Goal: Task Accomplishment & Management: Manage account settings

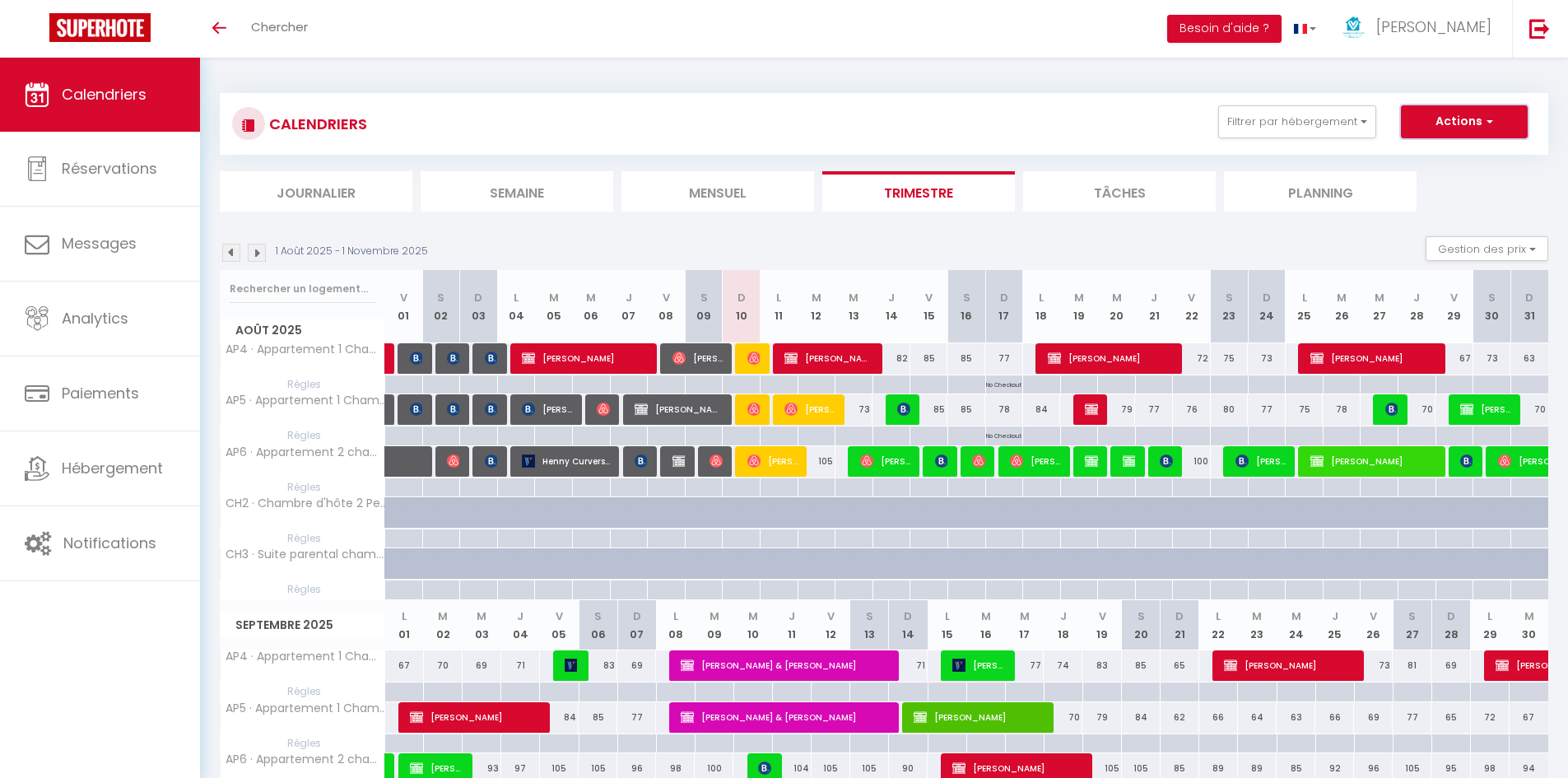
click at [1458, 126] on button "Actions" at bounding box center [1464, 122] width 127 height 33
click at [1468, 129] on button "Actions" at bounding box center [1464, 122] width 127 height 33
click at [1499, 258] on button "Gestion des prix" at bounding box center [1487, 248] width 122 height 25
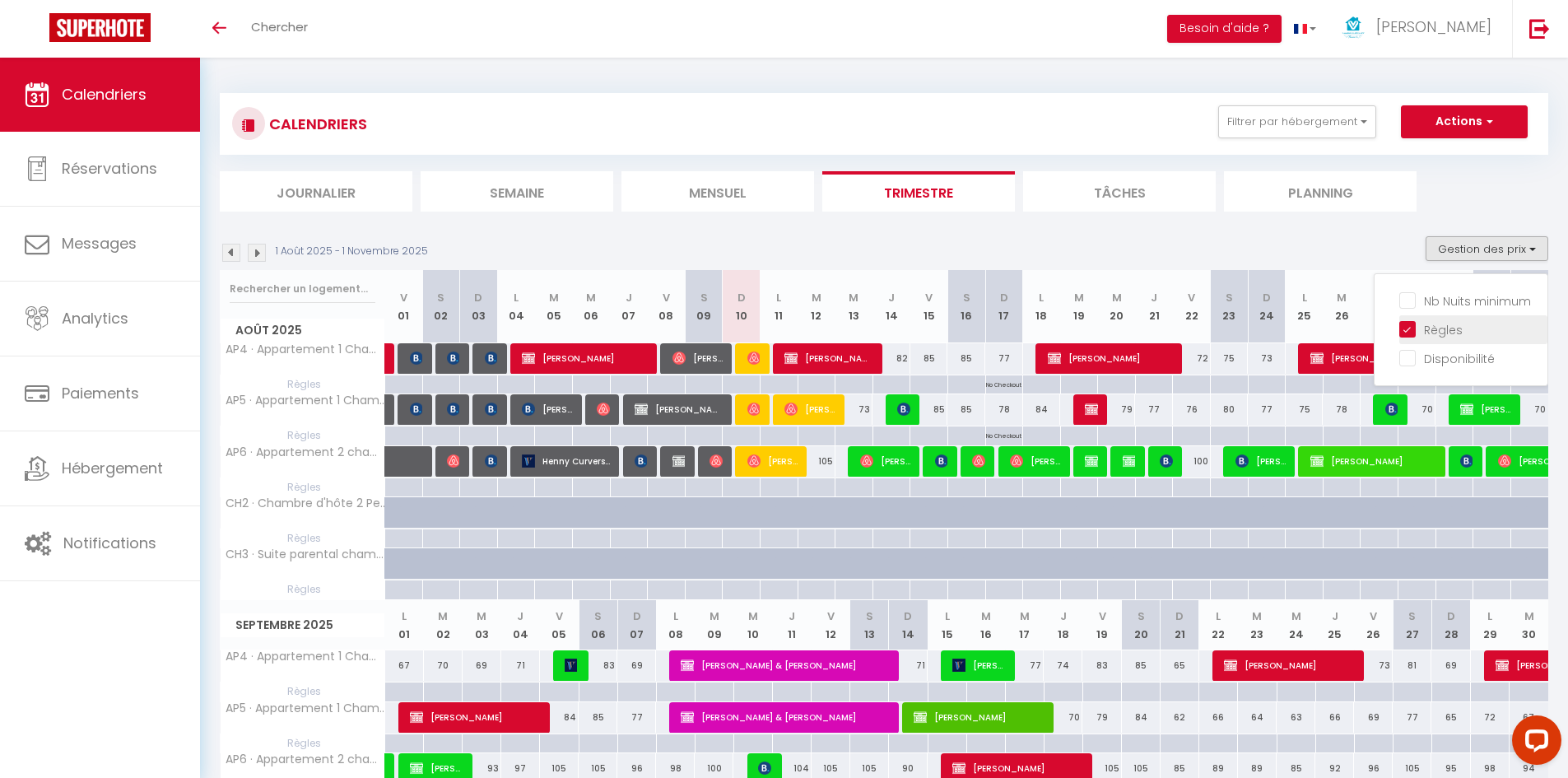
click at [1409, 330] on input "Règles" at bounding box center [1473, 328] width 148 height 16
checkbox input "false"
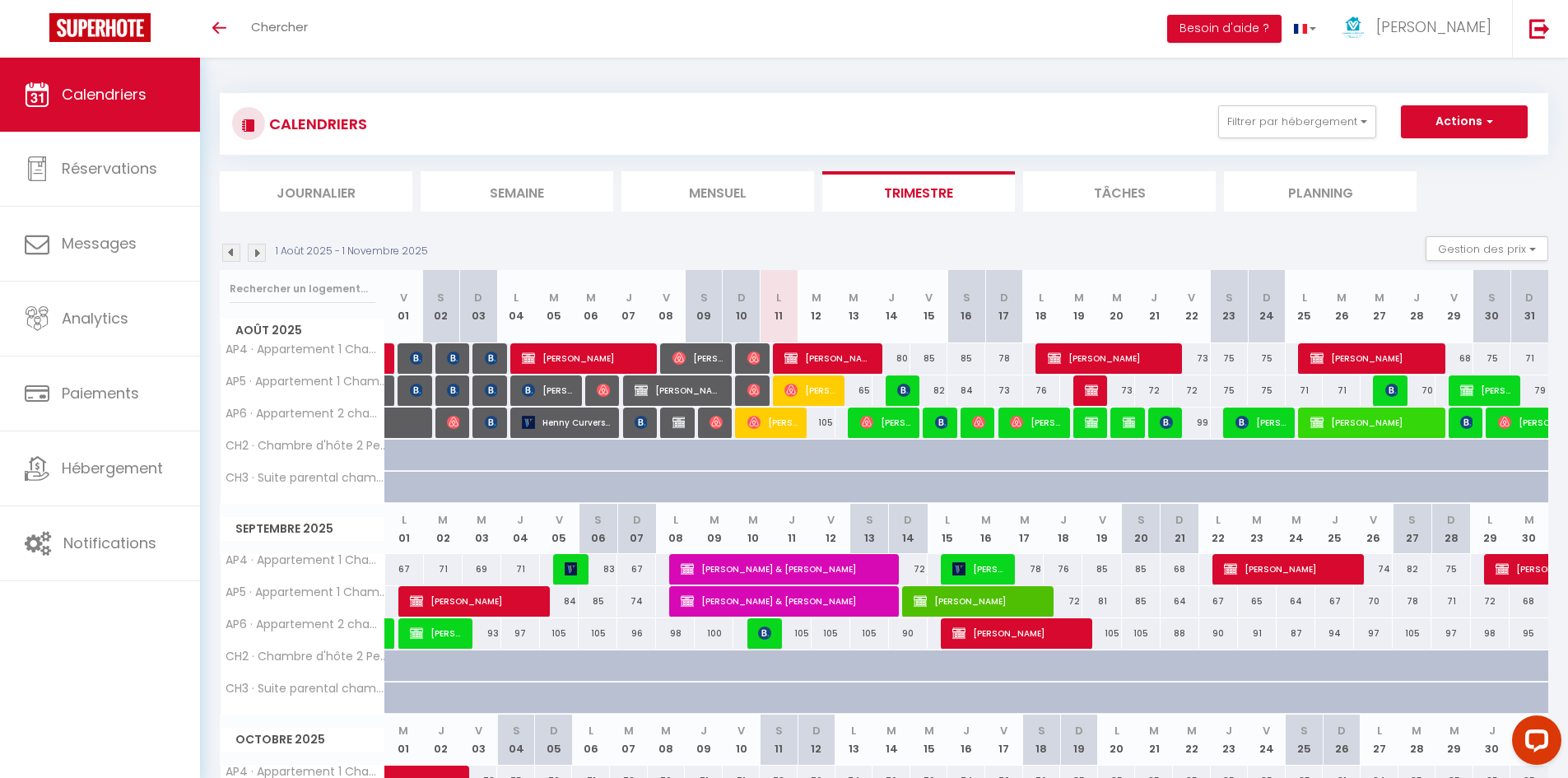
click at [233, 247] on img at bounding box center [231, 253] width 18 height 18
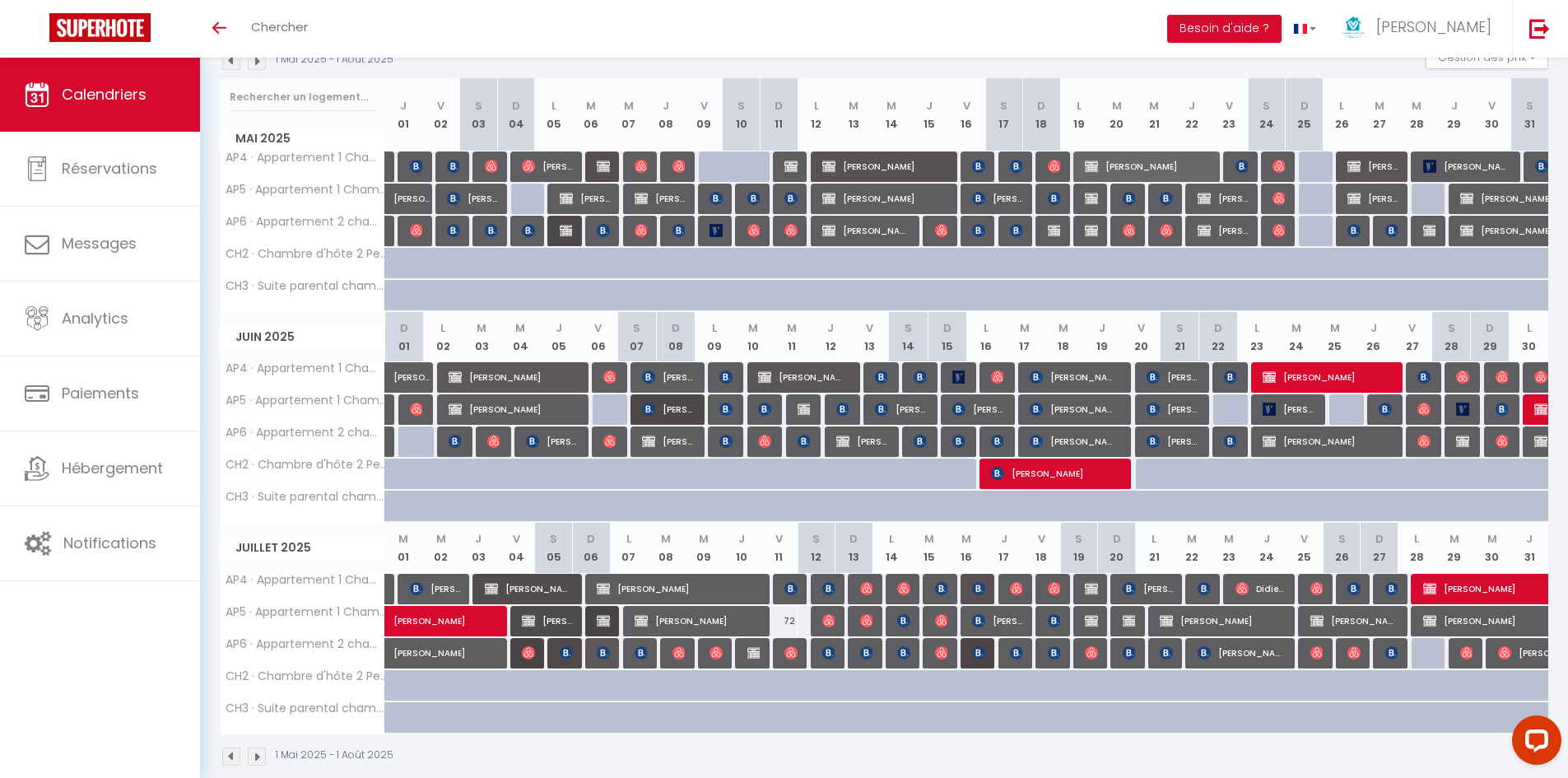
scroll to position [217, 0]
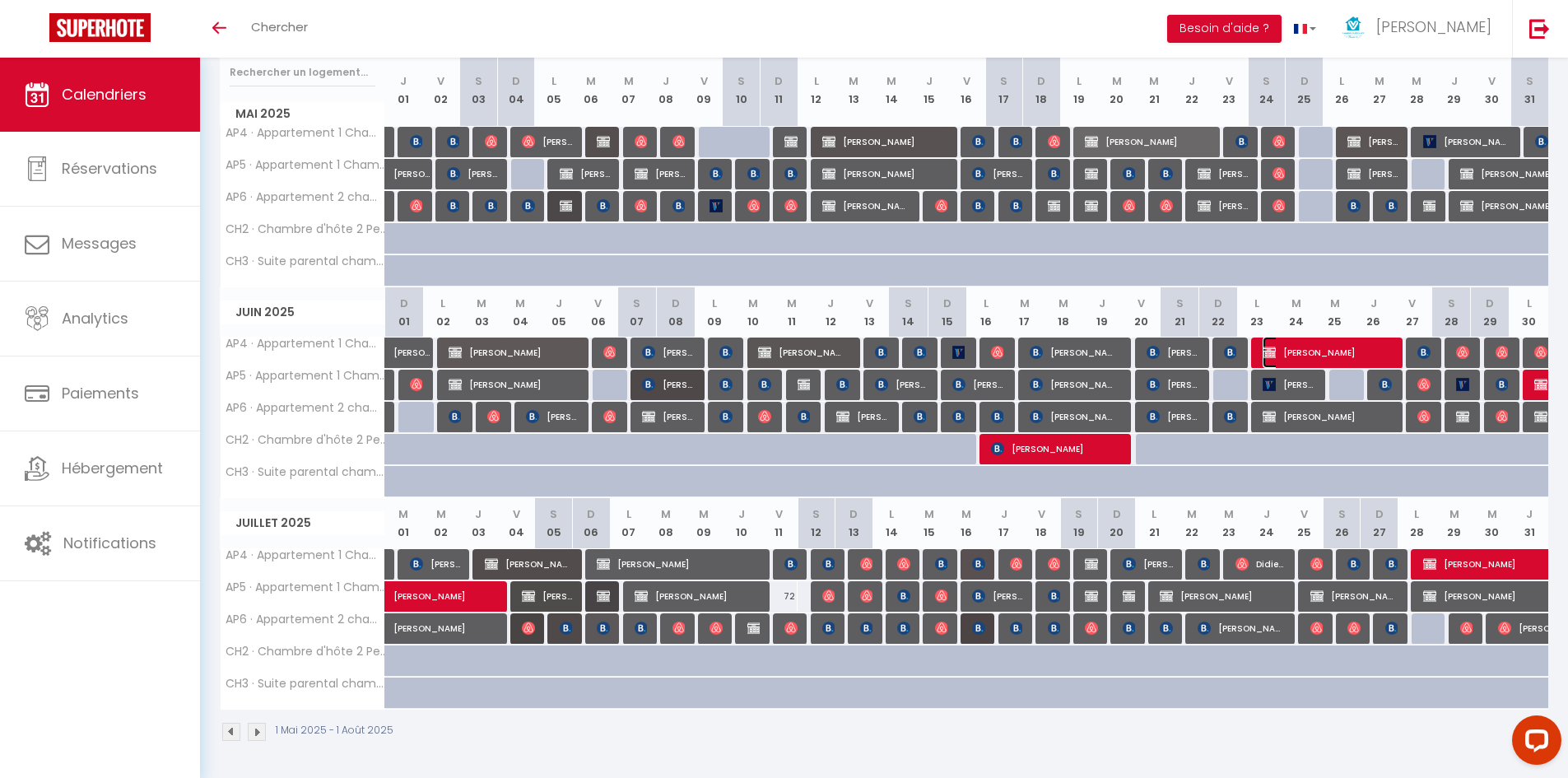
click at [1298, 345] on span "[PERSON_NAME]" at bounding box center [1326, 352] width 126 height 32
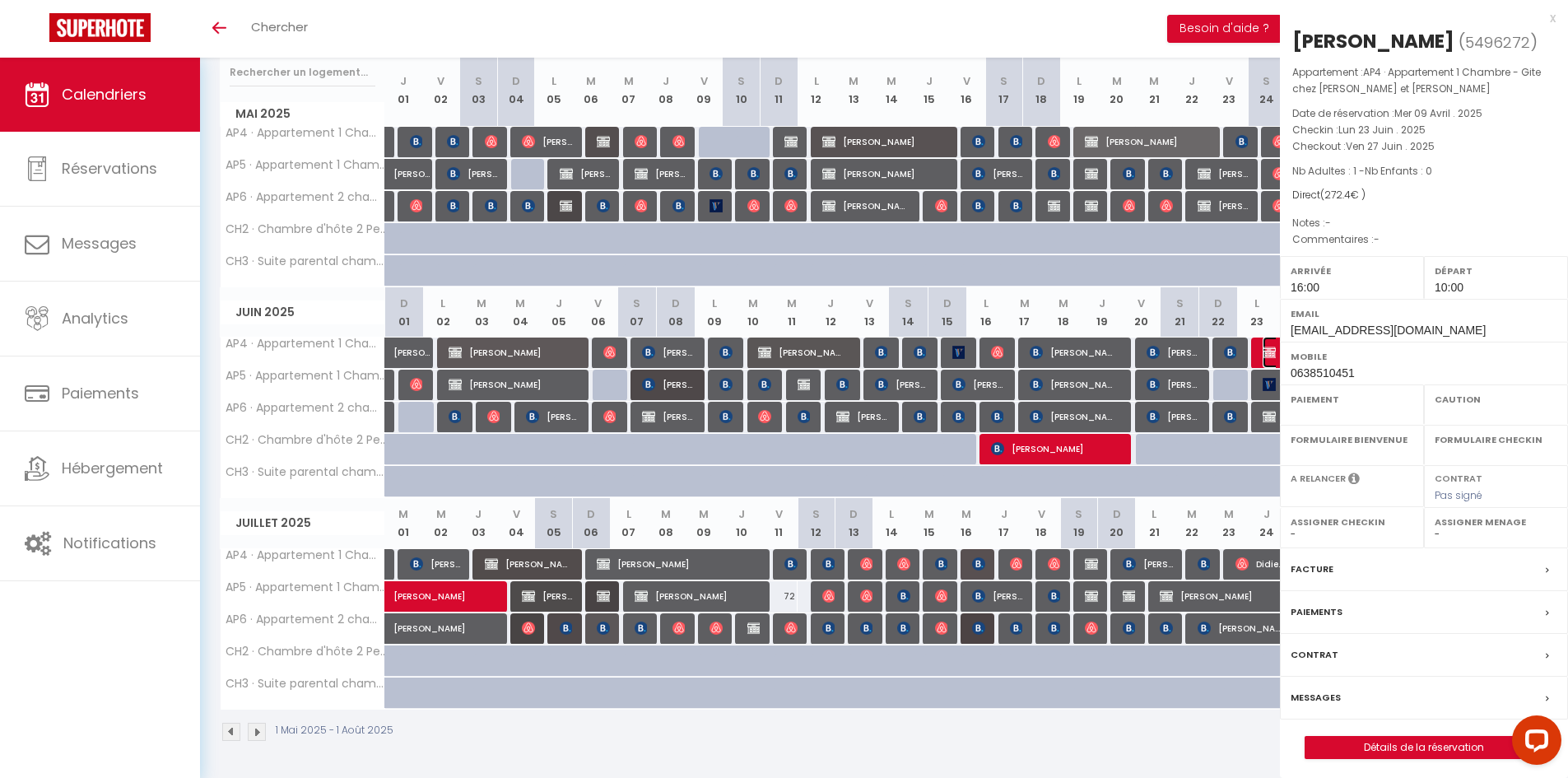
select select "KO"
select select "0"
select select "1"
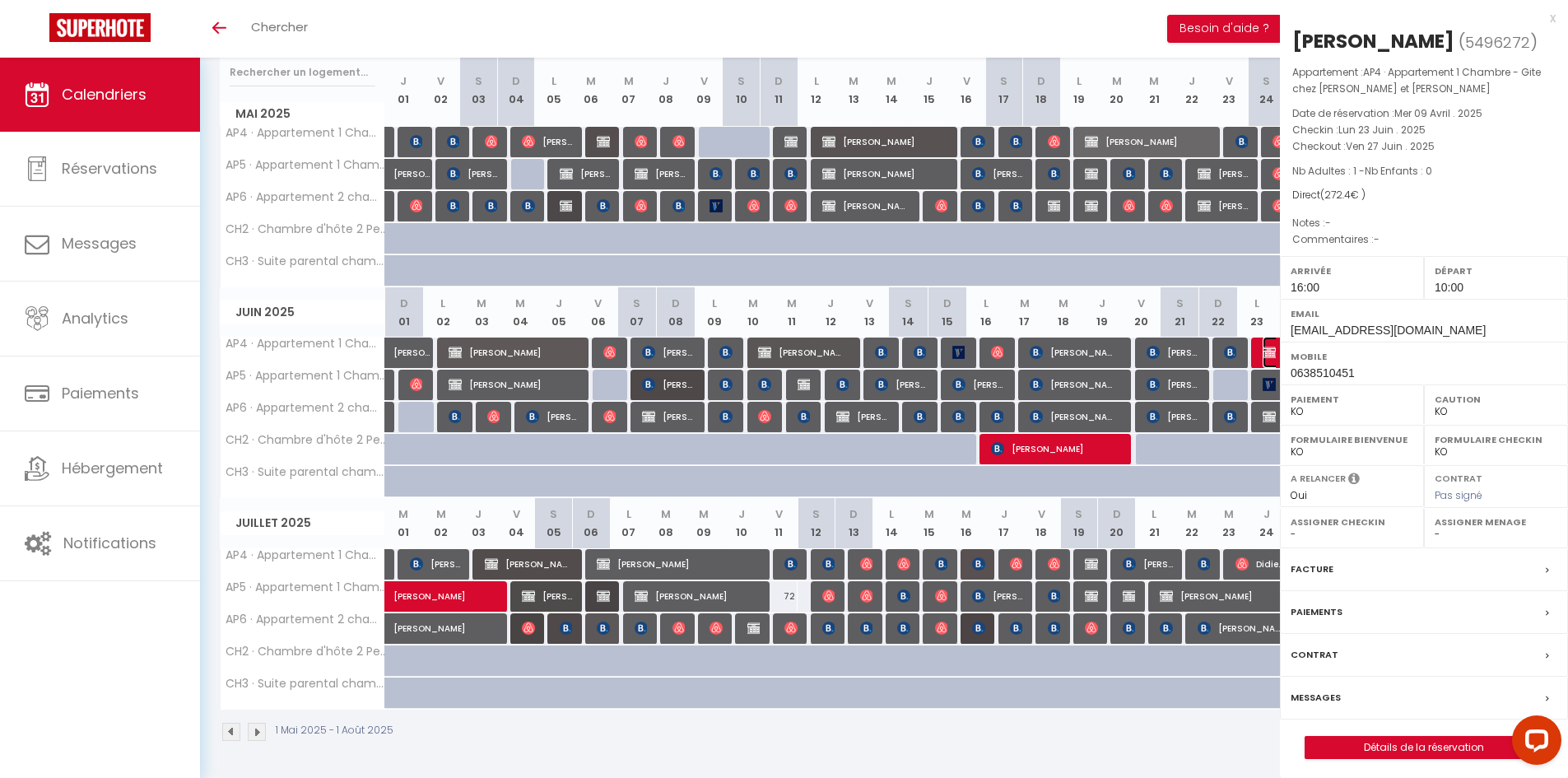
select select
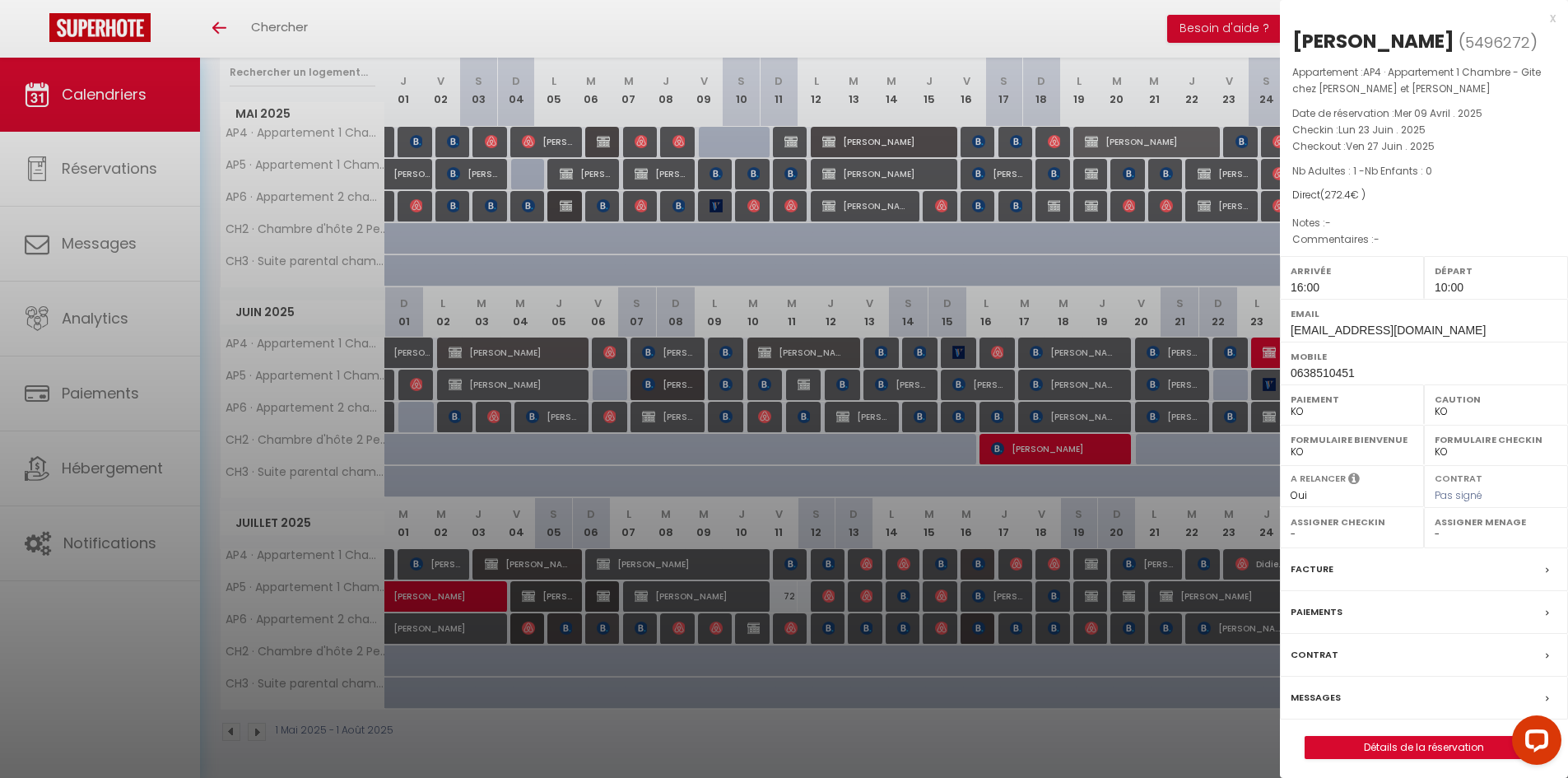
drag, startPoint x: 1571, startPoint y: 184, endPoint x: 1545, endPoint y: 19, distance: 167.0
click at [1547, 19] on div "x" at bounding box center [1418, 18] width 276 height 20
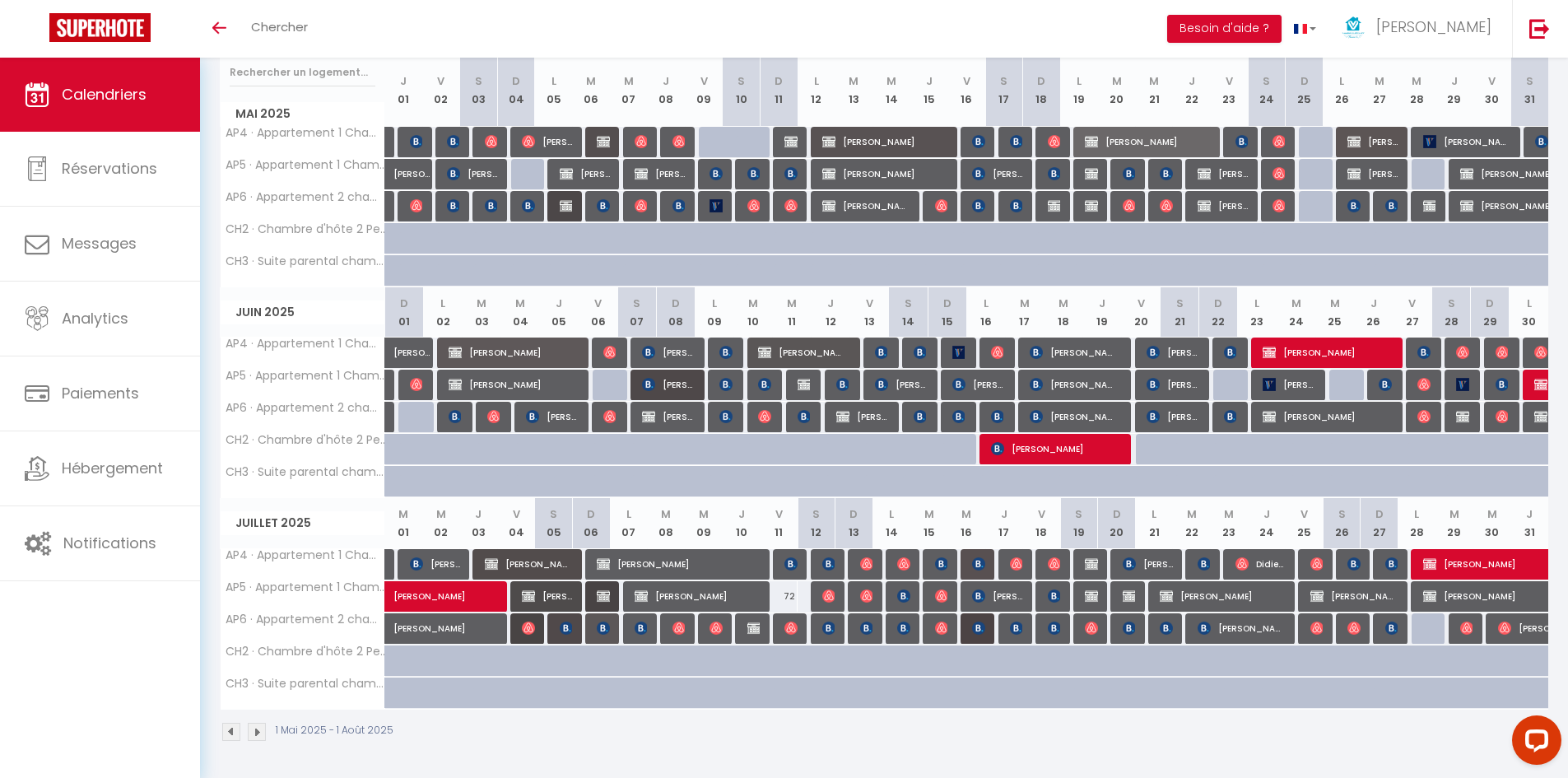
click at [1532, 386] on div at bounding box center [1541, 386] width 39 height 32
click at [1537, 383] on img at bounding box center [1541, 384] width 13 height 13
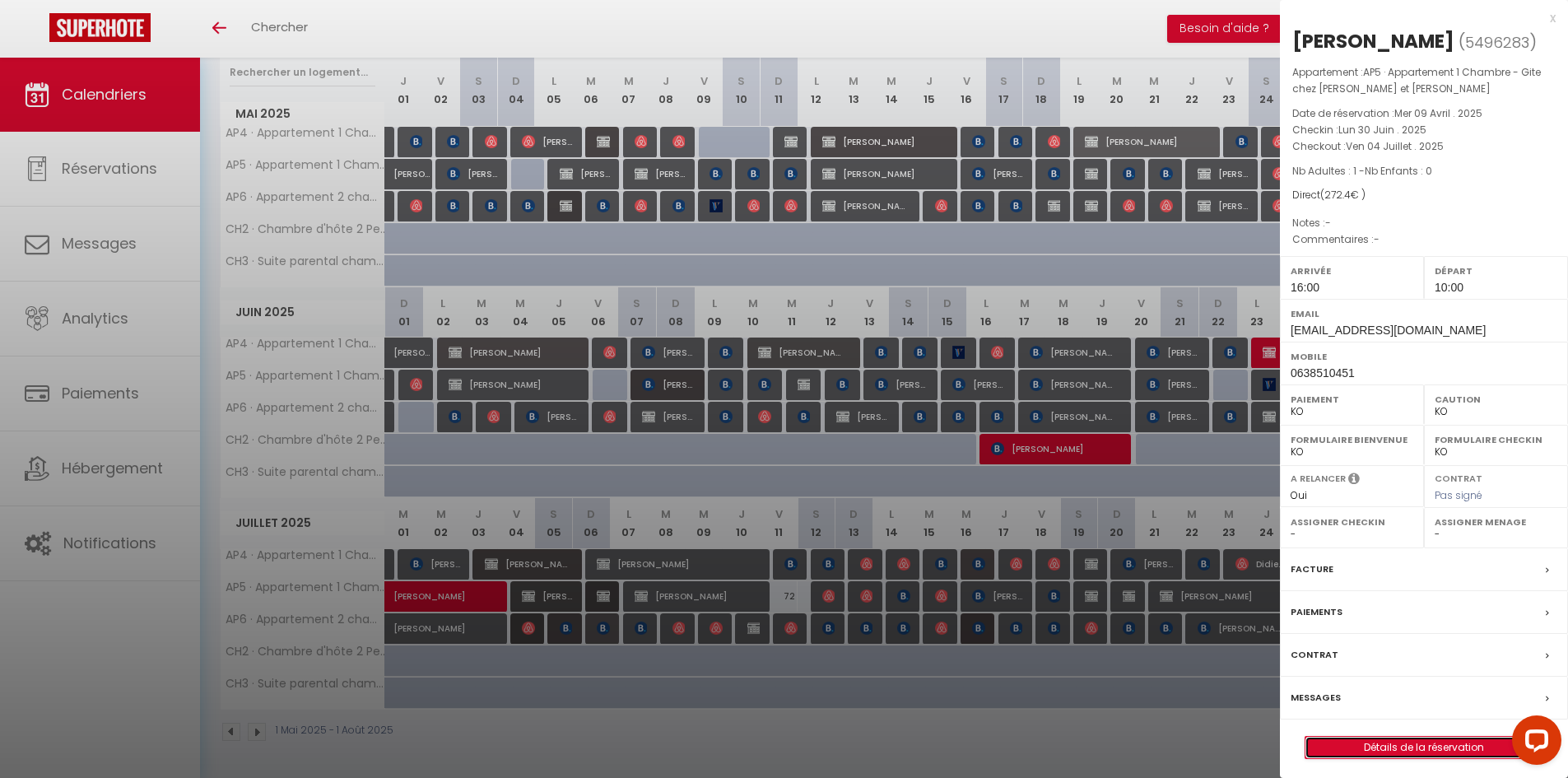
click at [1390, 758] on link "Détails de la réservation" at bounding box center [1424, 747] width 237 height 21
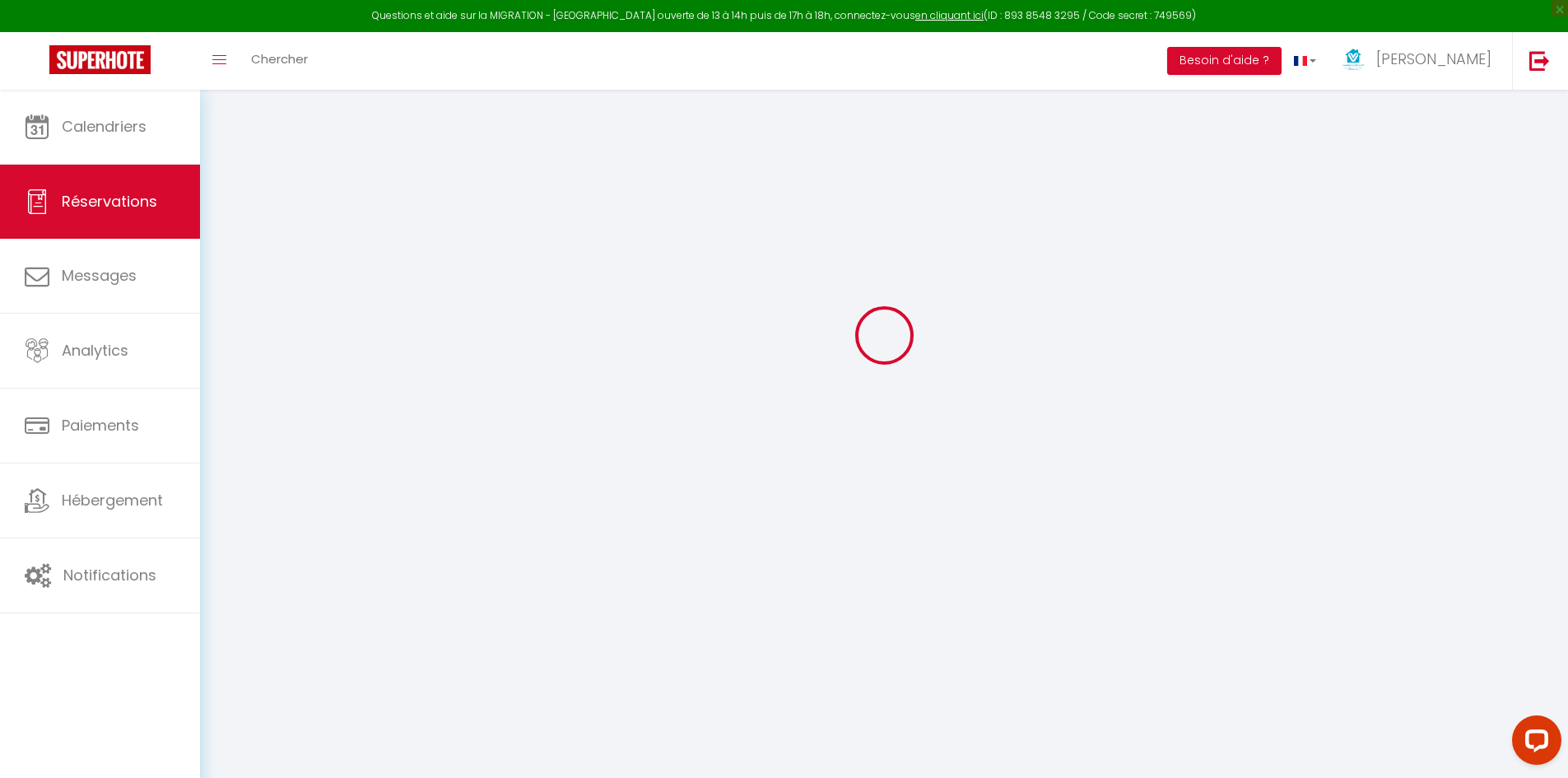
scroll to position [90, 0]
select select
checkbox input "false"
select select
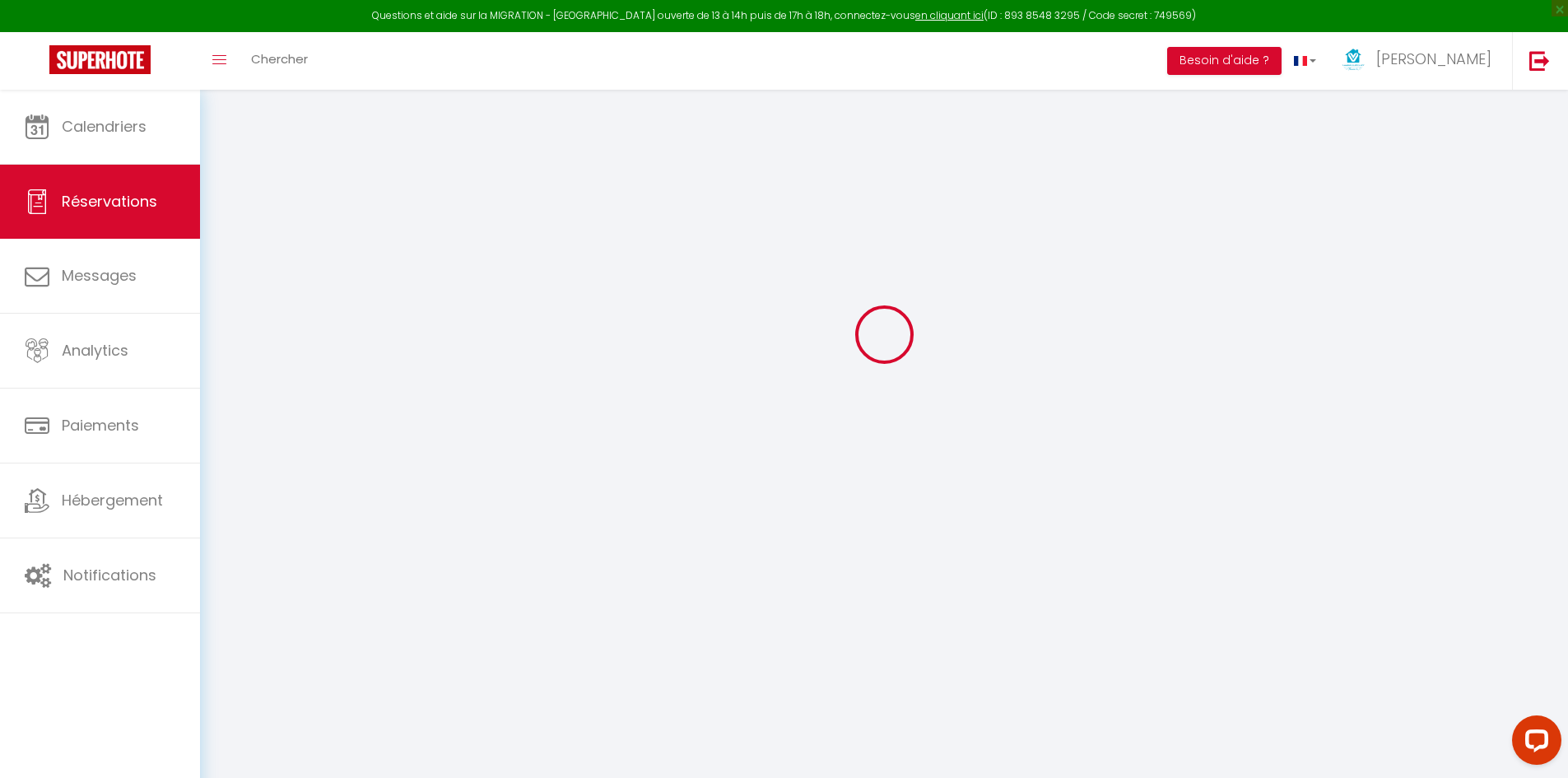
select select
checkbox input "false"
type input "4.4"
select select
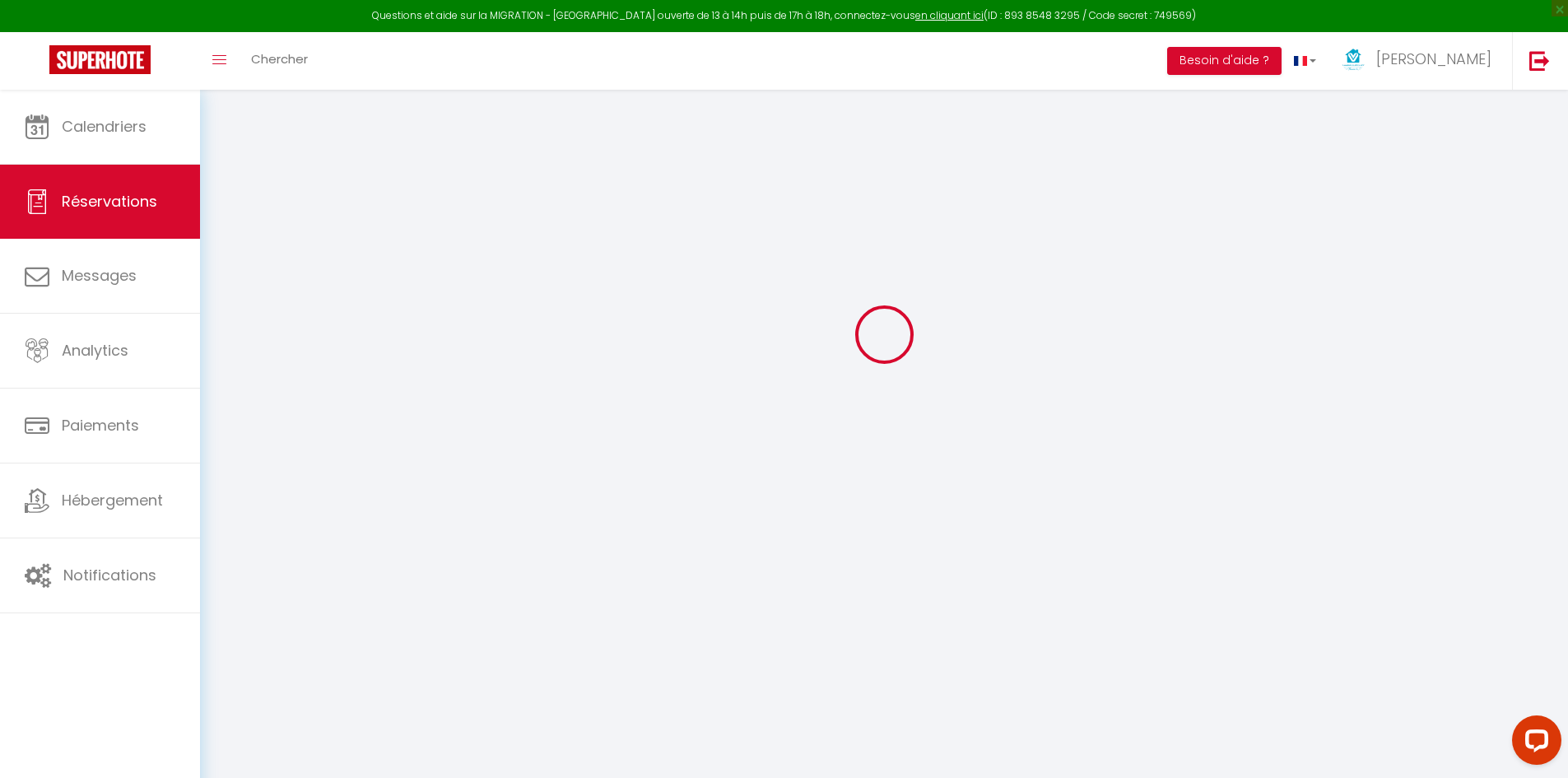
checkbox input "false"
select select "16:00"
select select "10:00"
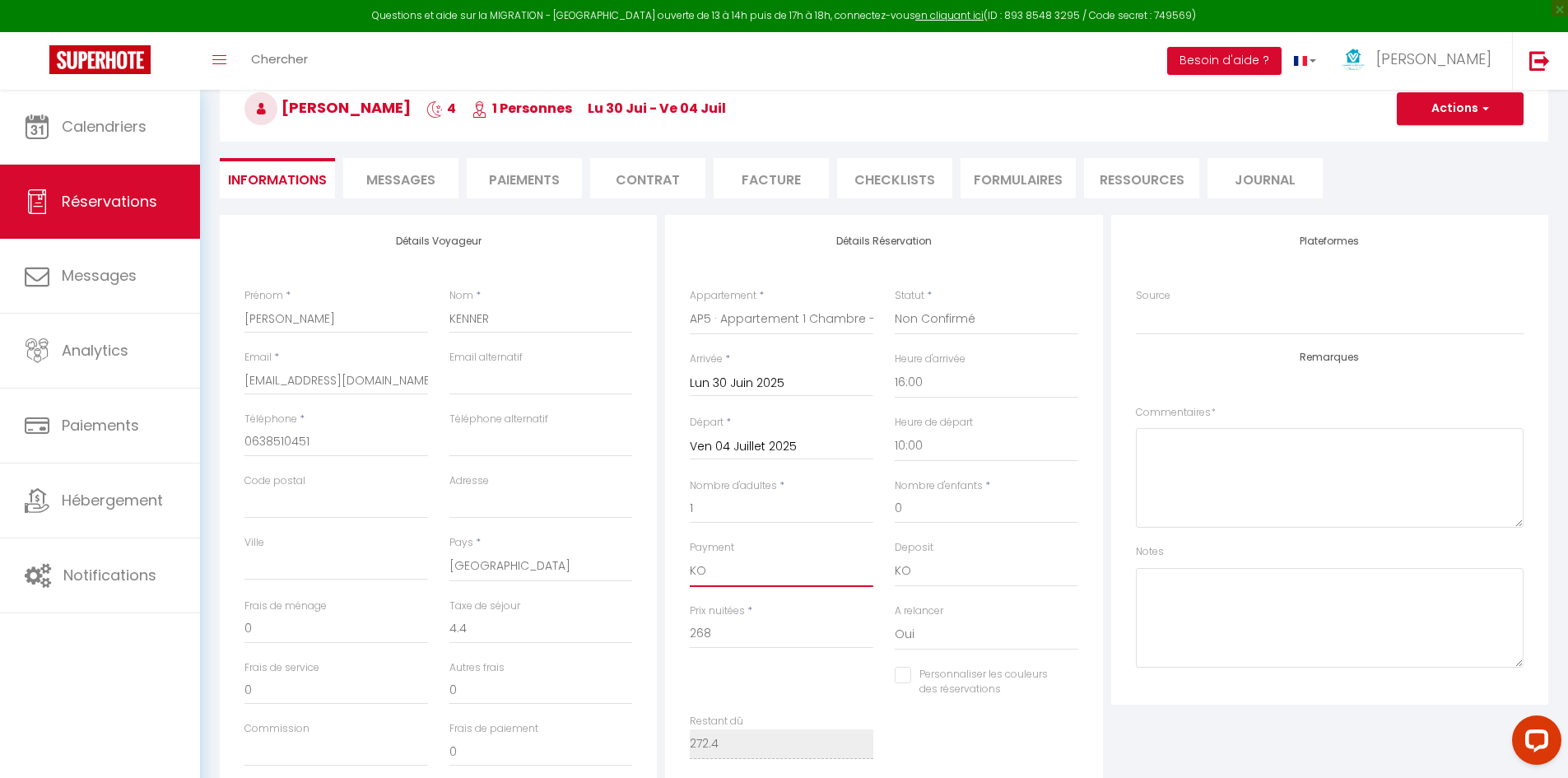
click at [703, 570] on select "OK KO" at bounding box center [782, 572] width 183 height 32
select select "12"
click at [690, 556] on select "OK KO" at bounding box center [782, 572] width 183 height 32
checkbox input "false"
drag, startPoint x: 936, startPoint y: 573, endPoint x: 936, endPoint y: 586, distance: 13.0
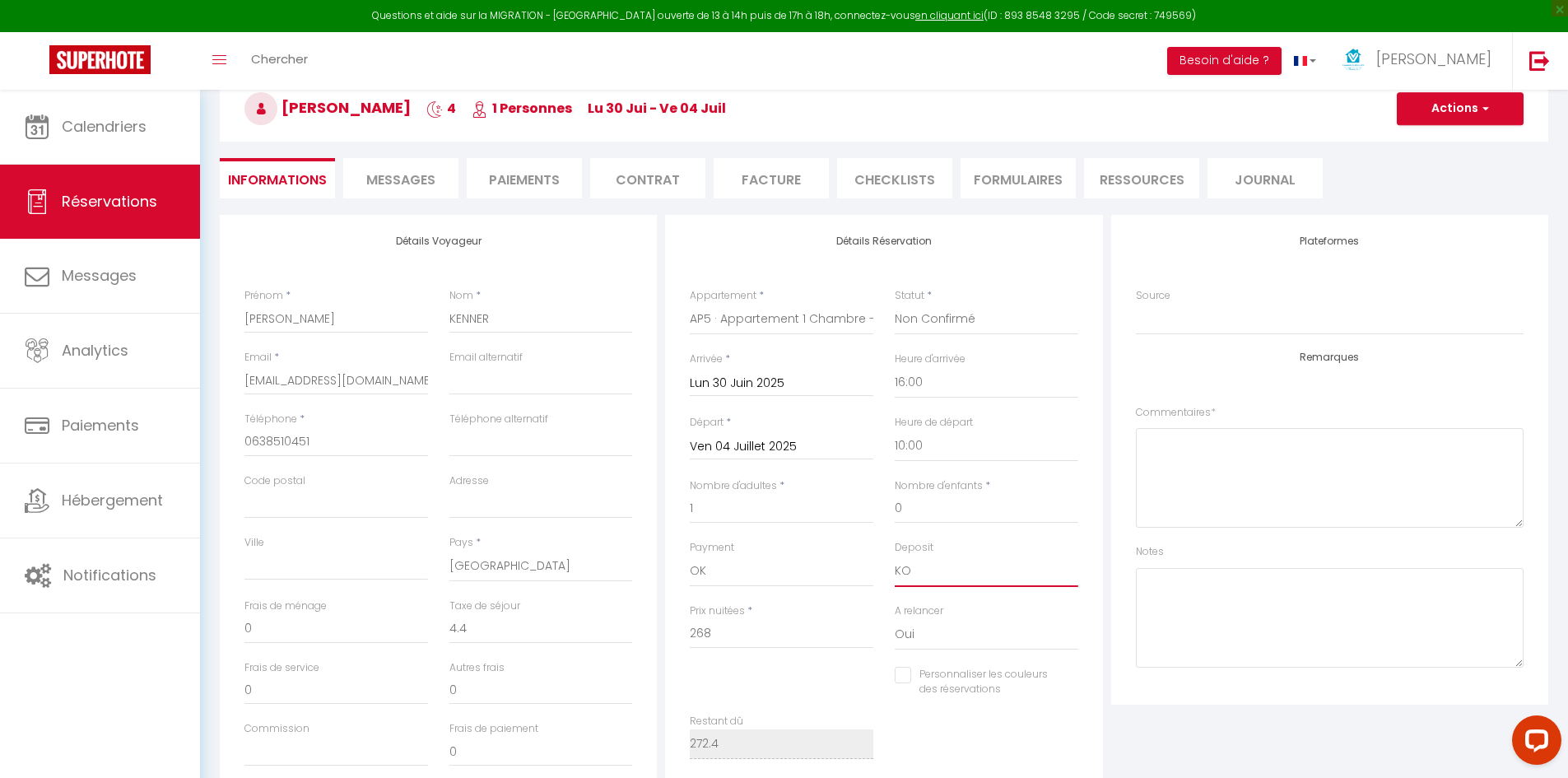
click at [936, 580] on select "OK KO" at bounding box center [987, 572] width 183 height 32
select select "15"
click at [895, 556] on select "OK KO" at bounding box center [987, 572] width 183 height 32
checkbox input "false"
click at [1193, 476] on textarea at bounding box center [1330, 478] width 388 height 99
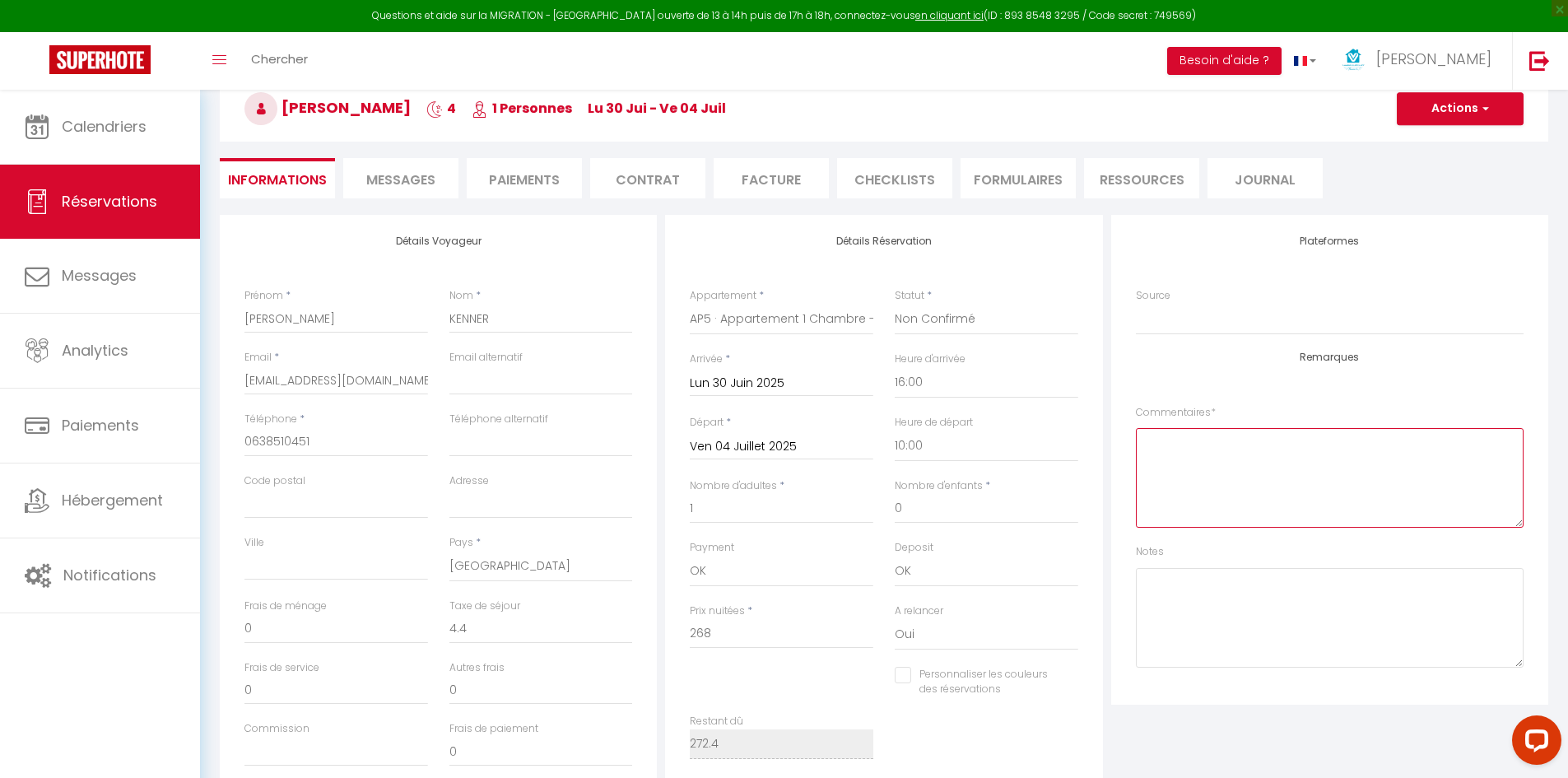
click at [1195, 476] on textarea at bounding box center [1330, 478] width 388 height 99
type textarea "v"
type textarea "VIREMENT OK"
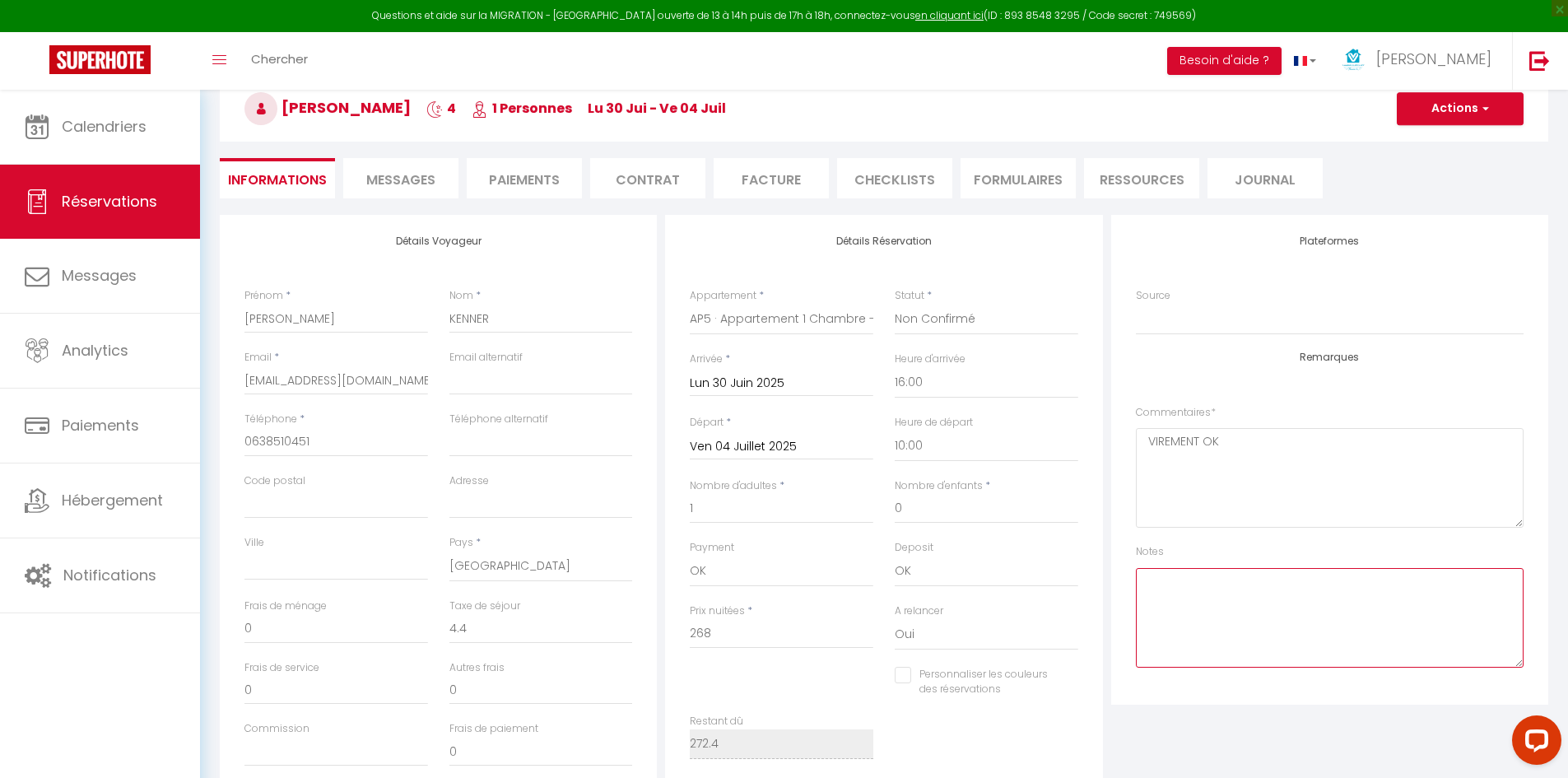
click at [1444, 649] on textarea at bounding box center [1330, 618] width 388 height 99
paste textarea "VIREMENT OK"
type textarea "VIREMENT OK"
click at [1471, 109] on button "Actions" at bounding box center [1460, 109] width 127 height 33
click at [1430, 144] on link "Enregistrer" at bounding box center [1444, 145] width 130 height 21
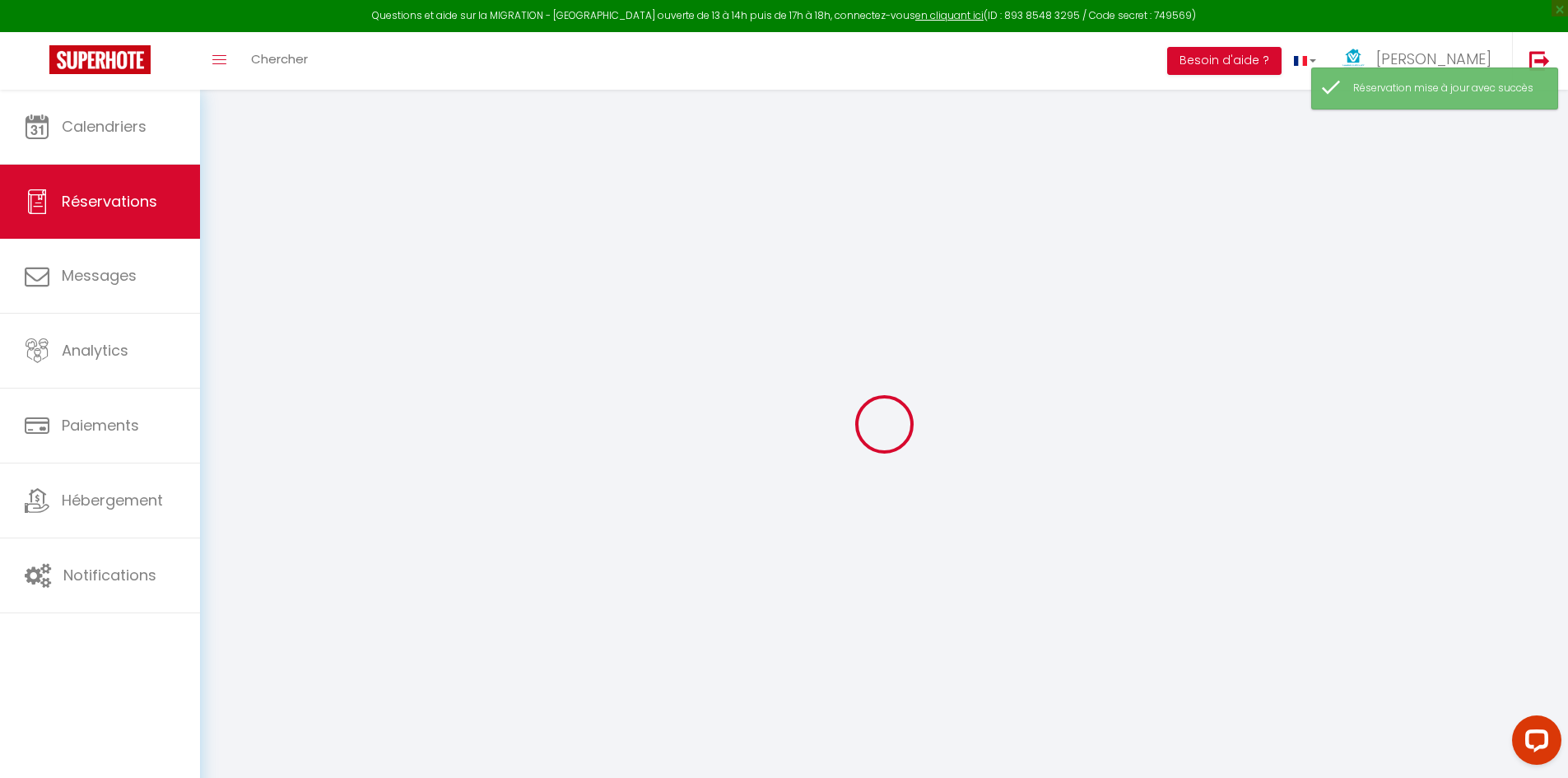
scroll to position [90, 0]
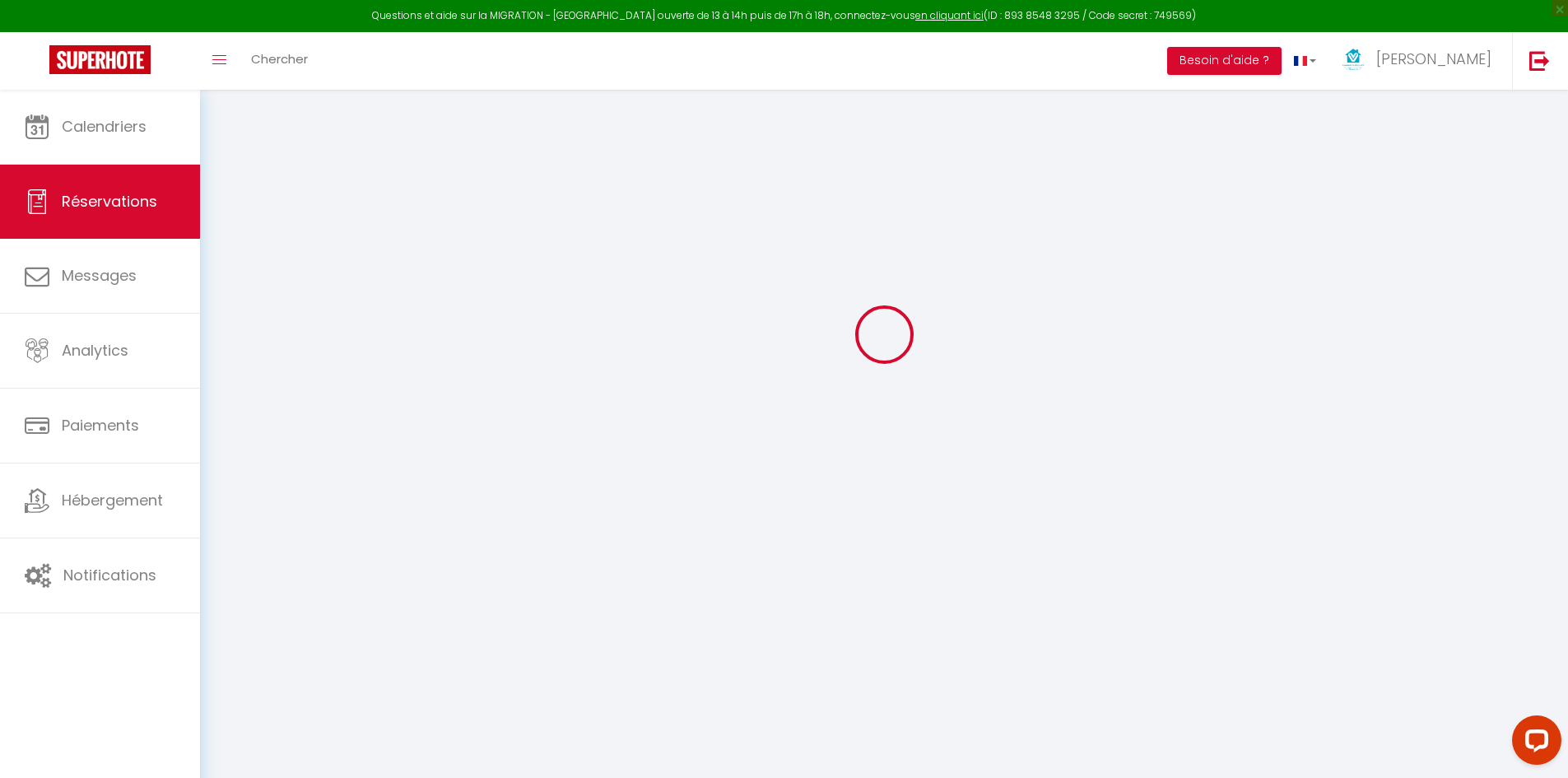
select select
checkbox input "false"
select select
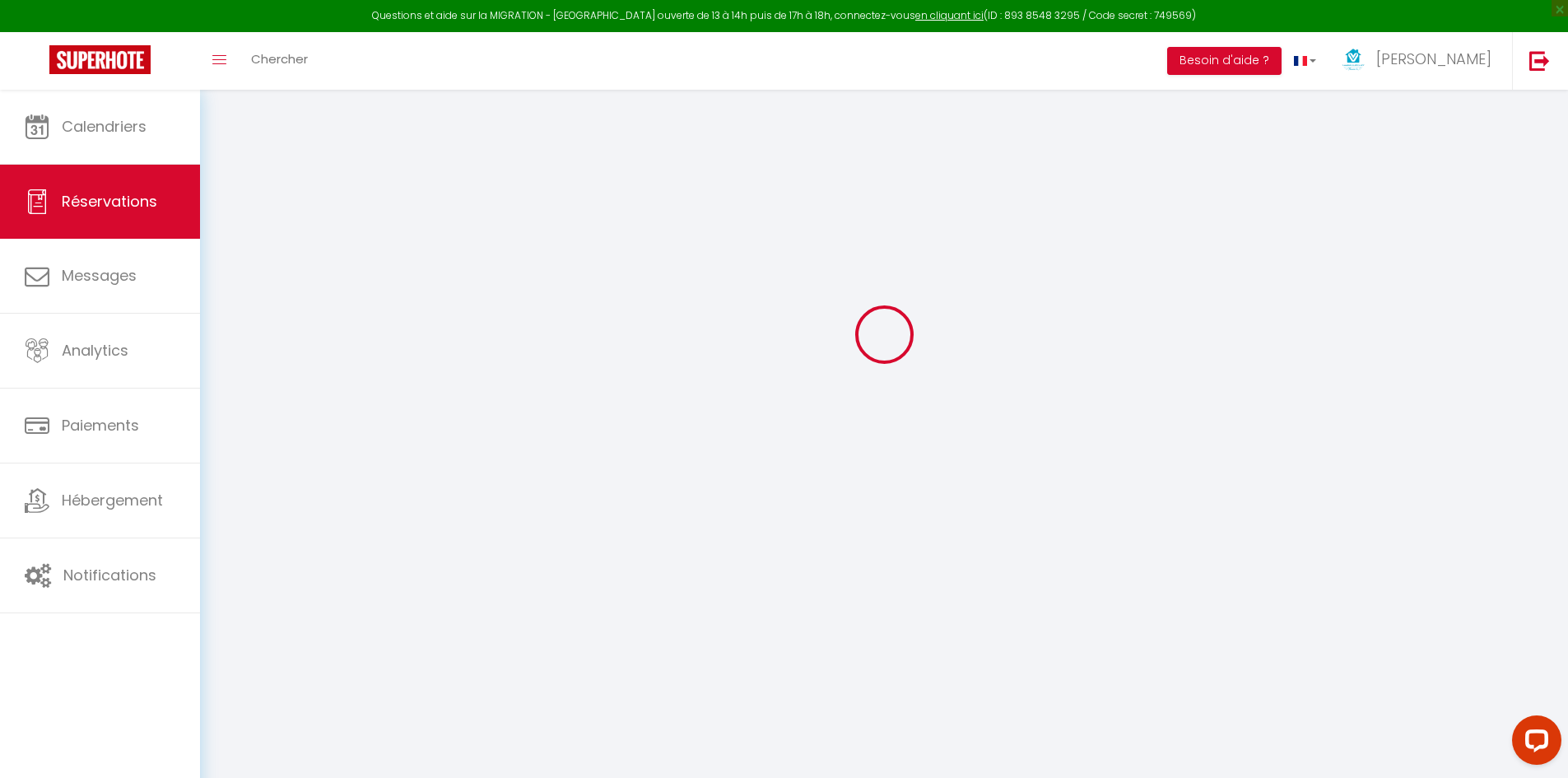
checkbox input "false"
type textarea "VIREMENT OK"
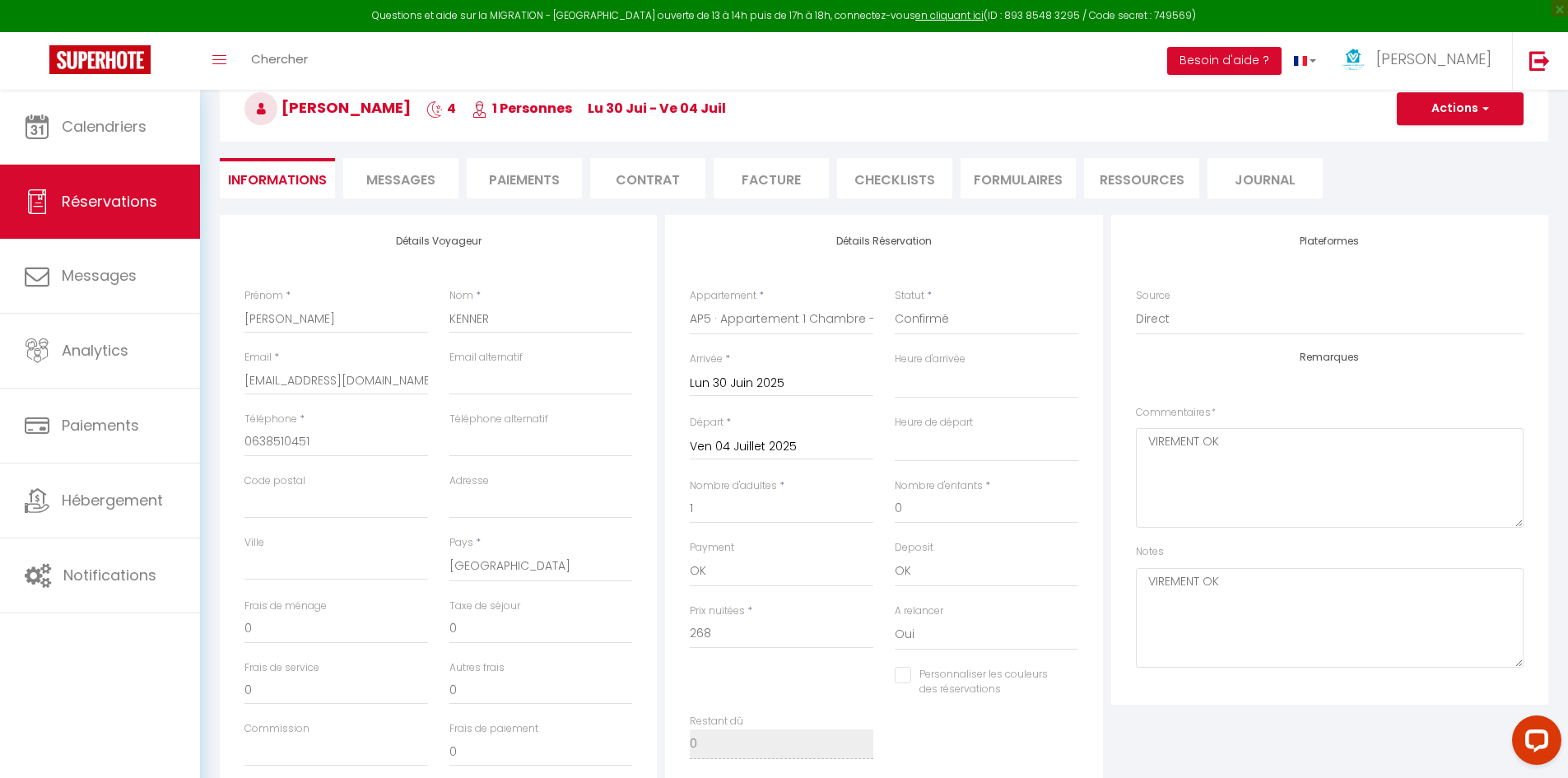
type input "4.4"
select select
checkbox input "false"
select select "16:00"
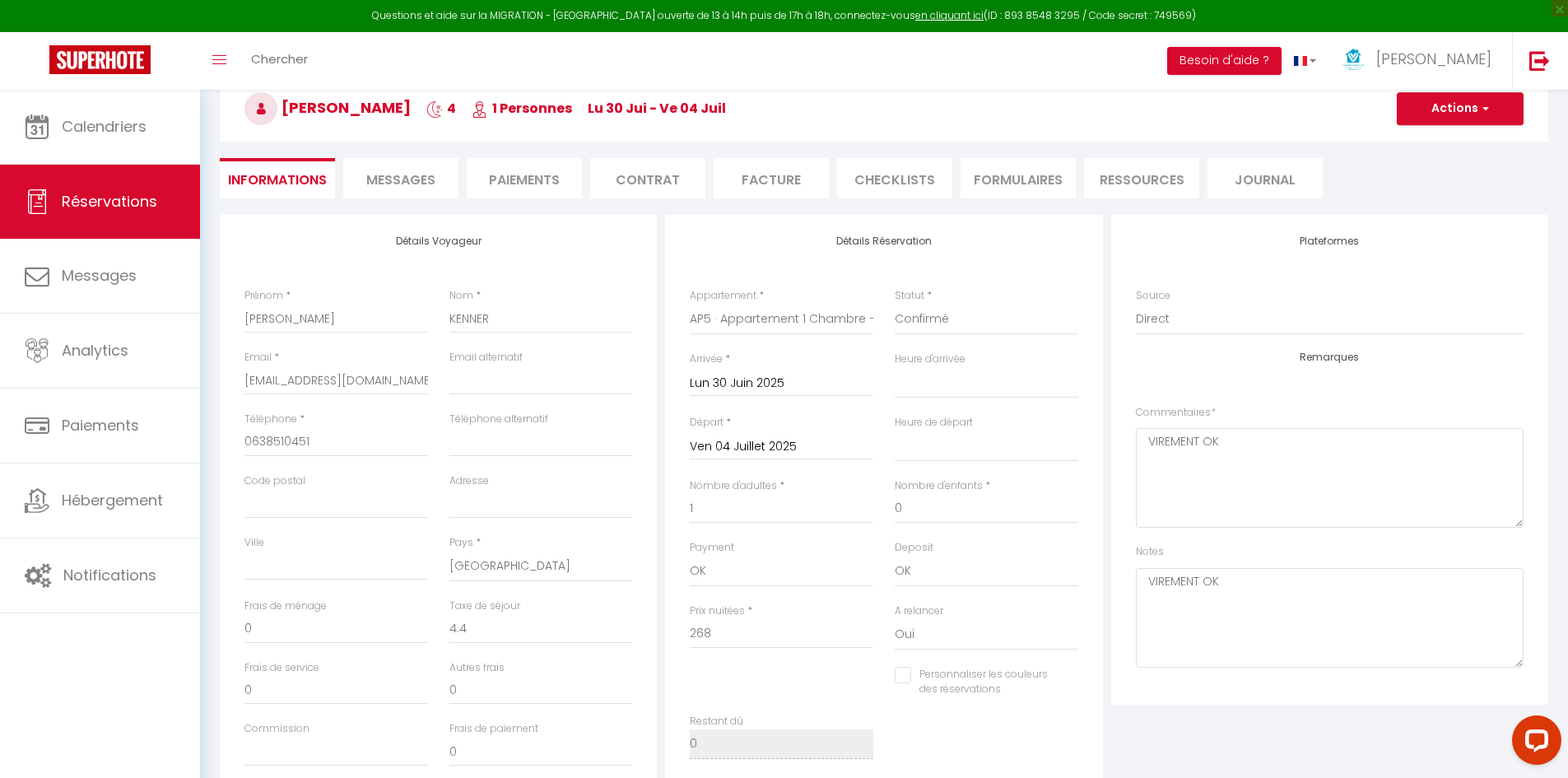
select select "10:00"
click at [425, 176] on span "Messages" at bounding box center [401, 180] width 69 height 19
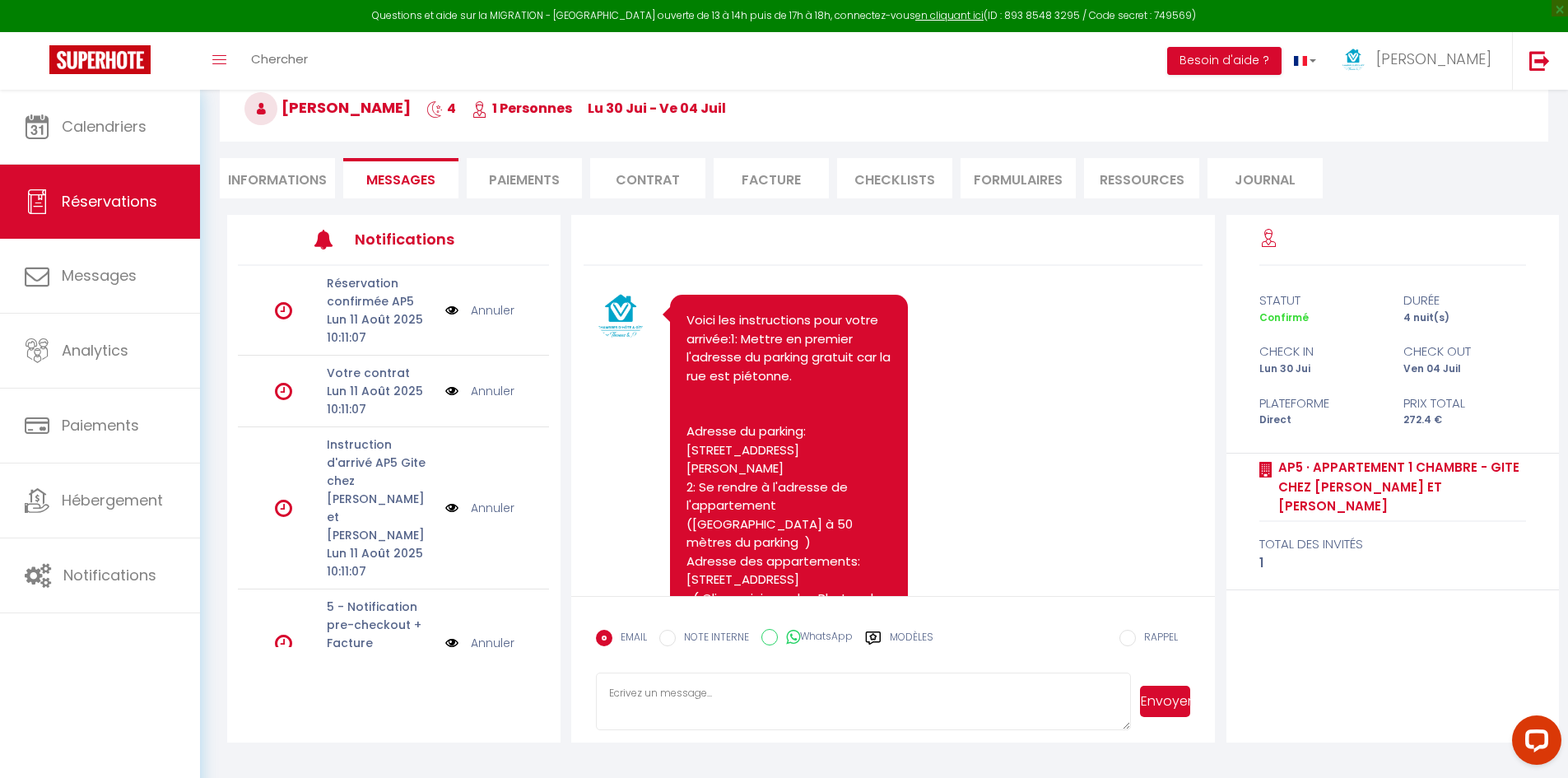
click at [497, 308] on link "Annuler" at bounding box center [492, 310] width 44 height 18
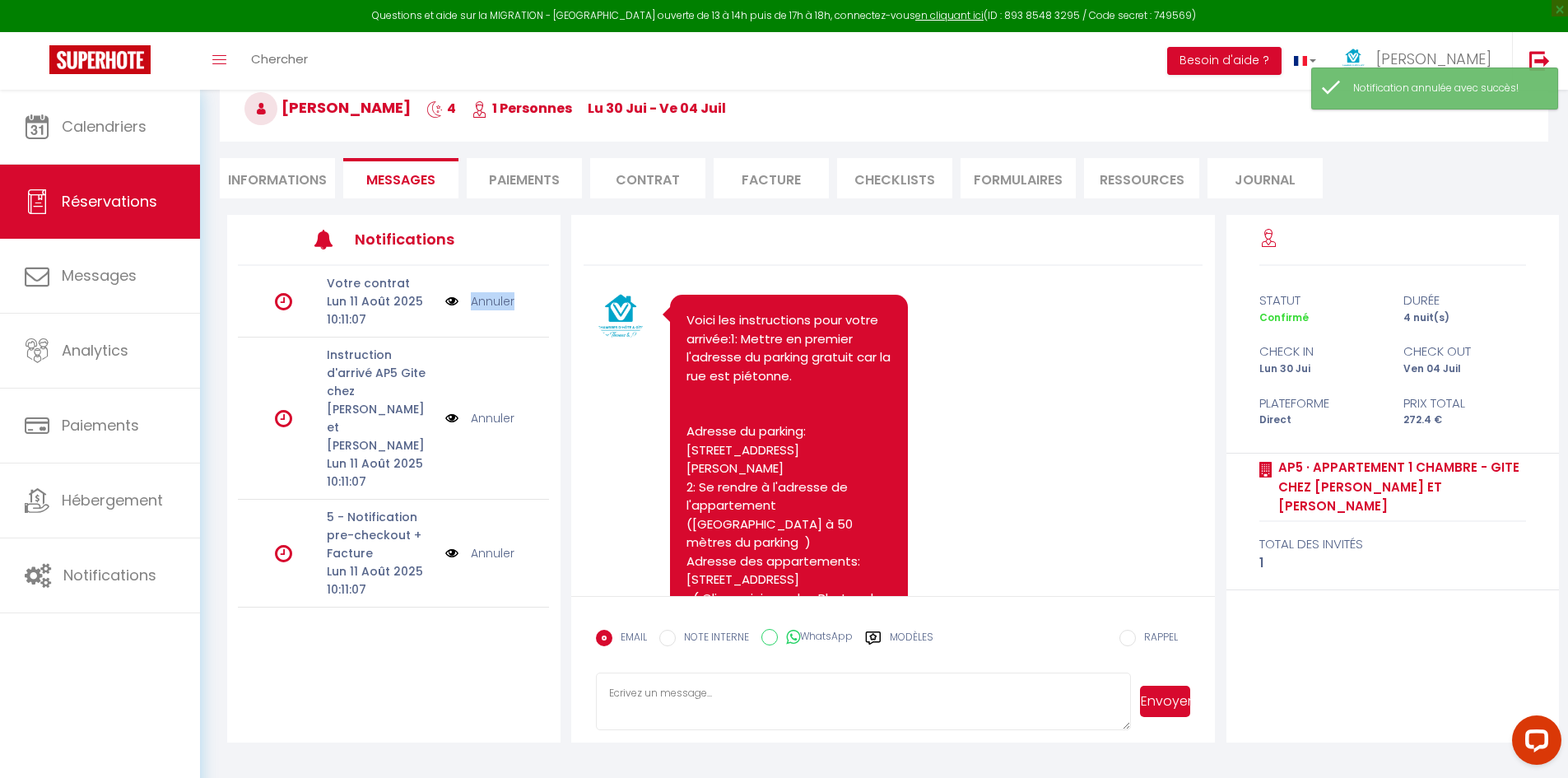
click at [497, 308] on link "Annuler" at bounding box center [492, 301] width 44 height 18
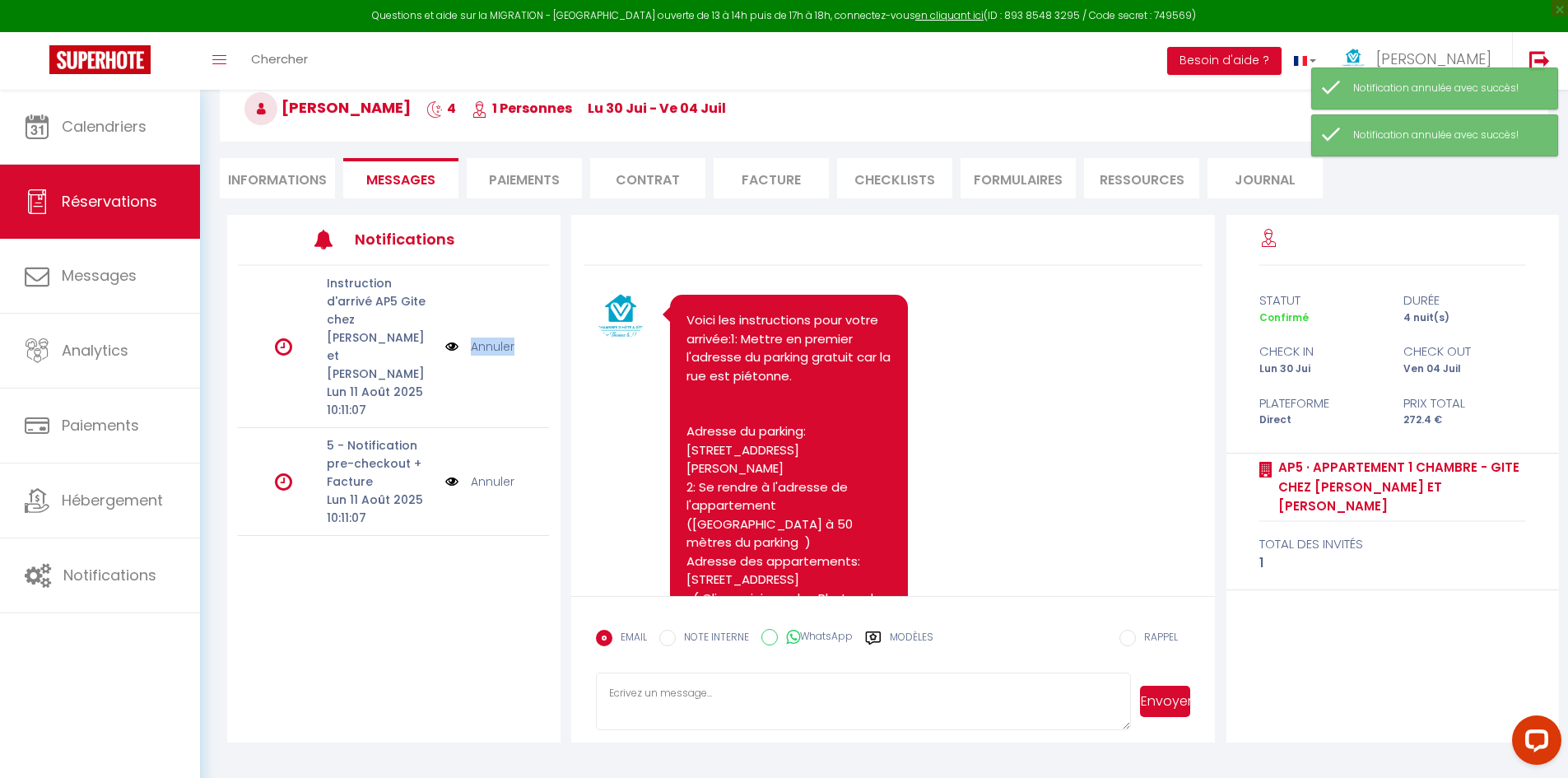
click at [494, 338] on link "Annuler" at bounding box center [492, 346] width 44 height 18
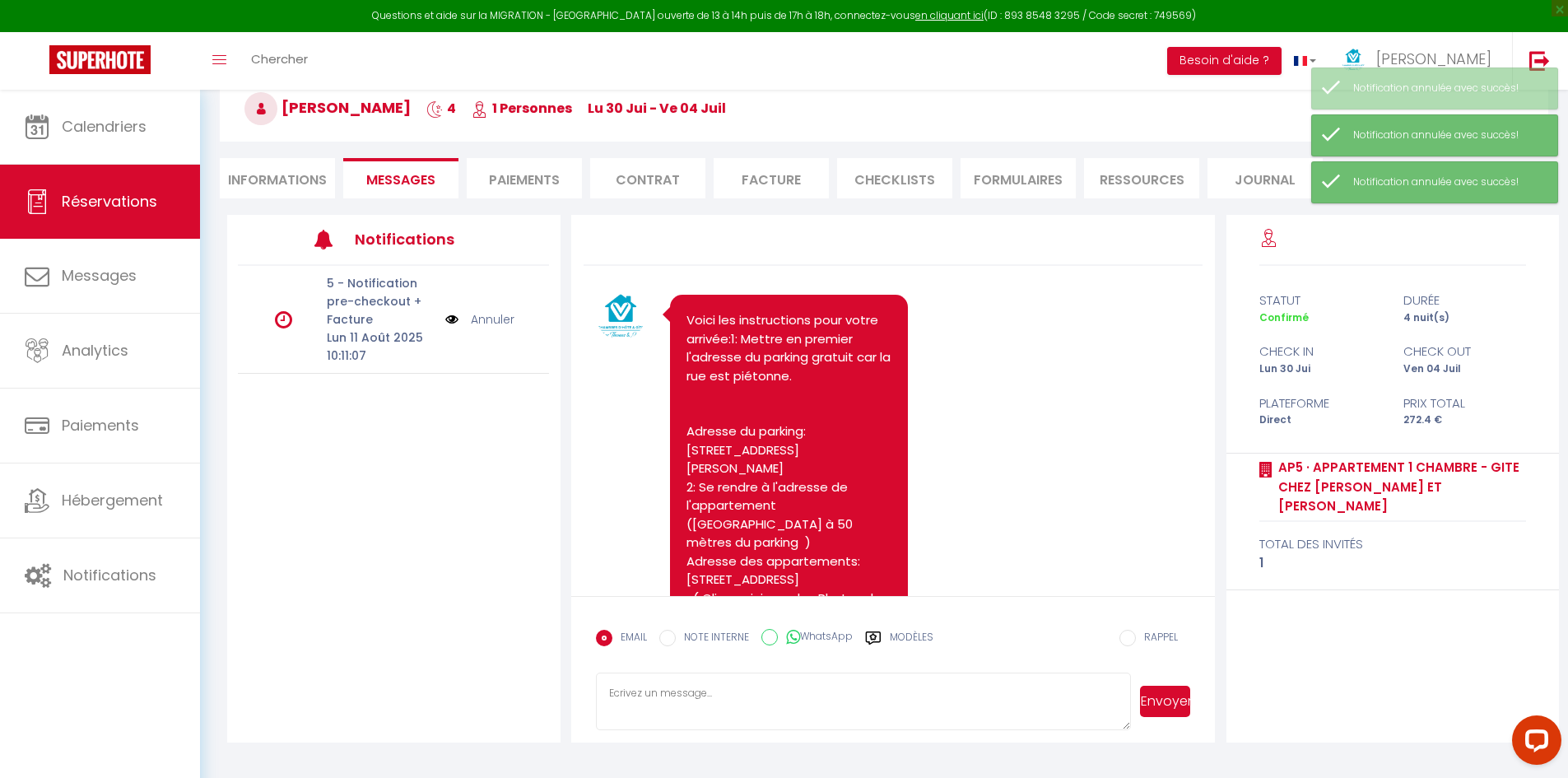
click at [494, 330] on div "5 - Notification pre-checkout + Facture Lun 11 Août 2025 10:11:07 Annuler" at bounding box center [393, 320] width 311 height 108
click at [494, 322] on link "Annuler" at bounding box center [492, 319] width 44 height 18
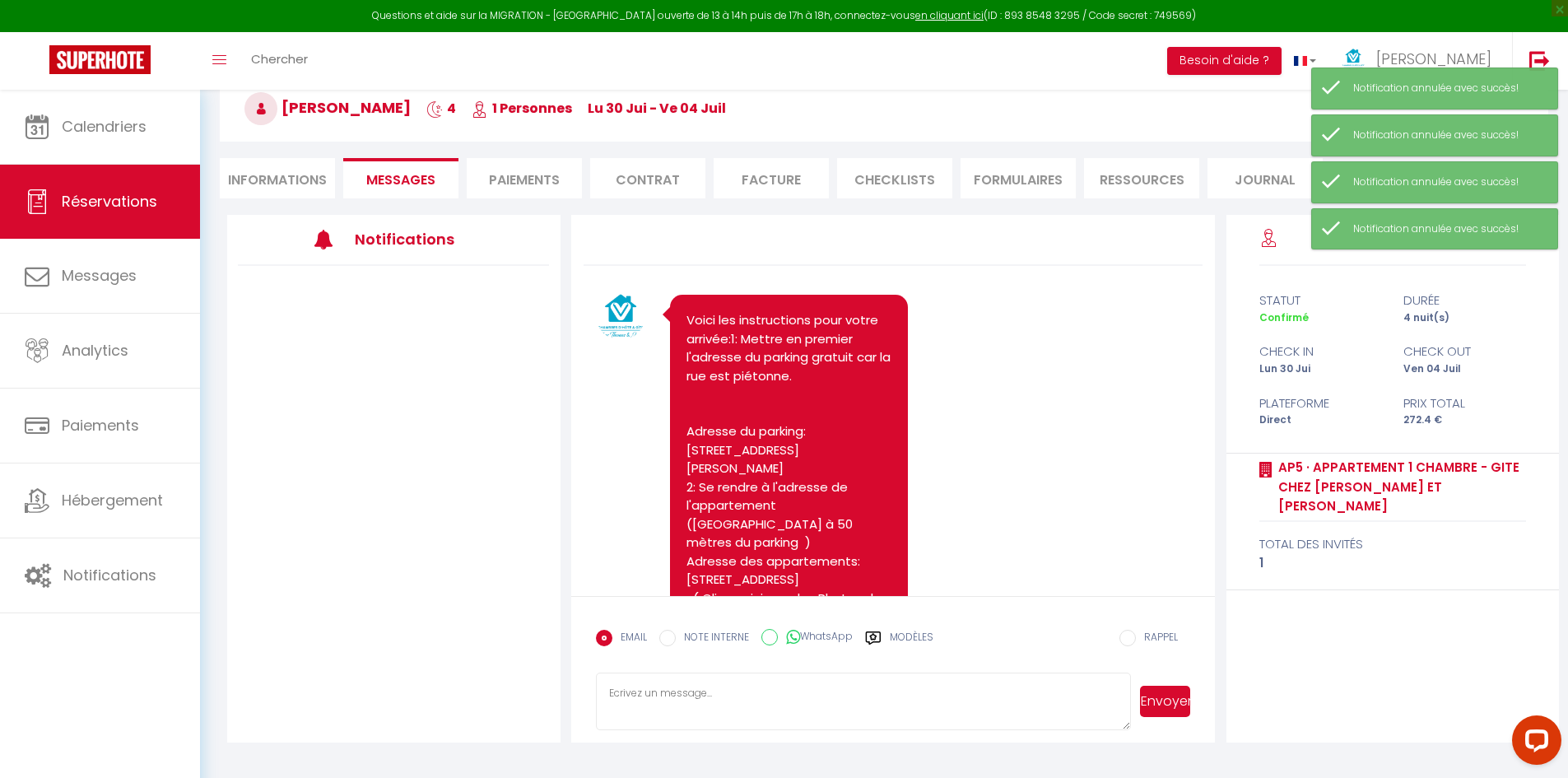
click at [280, 180] on li "Informations" at bounding box center [277, 178] width 116 height 40
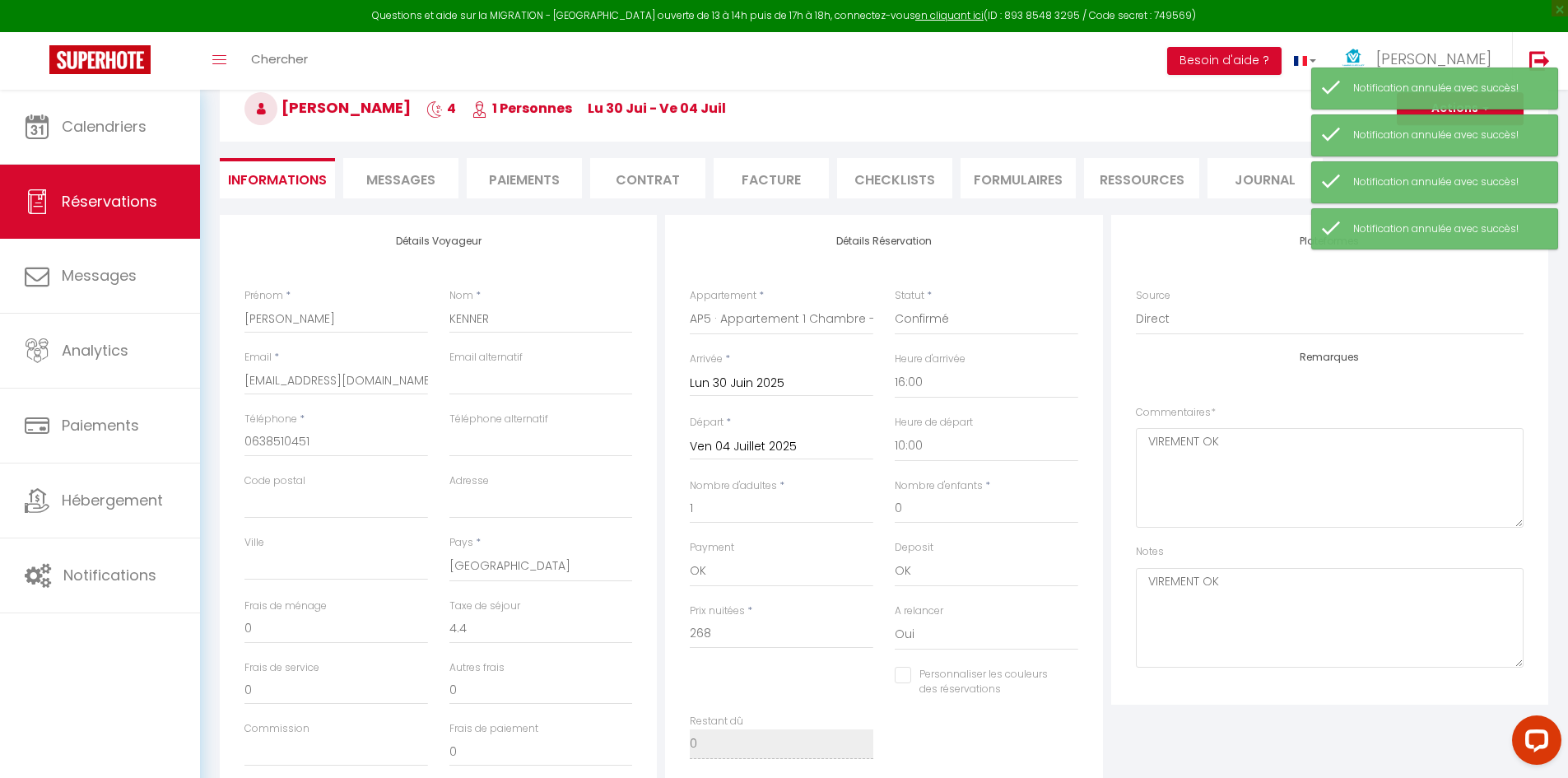
click at [905, 670] on input "Personnaliser les couleurs des réservations" at bounding box center [976, 675] width 163 height 16
checkbox input "true"
click at [1071, 692] on span at bounding box center [1071, 687] width 13 height 13
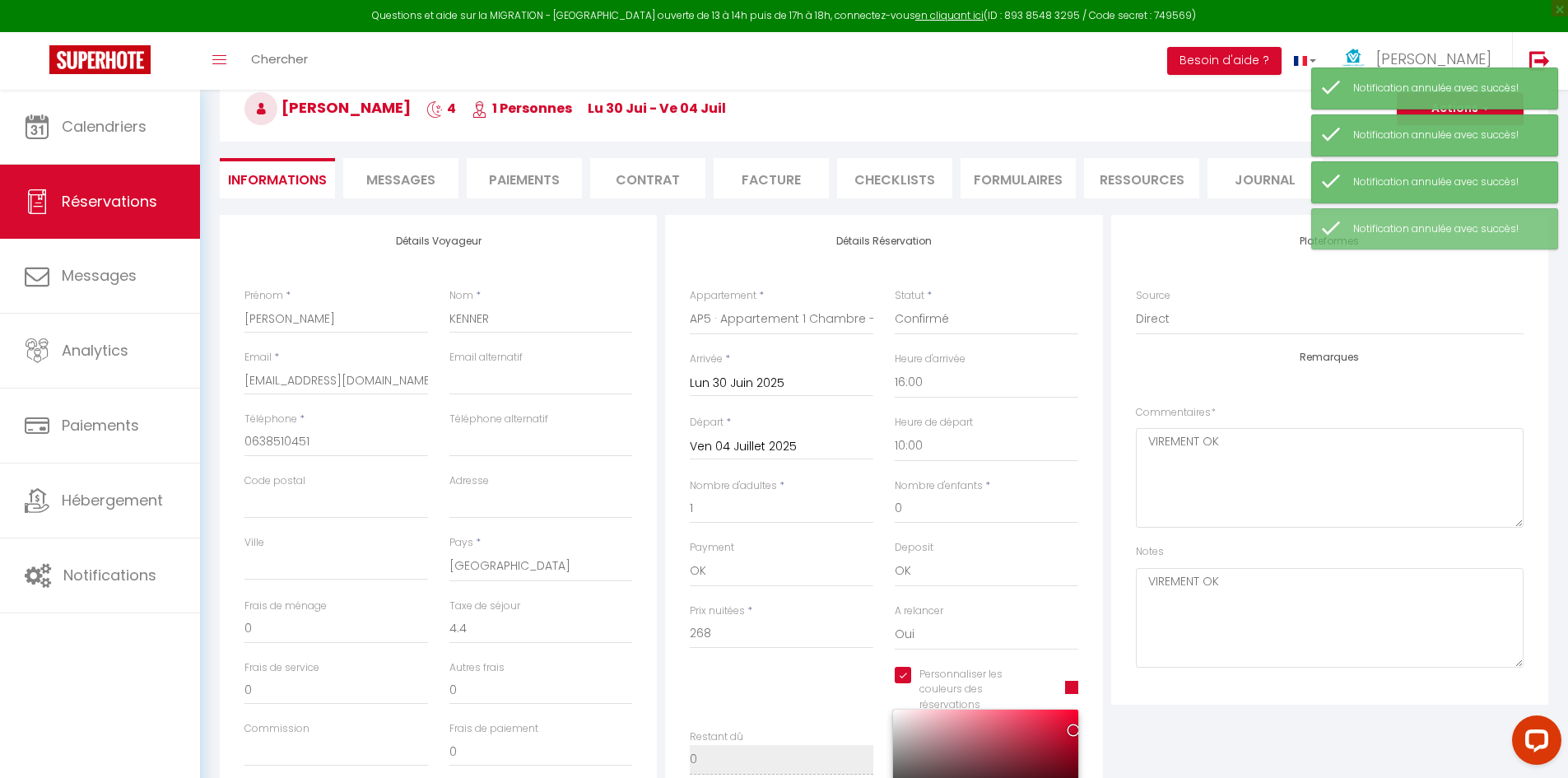
click at [907, 752] on div at bounding box center [986, 761] width 185 height 102
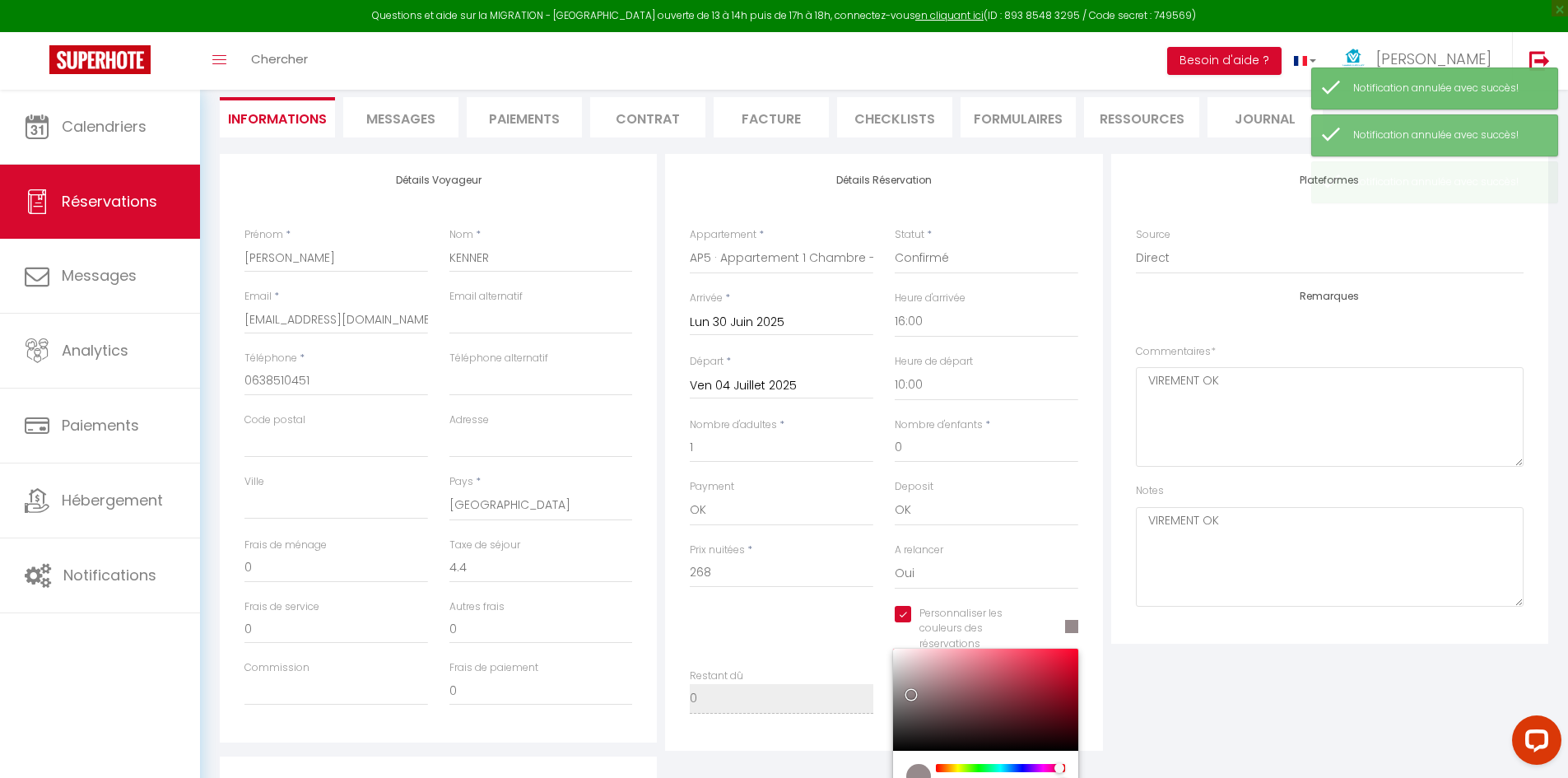
scroll to position [254, 0]
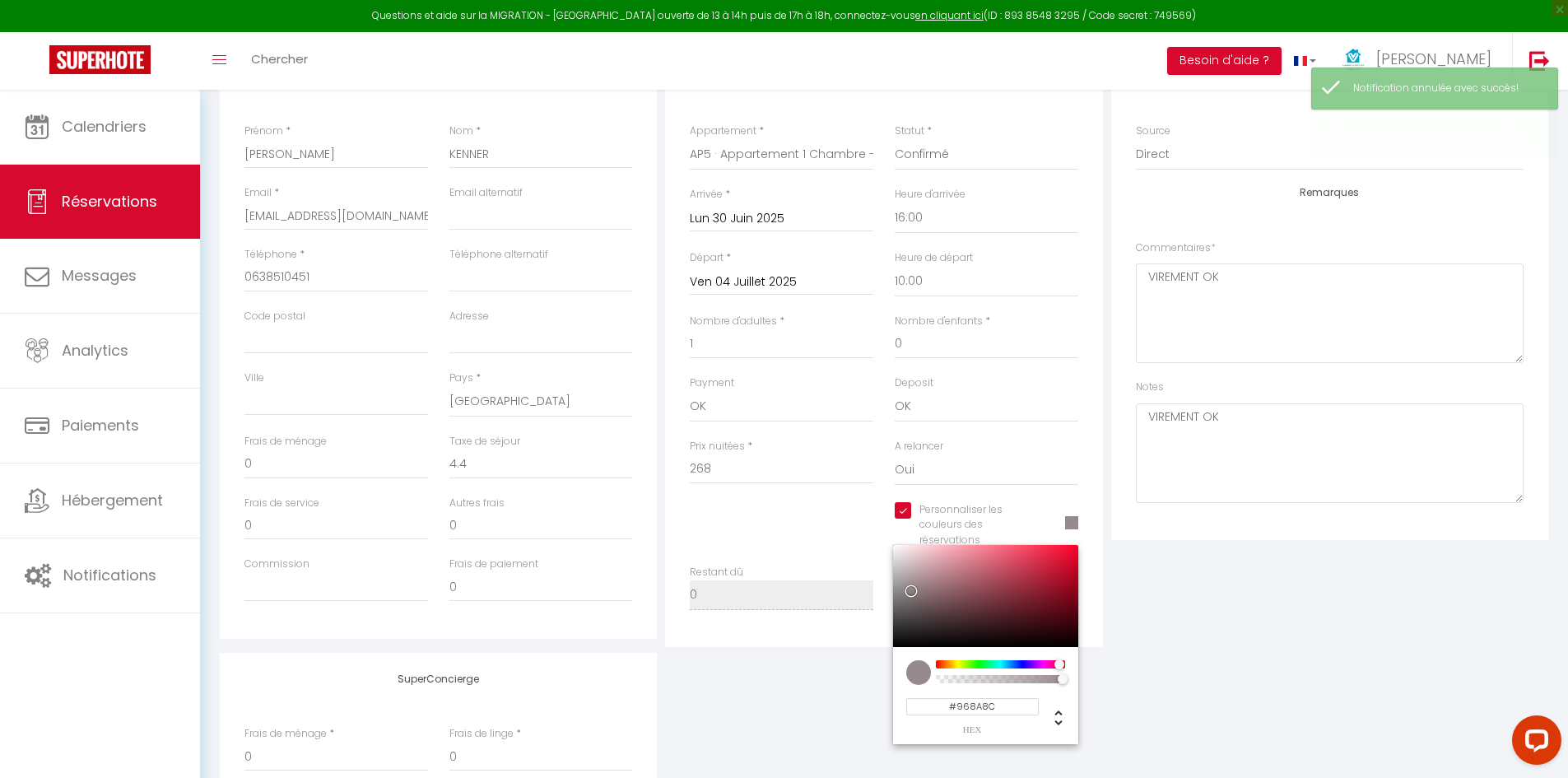
click at [908, 611] on div at bounding box center [986, 595] width 185 height 102
type input "#5A5354"
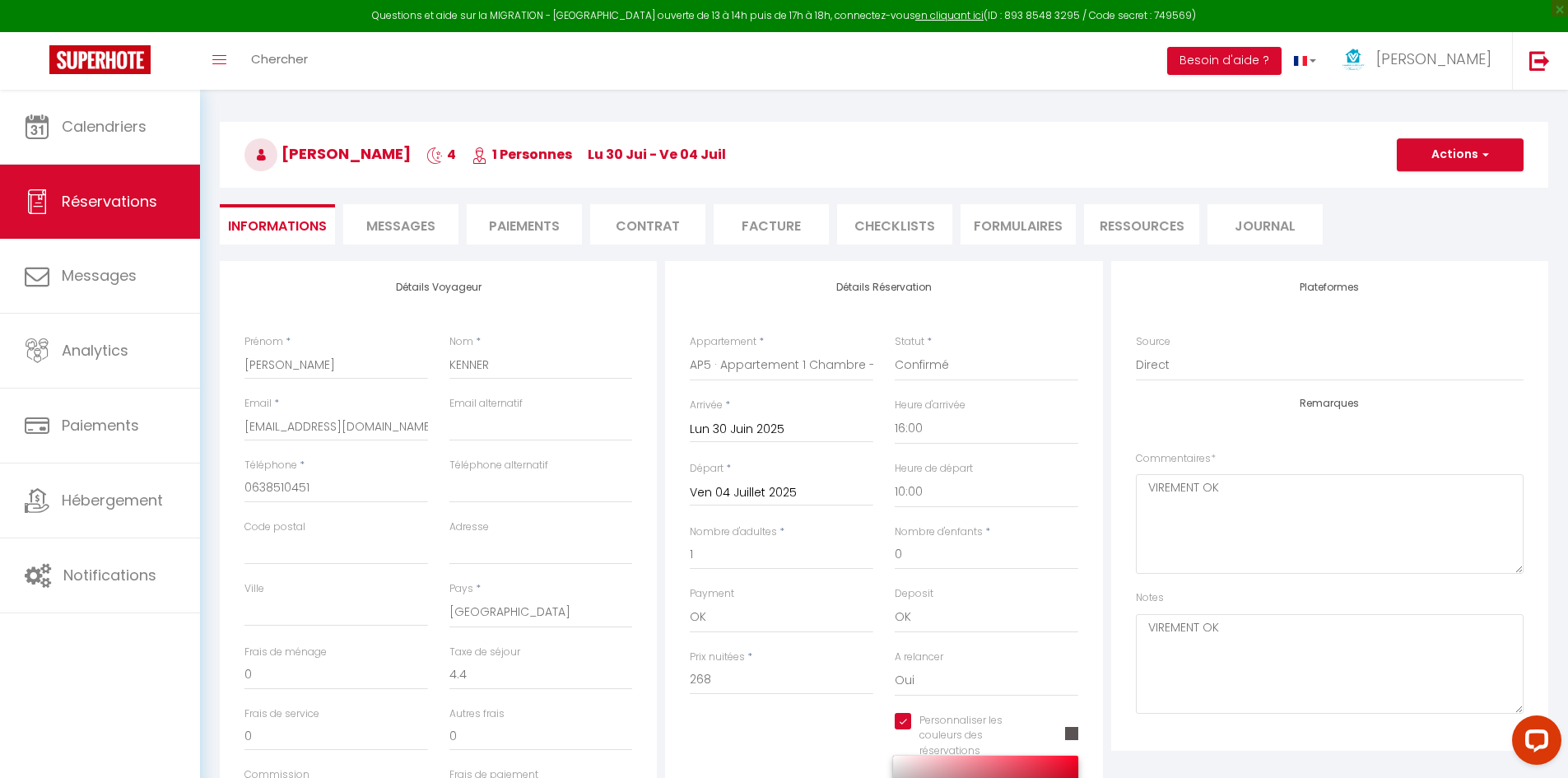
scroll to position [0, 0]
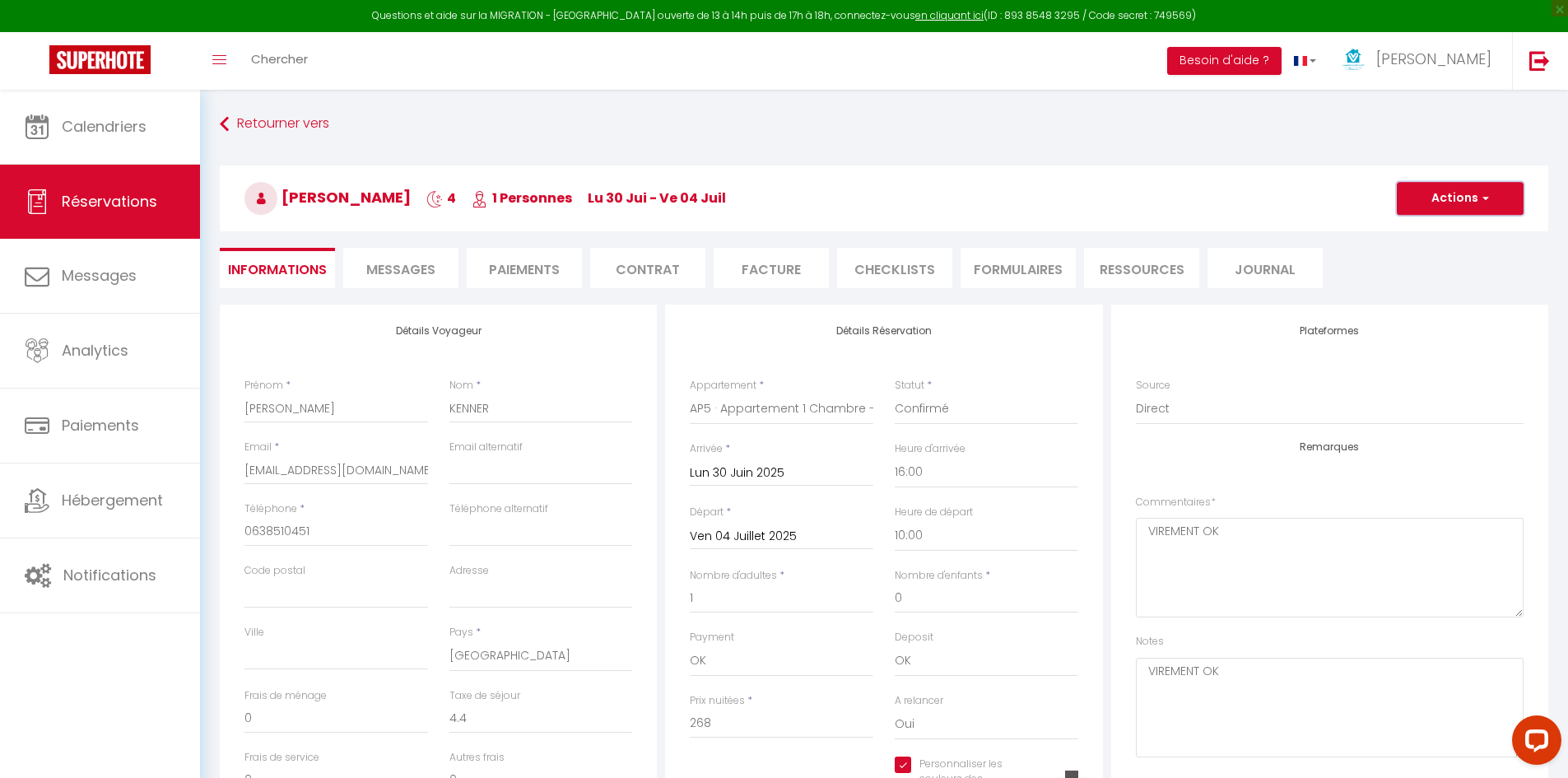
click at [1446, 199] on button "Actions" at bounding box center [1460, 198] width 127 height 33
click at [1439, 231] on link "Enregistrer" at bounding box center [1444, 234] width 130 height 21
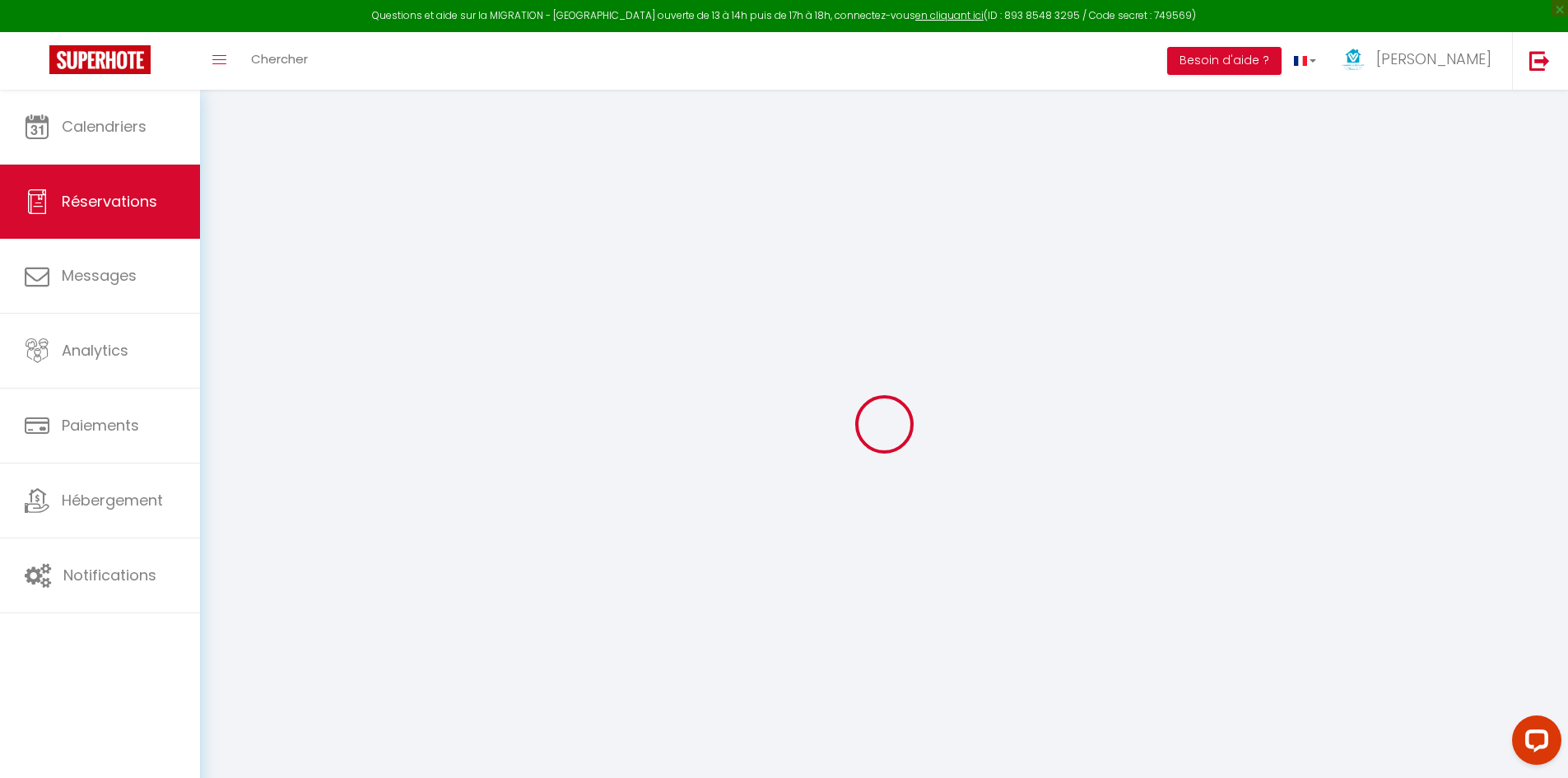
select select "not_cancelled"
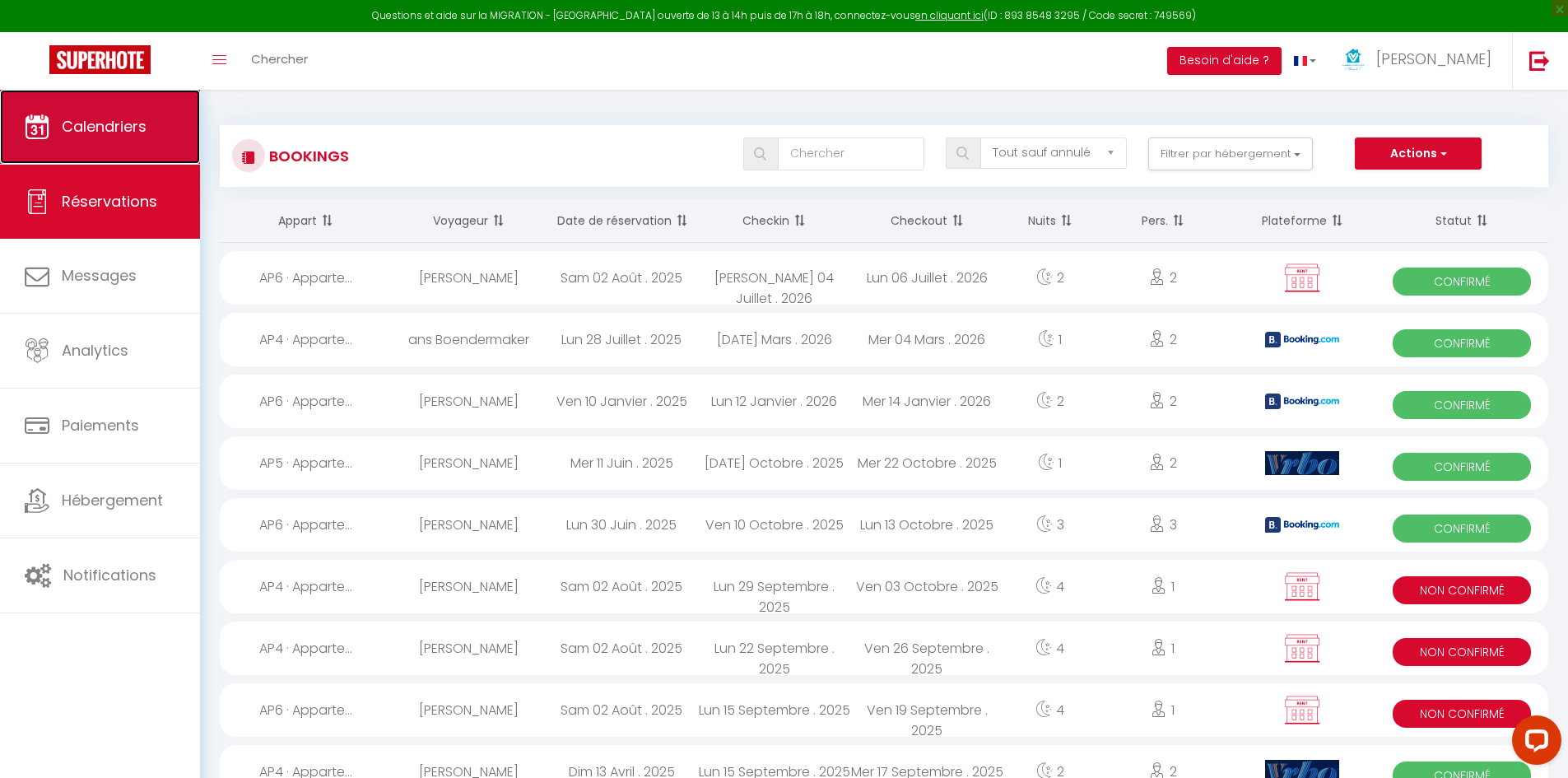
click at [173, 126] on link "Calendriers" at bounding box center [100, 127] width 200 height 75
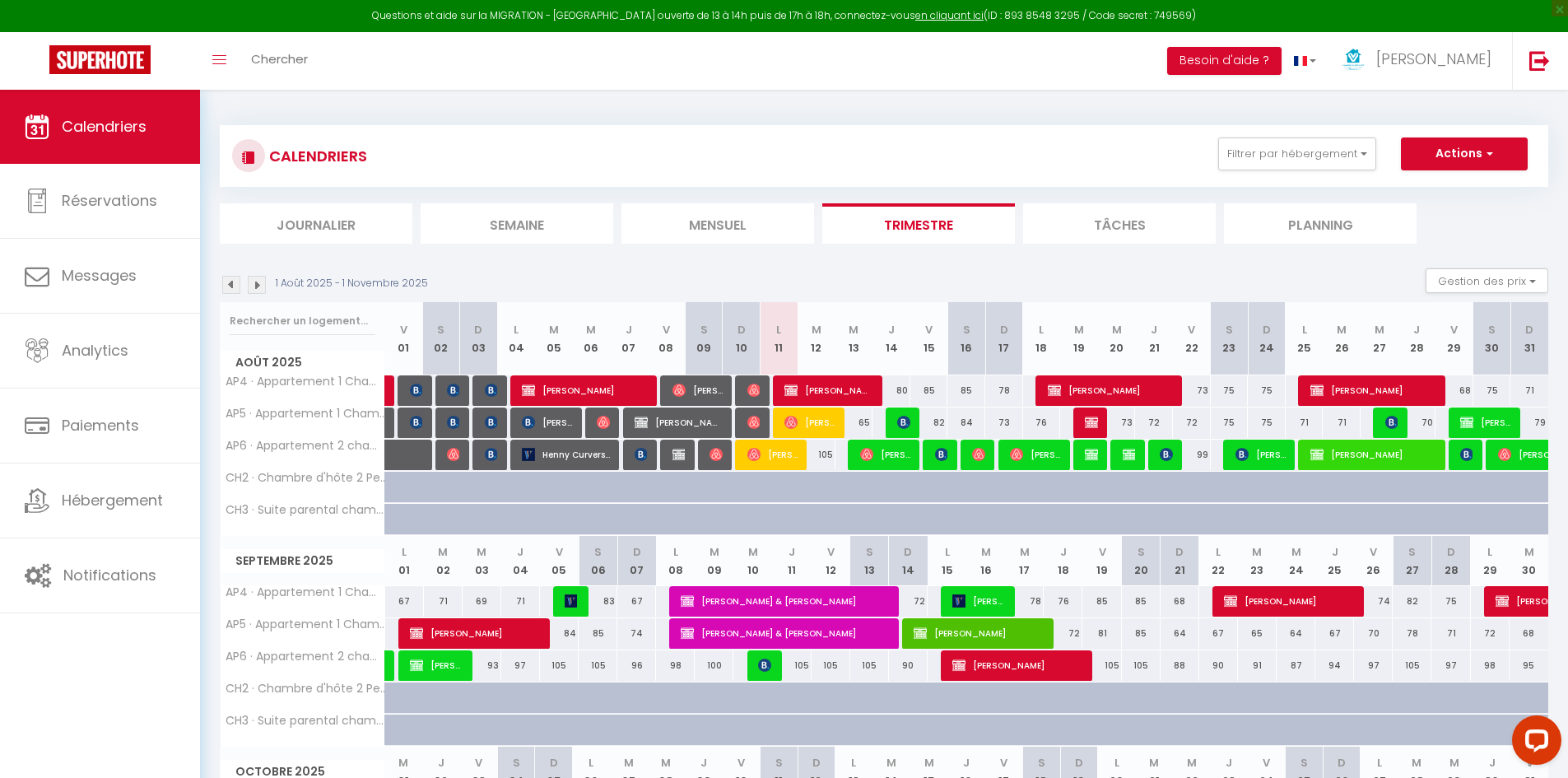
click at [229, 282] on img at bounding box center [231, 284] width 18 height 18
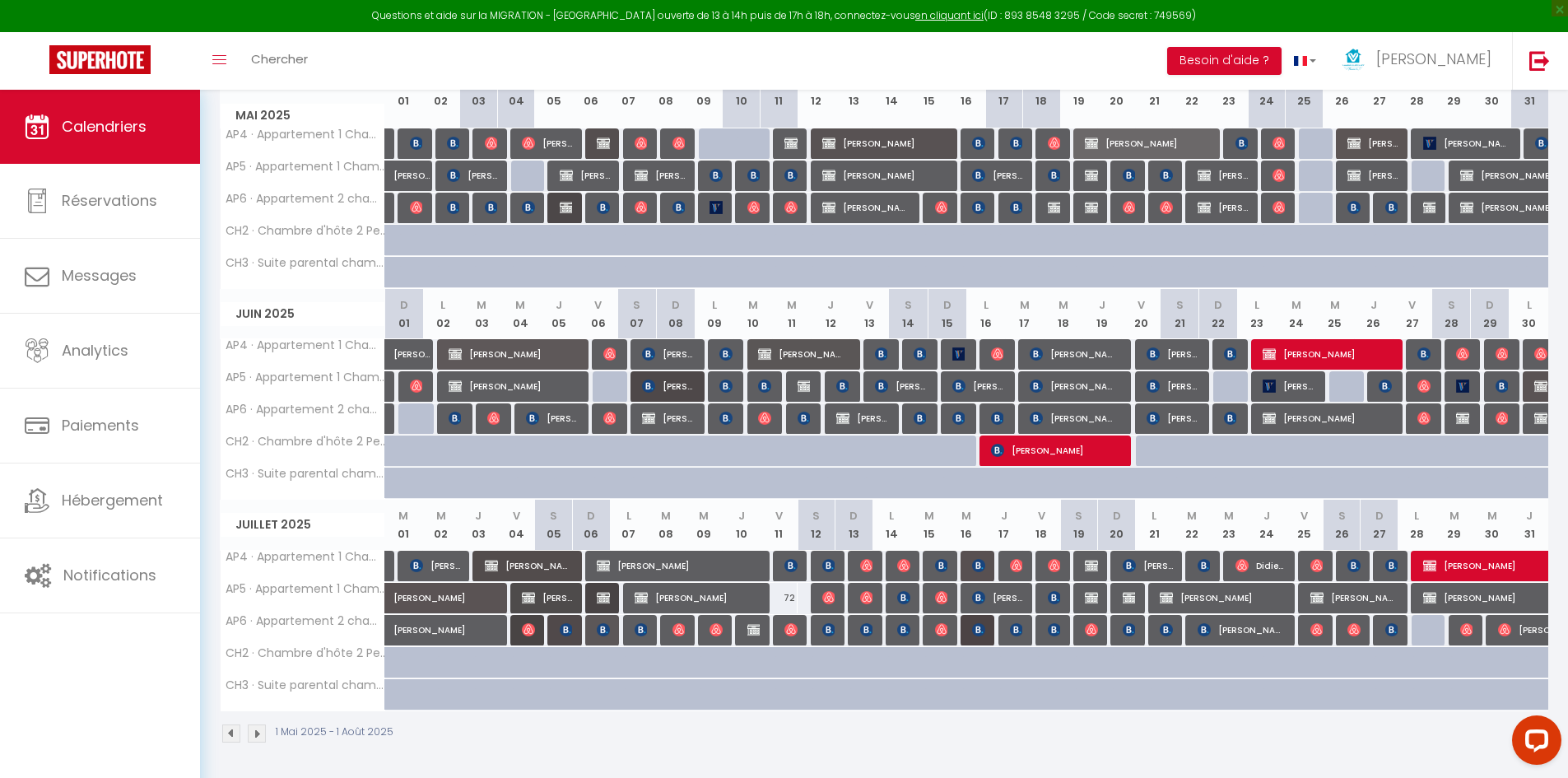
scroll to position [248, 0]
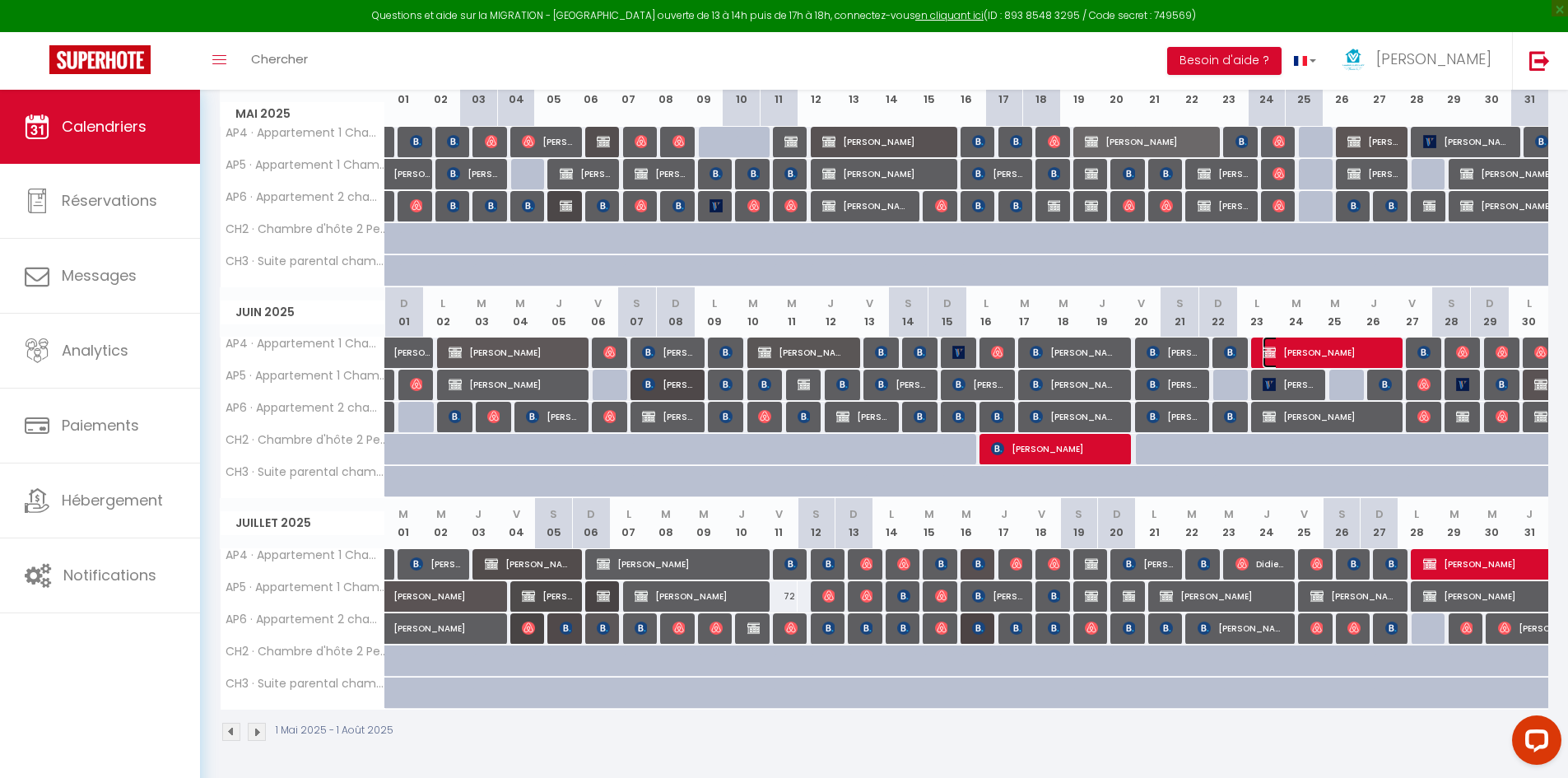
click at [1297, 352] on span "[PERSON_NAME]" at bounding box center [1326, 352] width 126 height 32
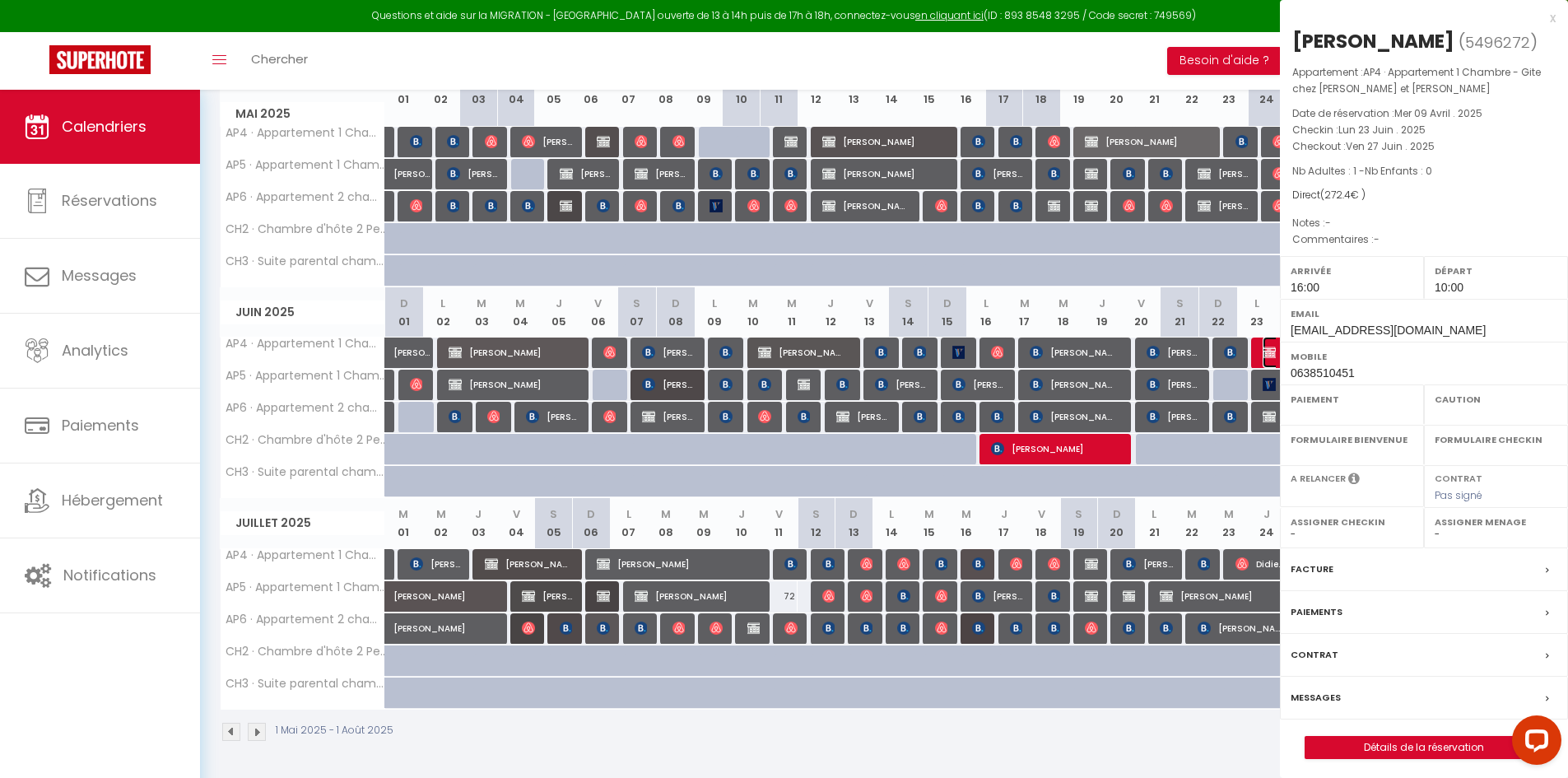
select select "KO"
select select "0"
select select "1"
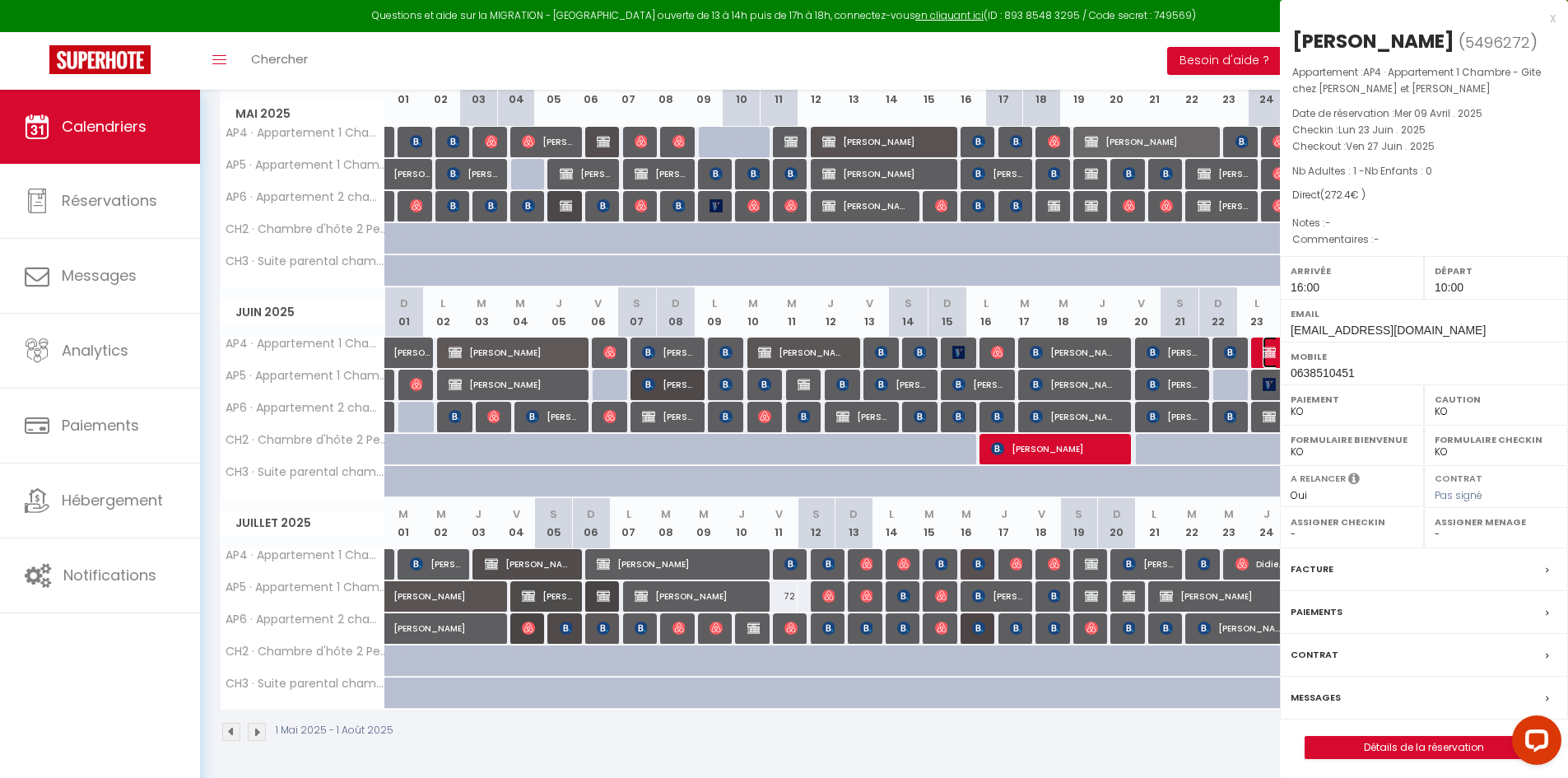
select select
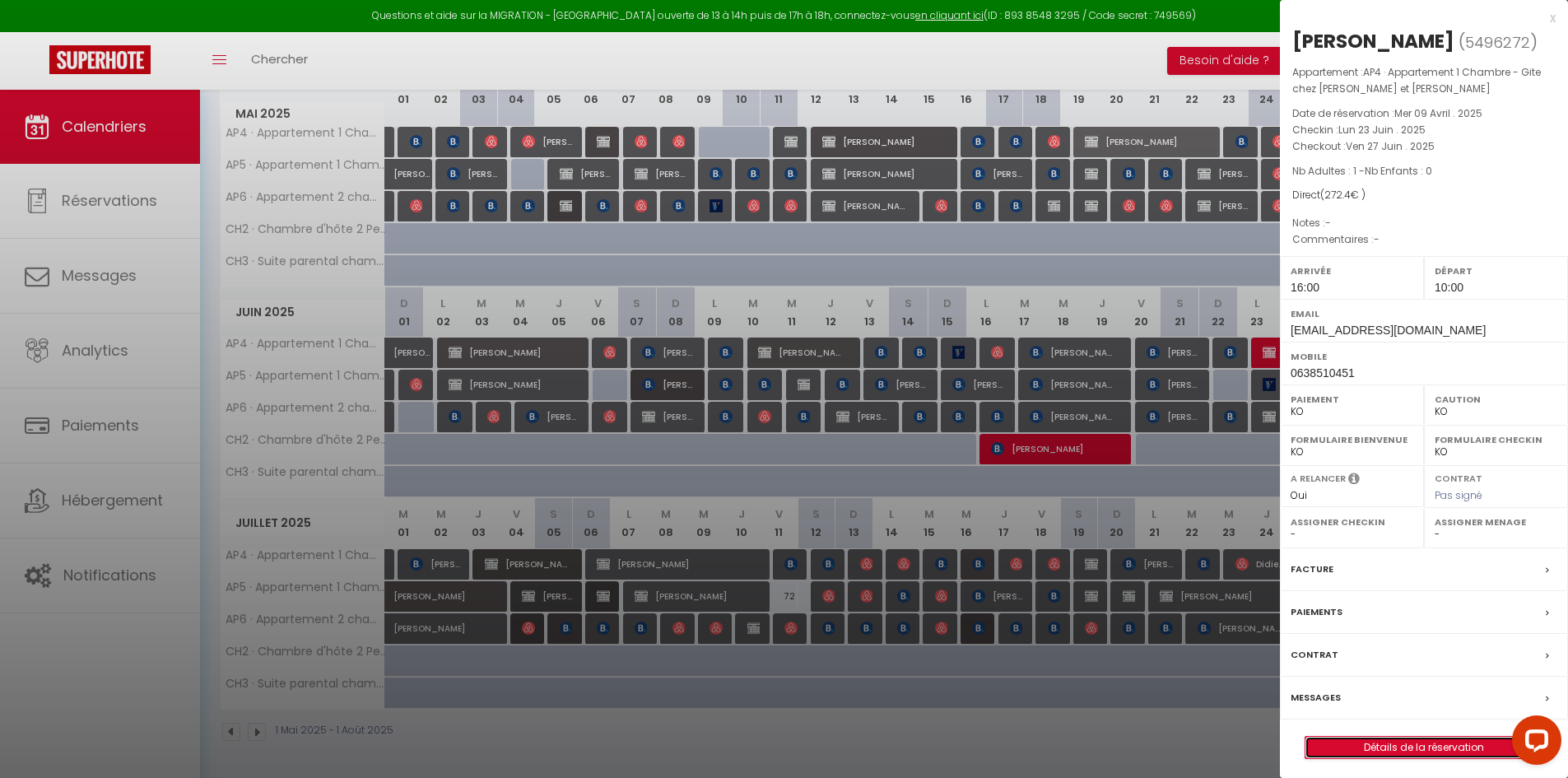
click at [1406, 758] on link "Détails de la réservation" at bounding box center [1424, 747] width 237 height 21
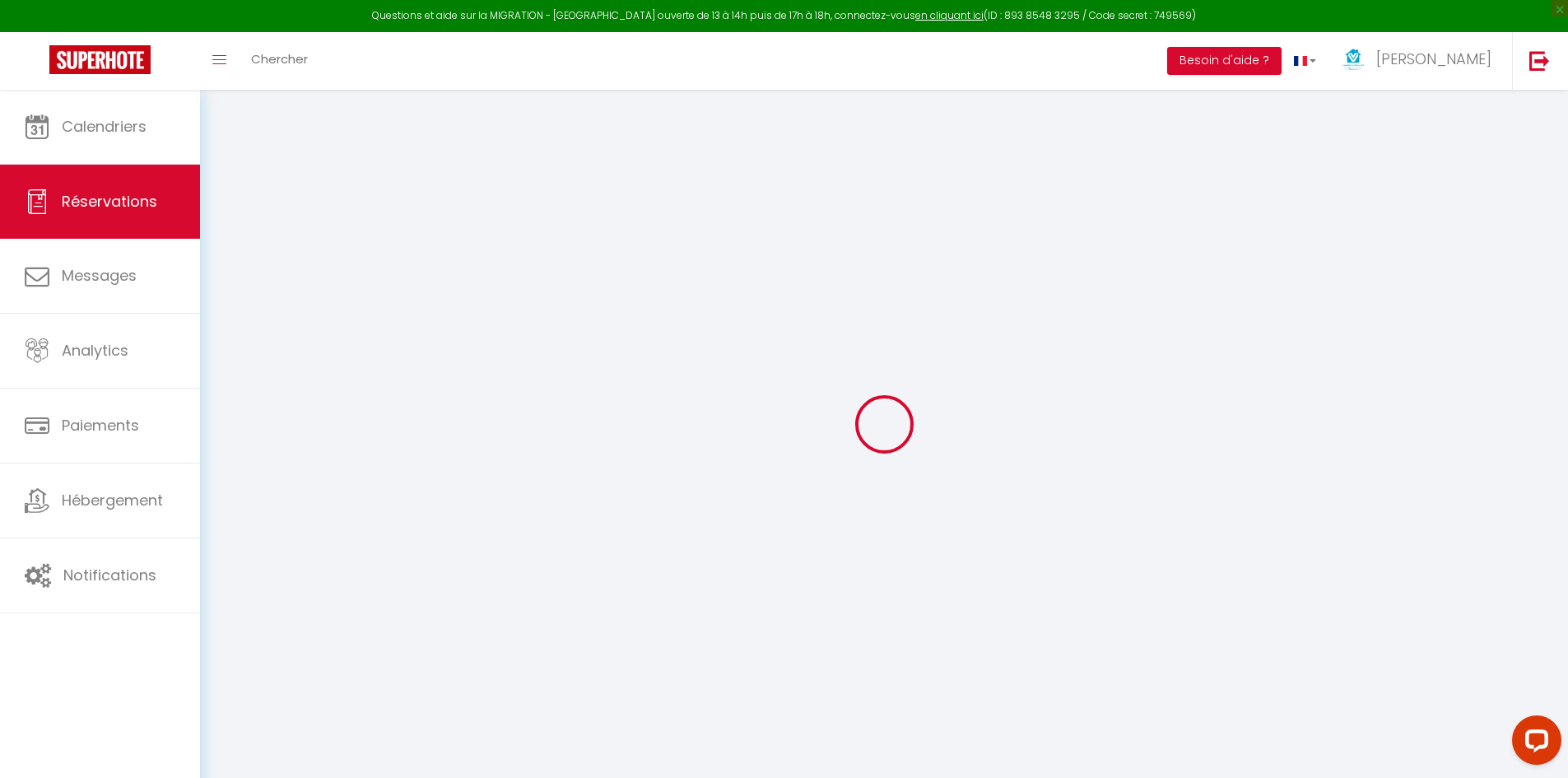
select select
checkbox input "false"
select select
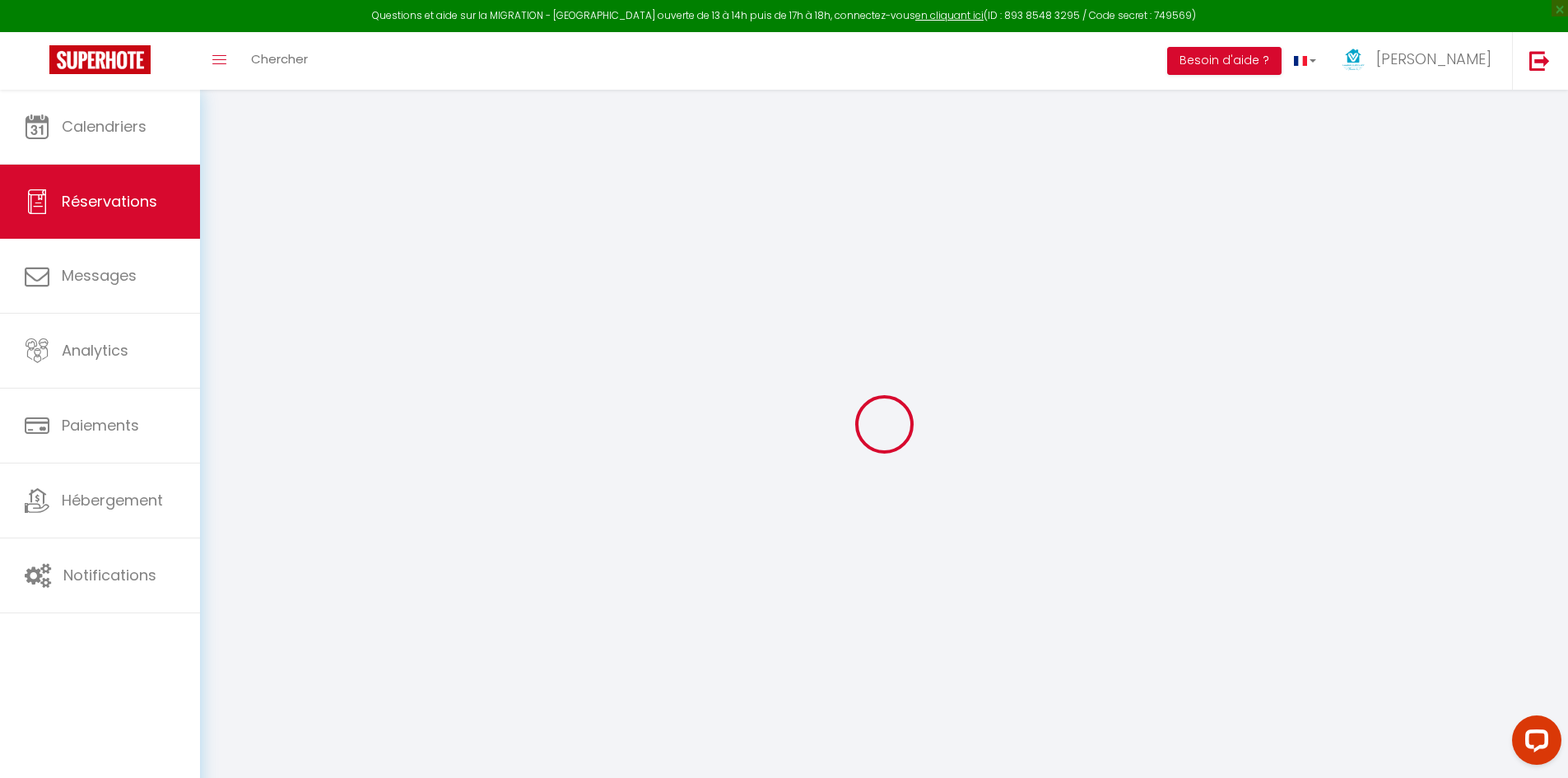
checkbox input "false"
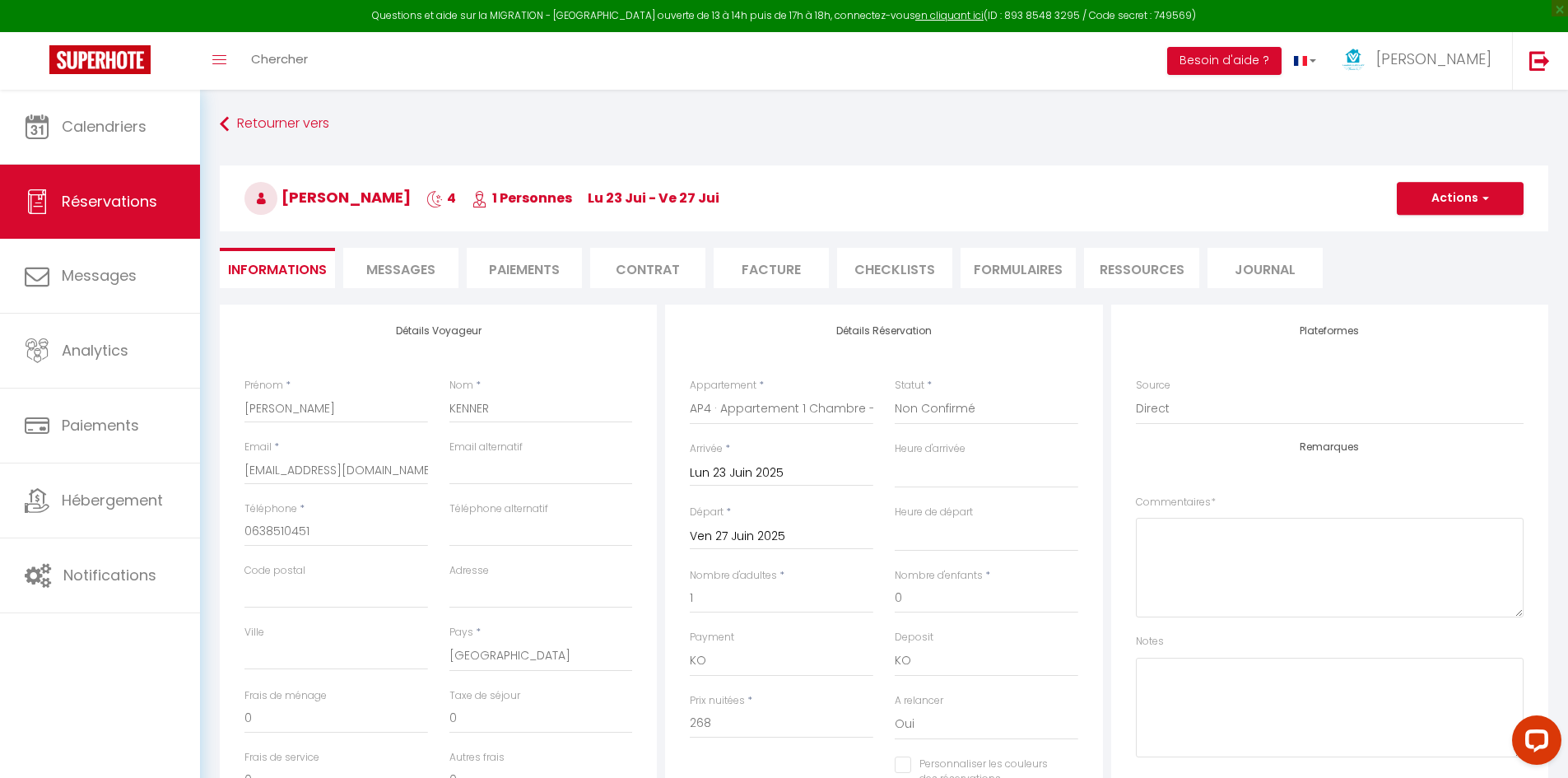
type input "4.4"
select select
checkbox input "false"
select select "16:00"
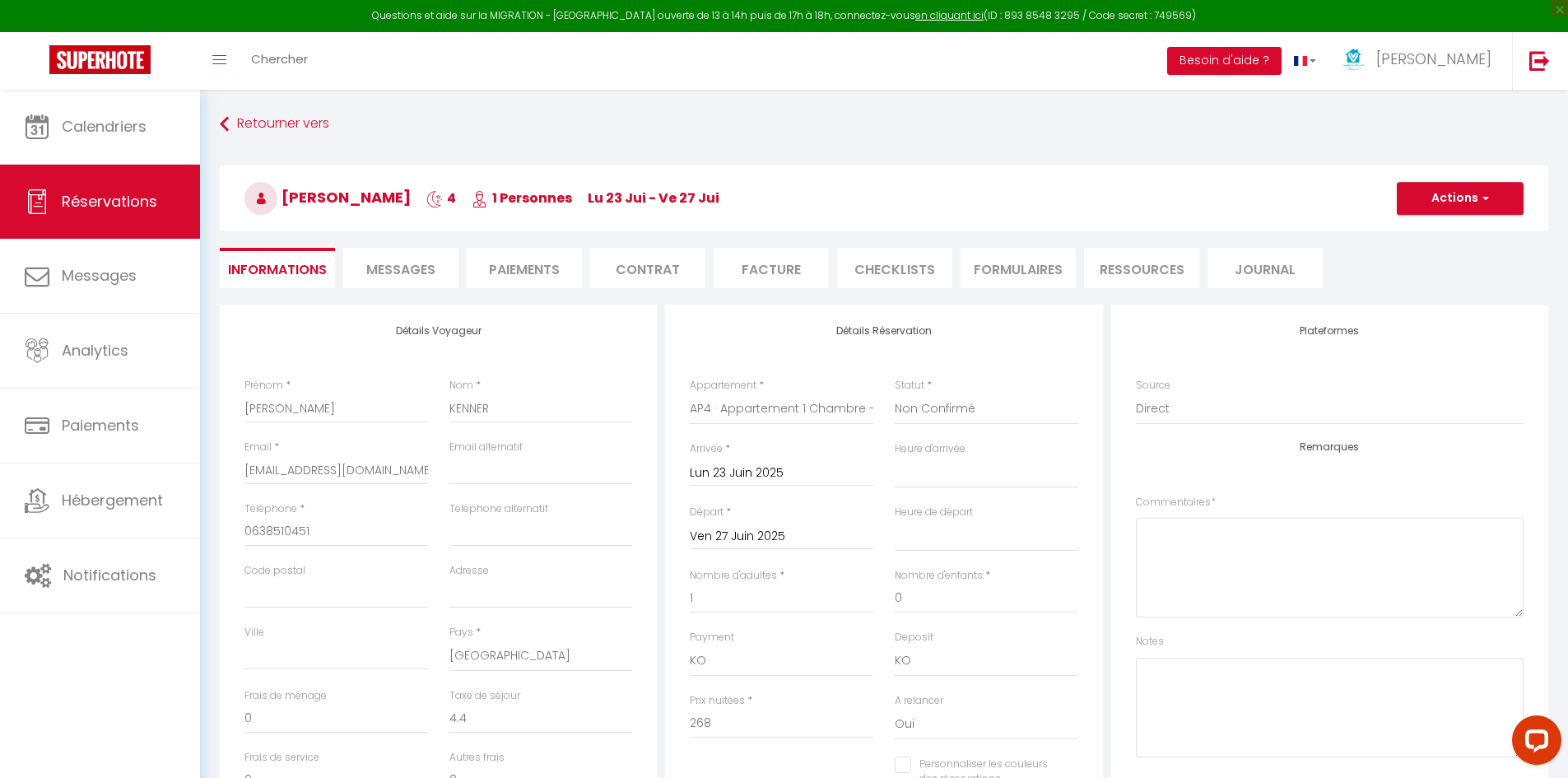
select select "10:00"
drag, startPoint x: 764, startPoint y: 660, endPoint x: 782, endPoint y: 671, distance: 21.1
click at [764, 660] on select "OK KO" at bounding box center [782, 661] width 183 height 32
select select "12"
click at [690, 646] on select "OK KO" at bounding box center [782, 661] width 183 height 32
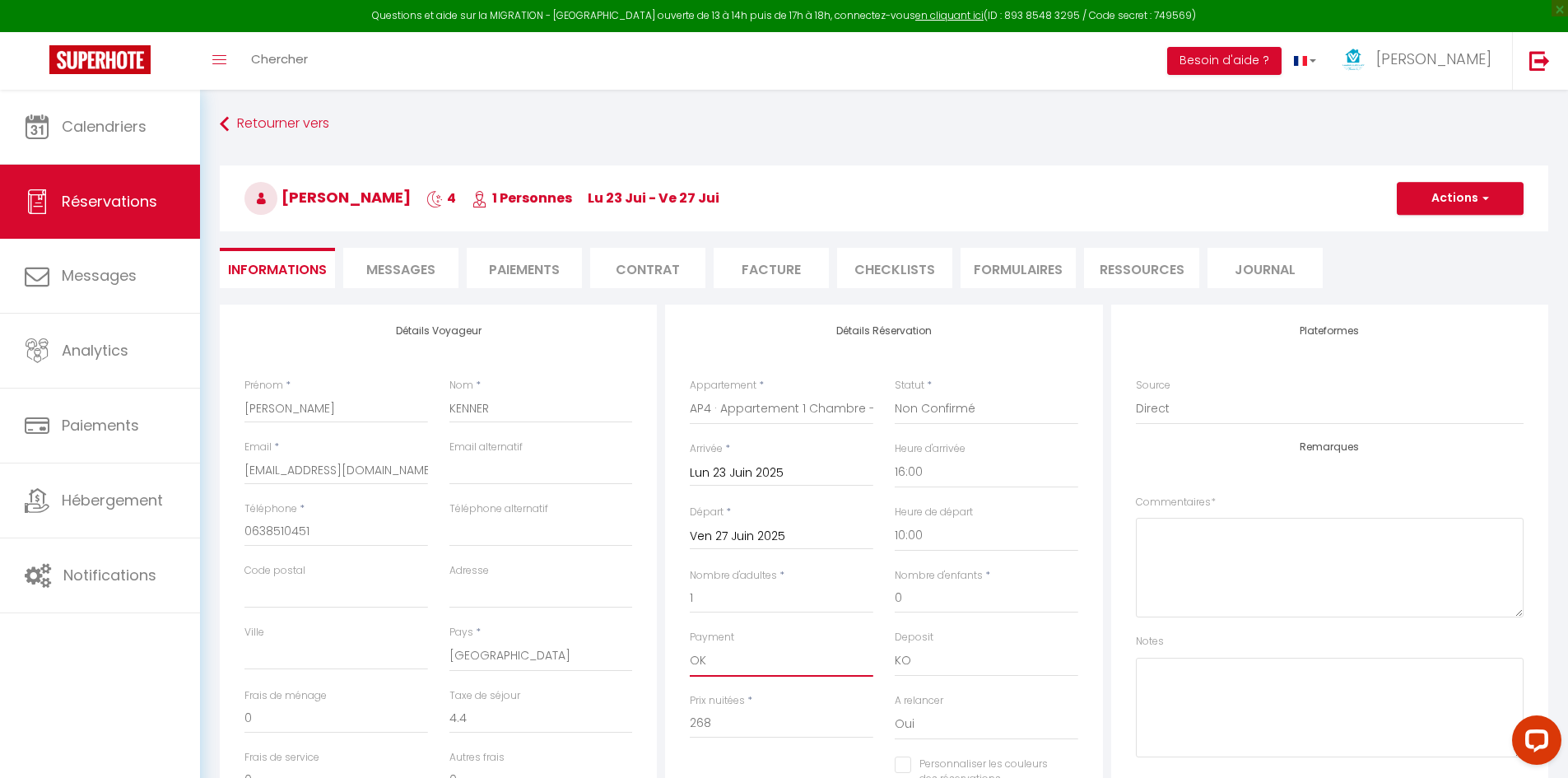
checkbox input "false"
drag, startPoint x: 941, startPoint y: 651, endPoint x: 944, endPoint y: 669, distance: 18.2
click at [943, 657] on select "OK KO" at bounding box center [987, 661] width 183 height 32
select select "15"
click at [895, 646] on select "OK KO" at bounding box center [987, 661] width 183 height 32
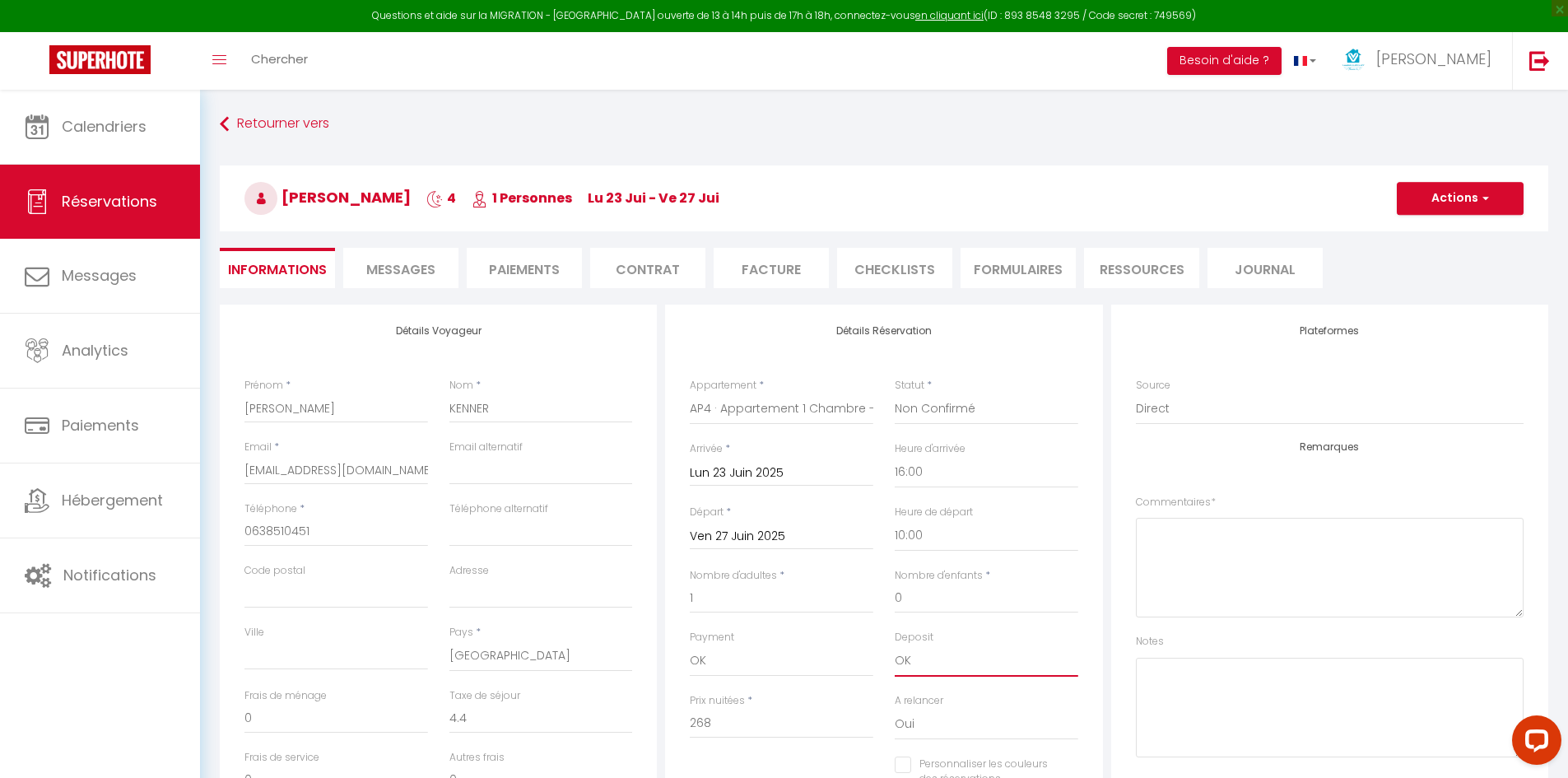
checkbox input "false"
click at [1260, 586] on textarea at bounding box center [1330, 568] width 388 height 99
paste textarea "VIREMENT OK"
type textarea "VIREMENT OK"
click at [1273, 685] on textarea at bounding box center [1330, 708] width 388 height 99
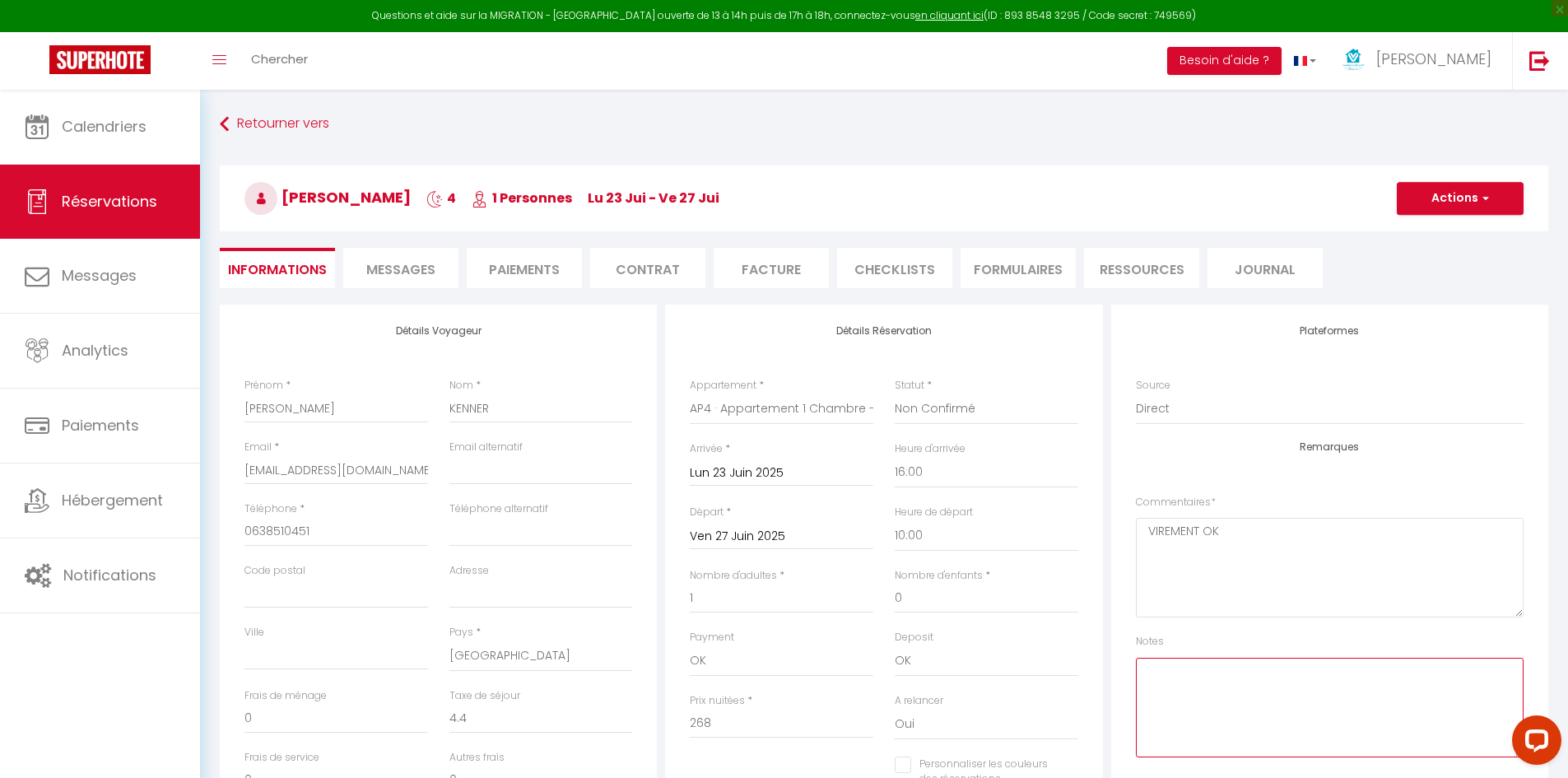
paste textarea "VIREMENT OK"
type textarea "VIREMENT OK"
click at [1462, 201] on button "Actions" at bounding box center [1460, 198] width 127 height 33
click at [1453, 229] on link "Enregistrer" at bounding box center [1444, 234] width 130 height 21
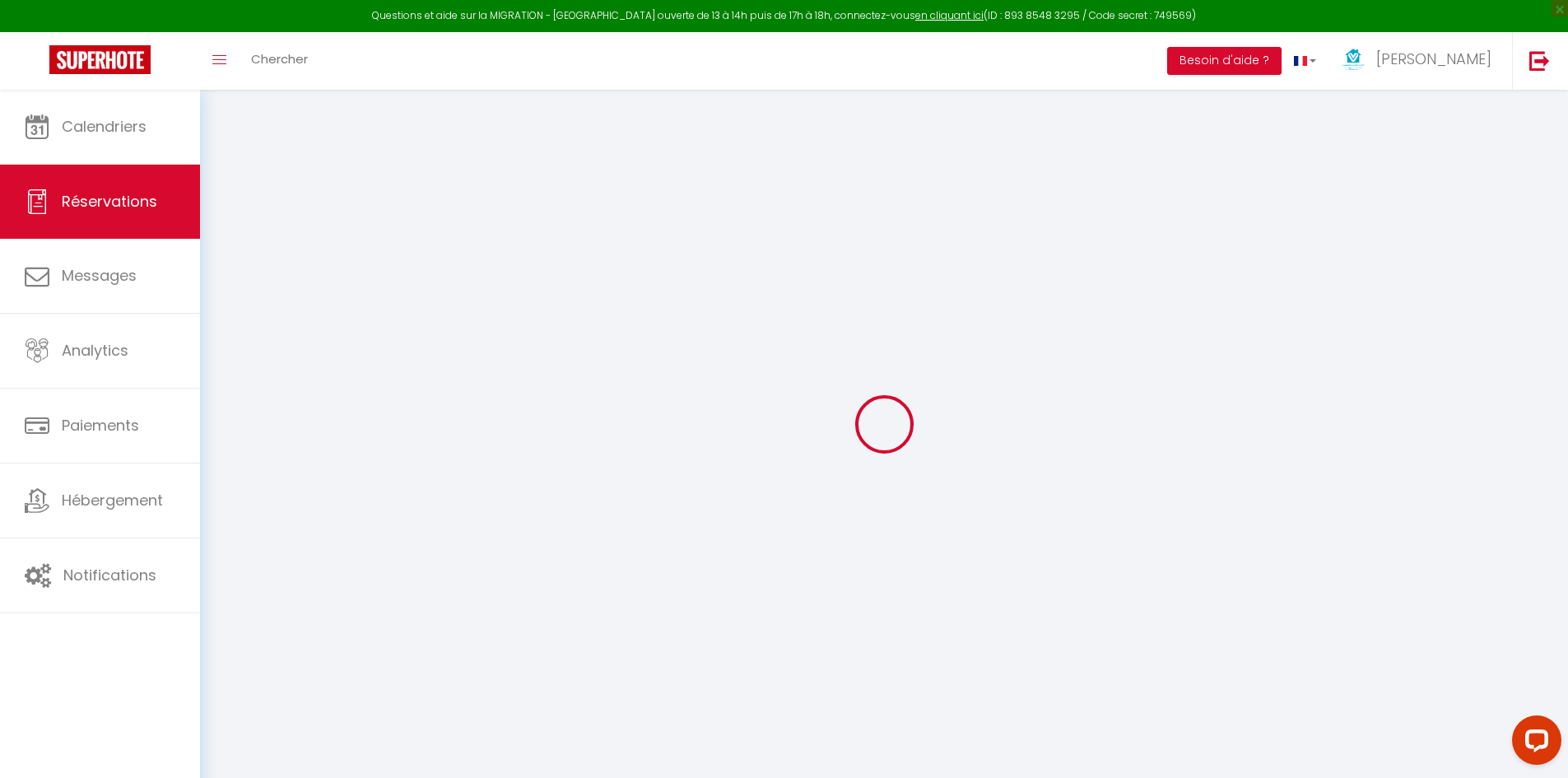
select select "not_cancelled"
select select
select select "15"
checkbox input "false"
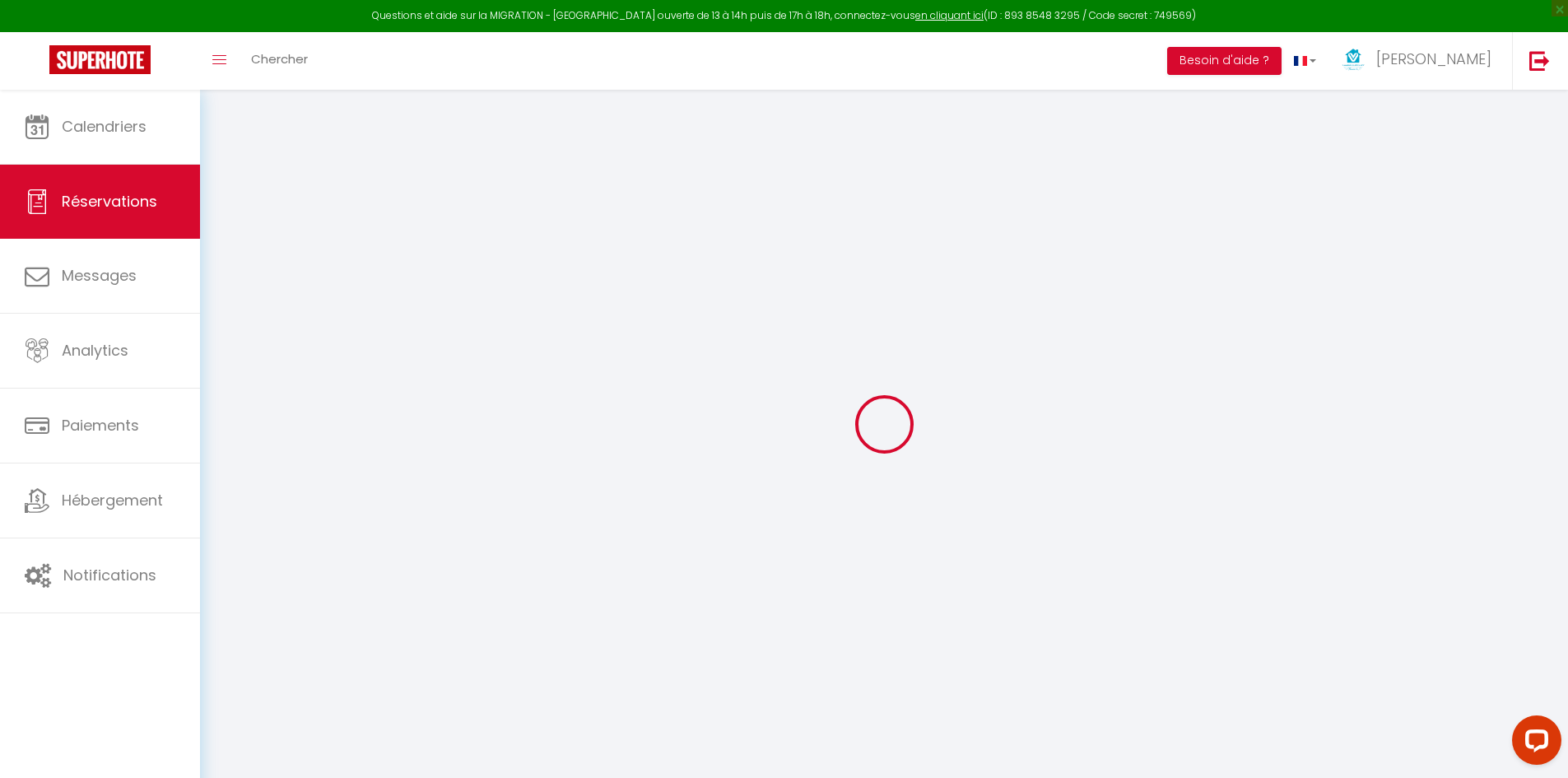
select select
checkbox input "false"
select select
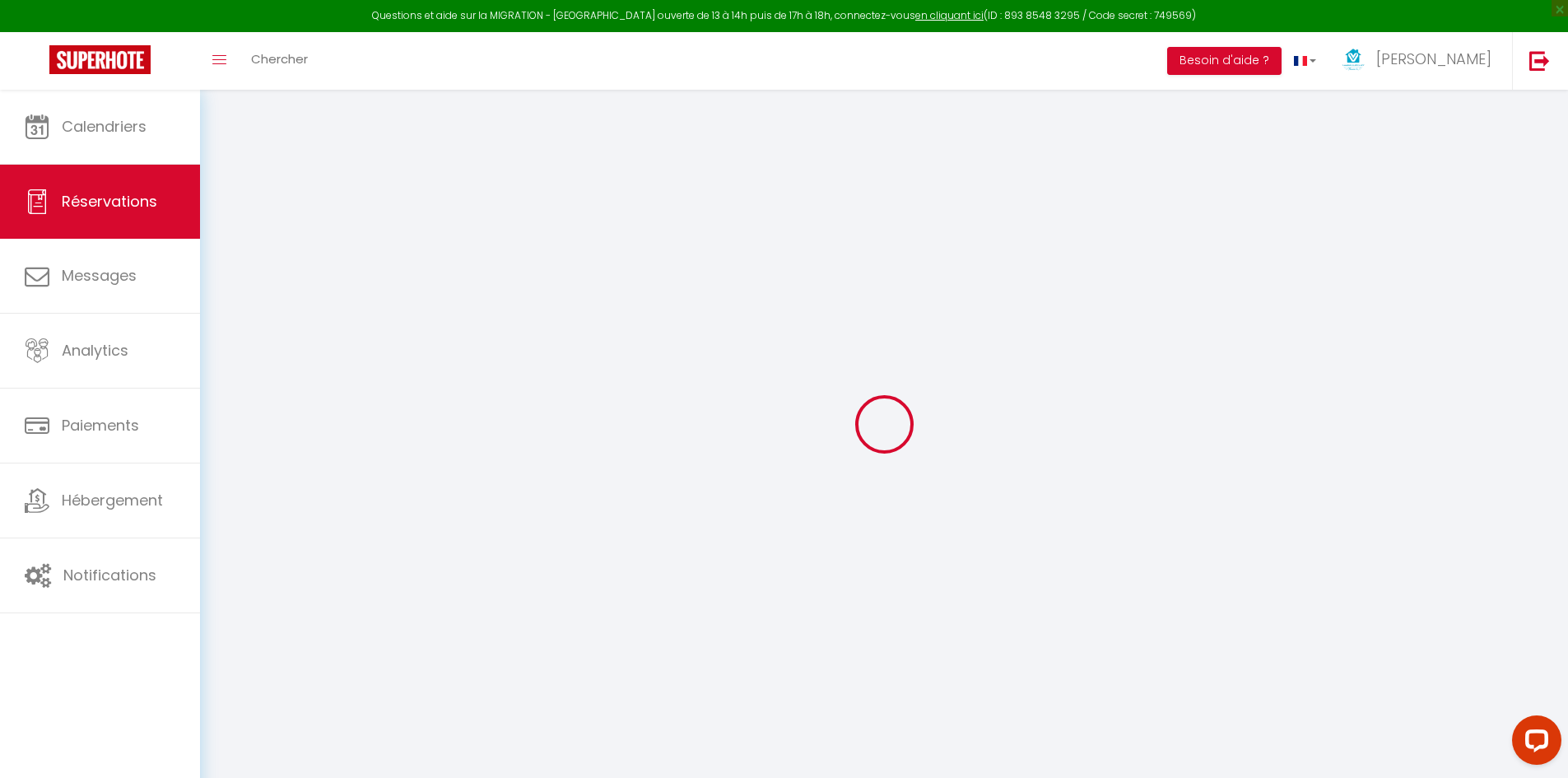
checkbox input "false"
type textarea "VIREMENT OK"
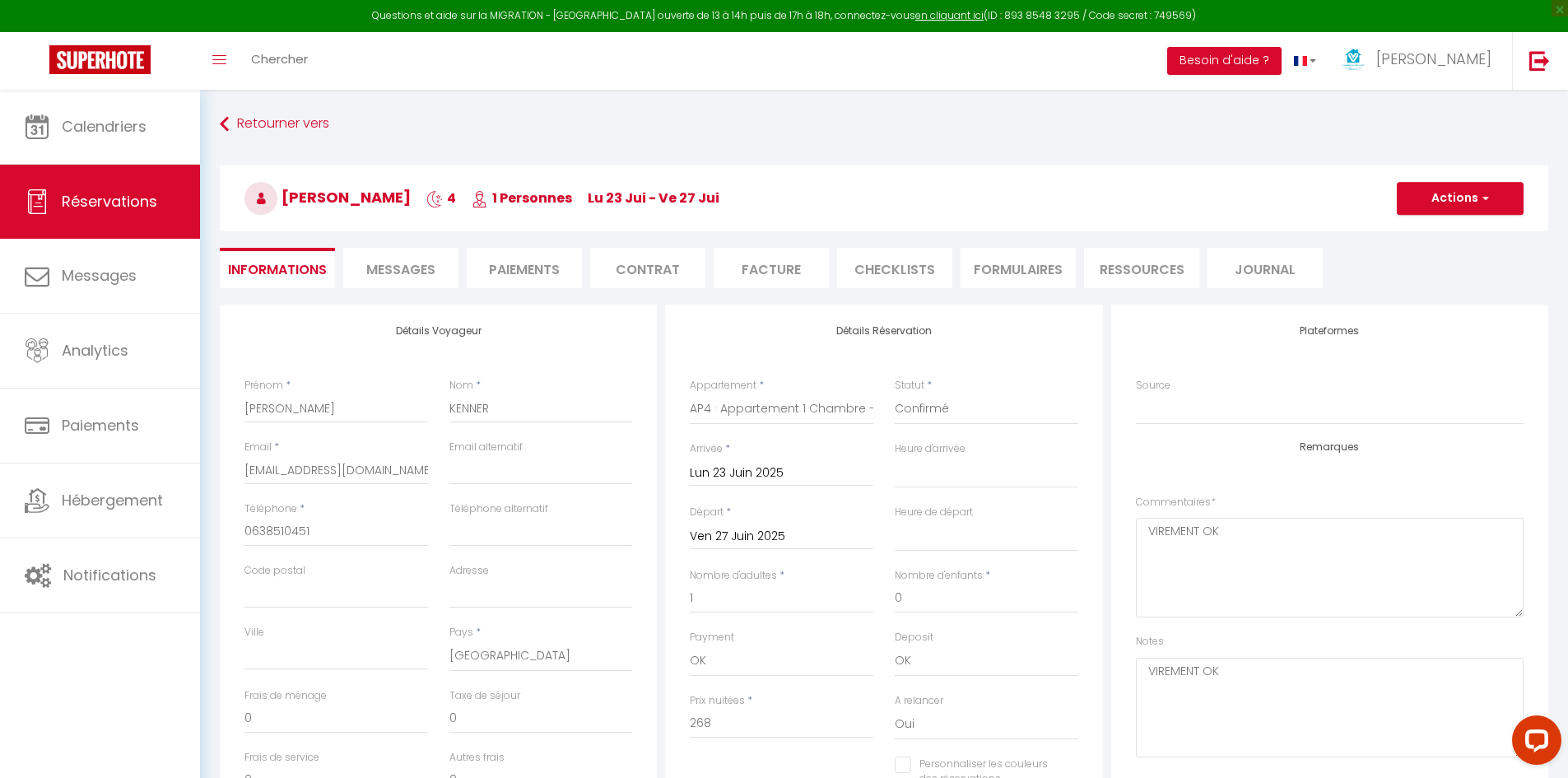
type input "4.4"
select select
checkbox input "false"
select select "16:00"
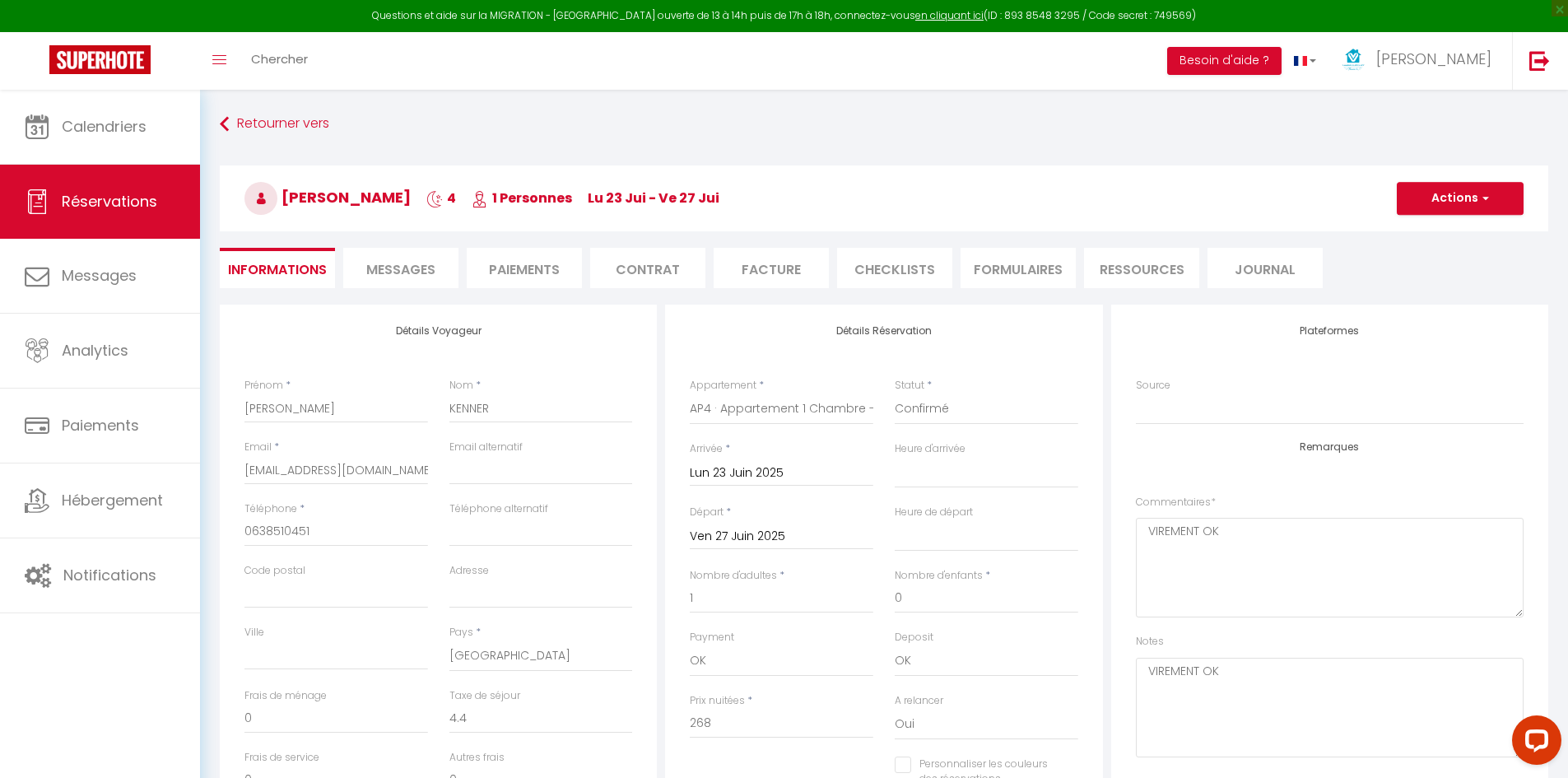
select select "10:00"
click at [417, 265] on span "Messages" at bounding box center [401, 270] width 69 height 19
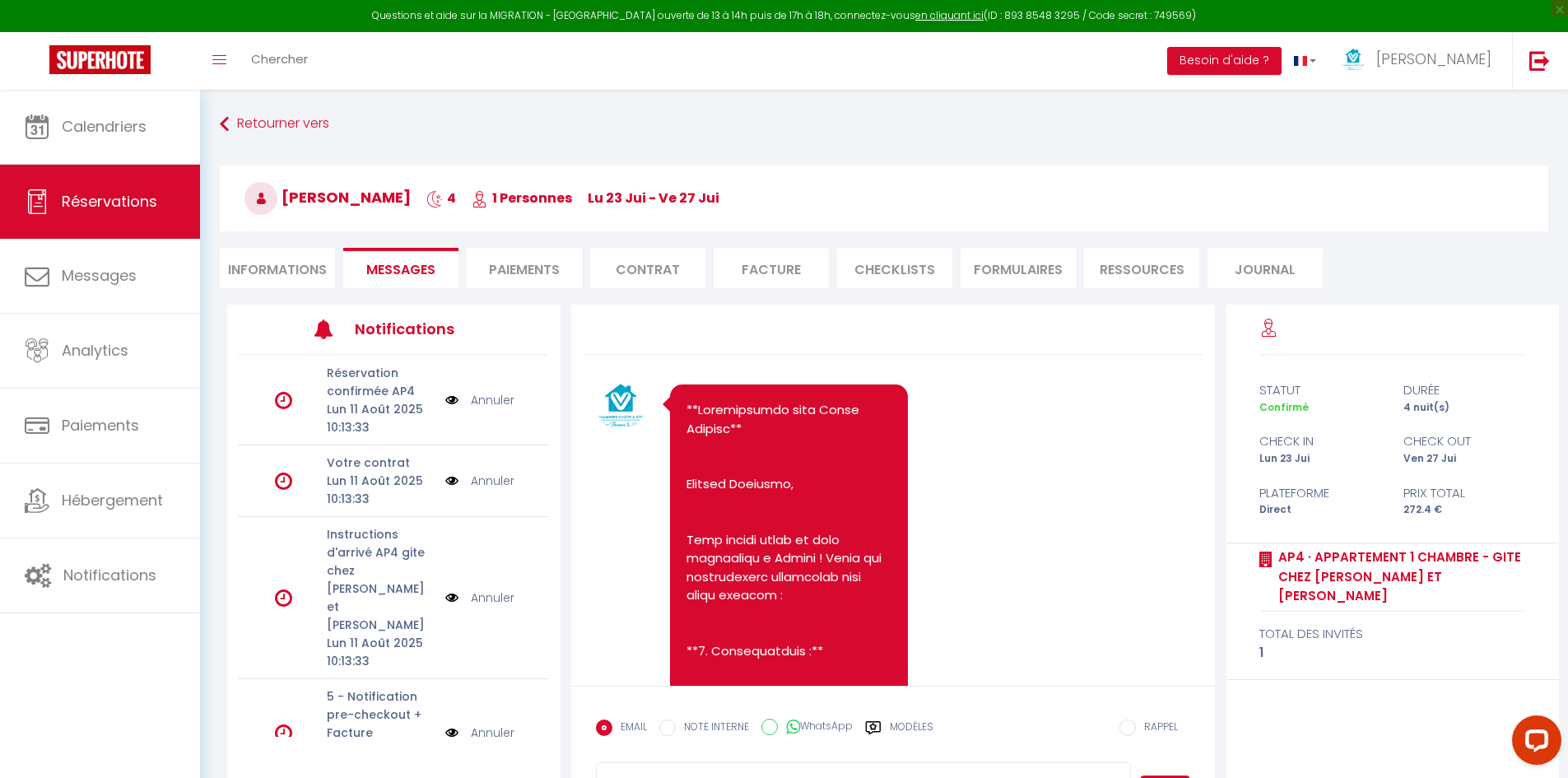
click at [489, 404] on link "Annuler" at bounding box center [492, 400] width 44 height 18
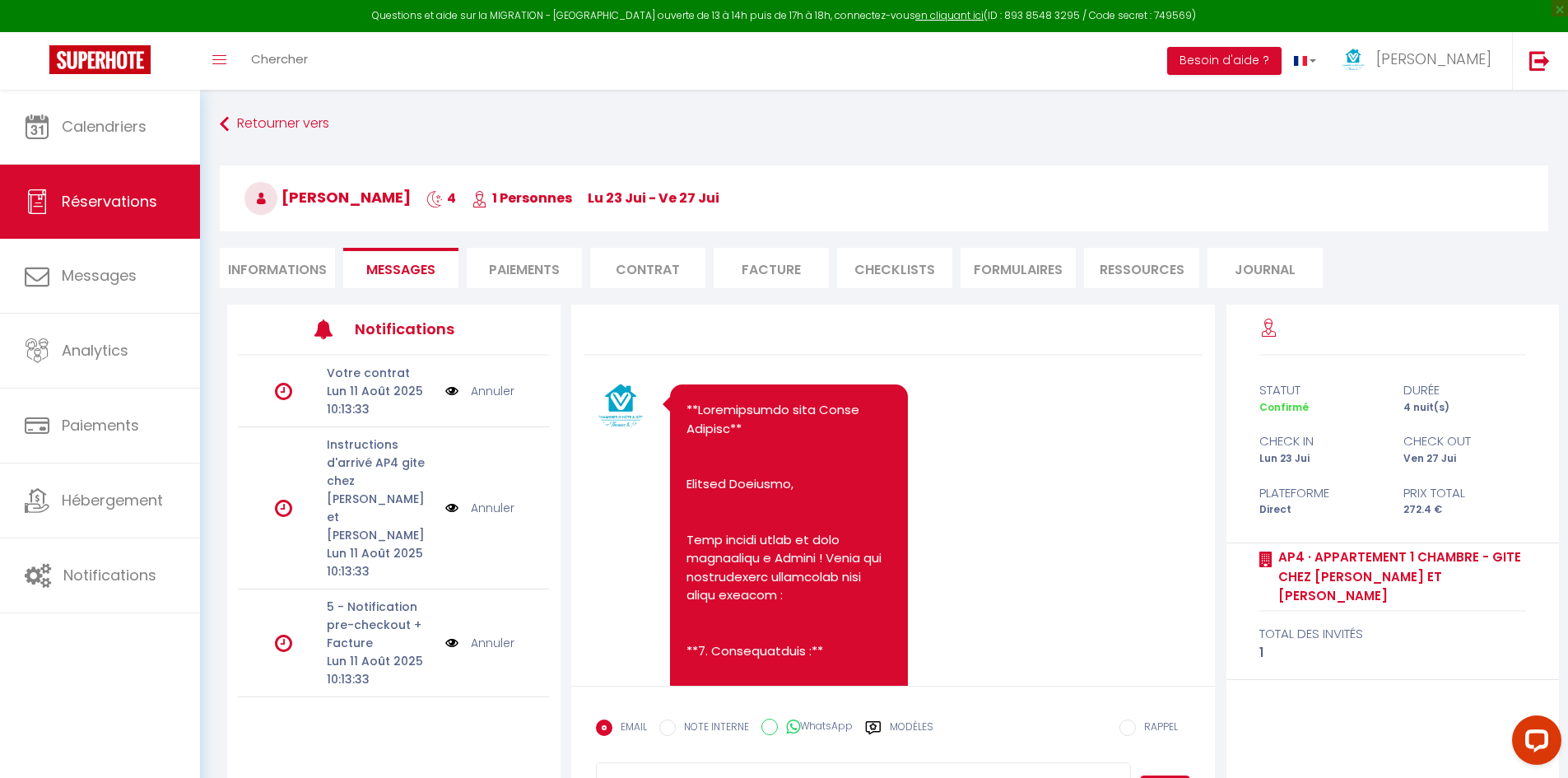
click at [489, 404] on div "Votre contrat Lun 11 Août 2025 10:13:33 Annuler" at bounding box center [393, 392] width 311 height 72
click at [492, 395] on link "Annuler" at bounding box center [492, 391] width 44 height 18
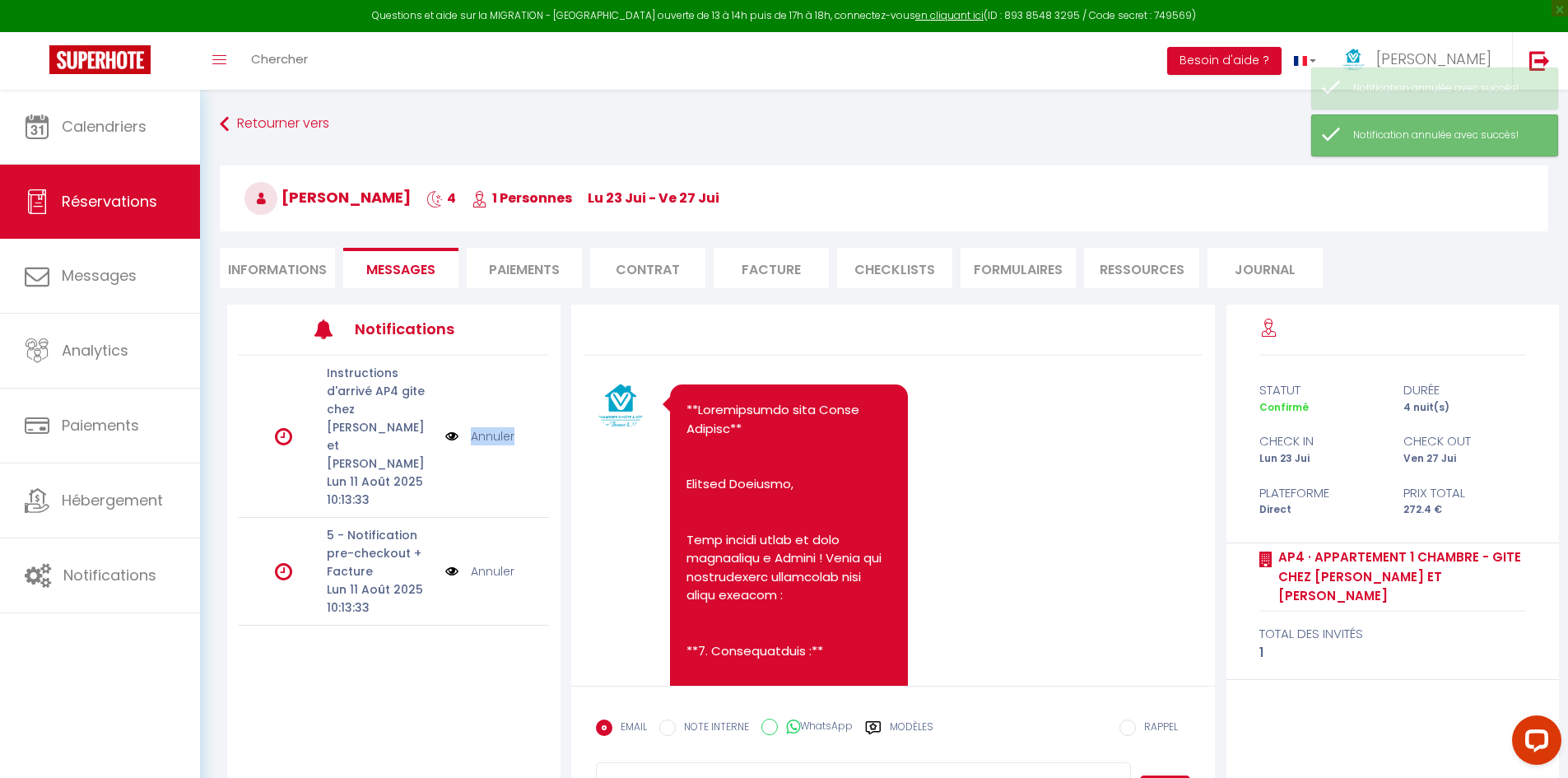
click at [492, 395] on div "Instructions d'arrivé AP4 gite chez [PERSON_NAME] et [PERSON_NAME] 11 Août 2025…" at bounding box center [393, 436] width 311 height 162
click at [491, 407] on div "Instructions d'arrivé AP4 gite chez [PERSON_NAME] et [PERSON_NAME] 11 Août 2025…" at bounding box center [393, 436] width 311 height 162
click at [492, 428] on link "Annuler" at bounding box center [492, 436] width 44 height 18
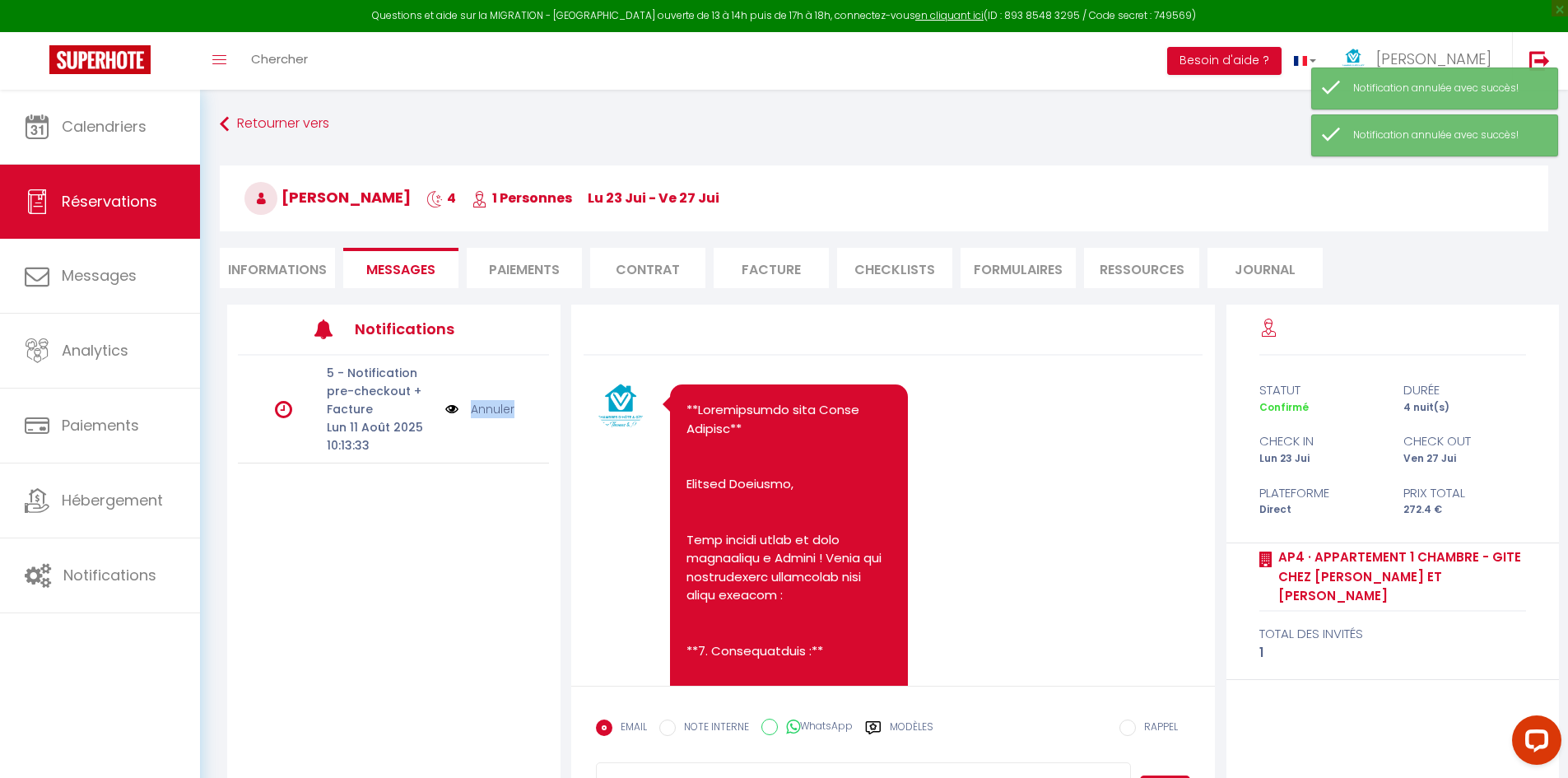
click at [492, 420] on div "5 - Notification pre-checkout + Facture Lun 11 Août 2025 10:13:33 Annuler" at bounding box center [393, 410] width 311 height 108
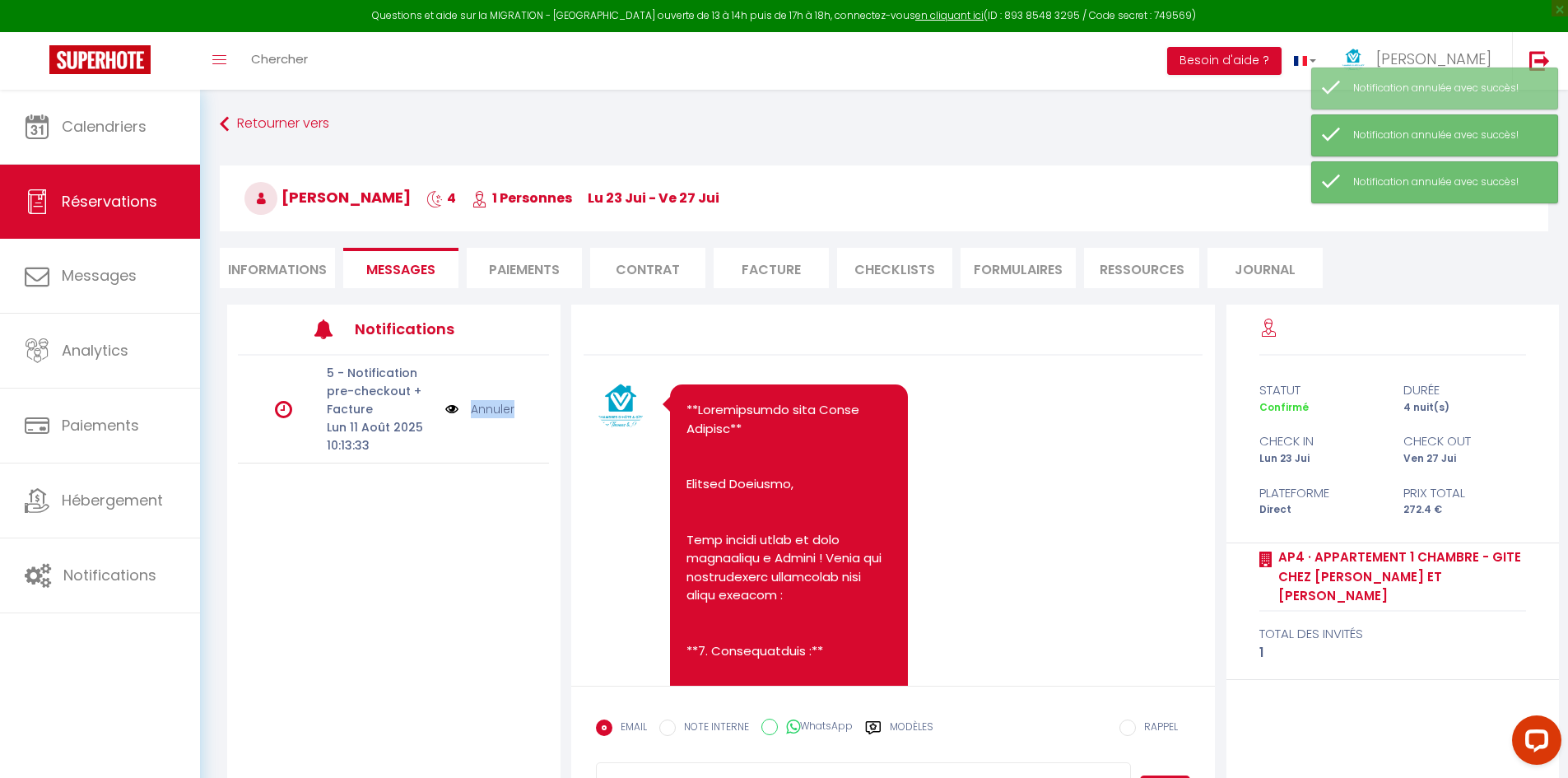
click at [497, 409] on link "Annuler" at bounding box center [492, 409] width 44 height 18
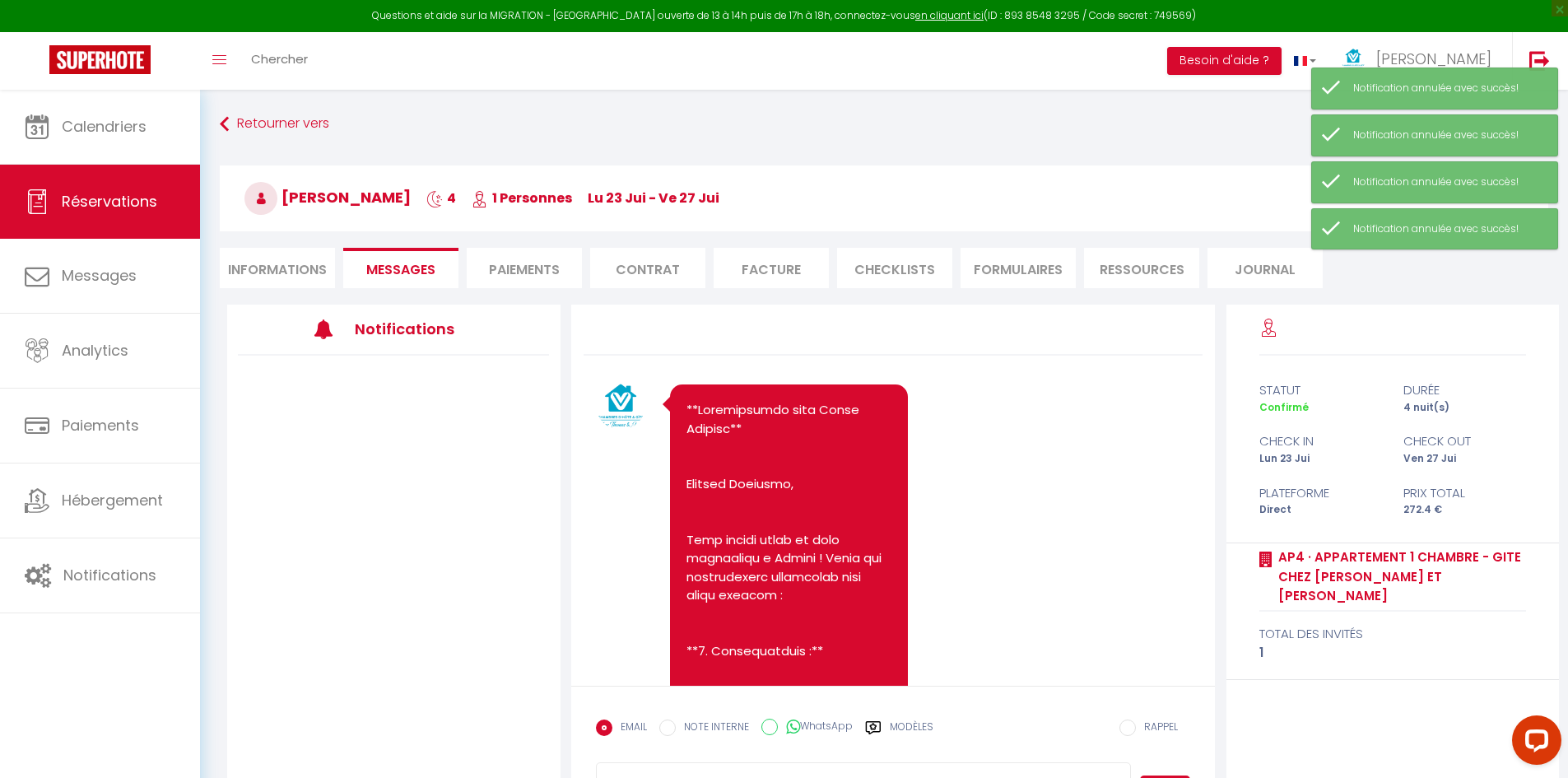
click at [301, 275] on li "Informations" at bounding box center [277, 267] width 116 height 40
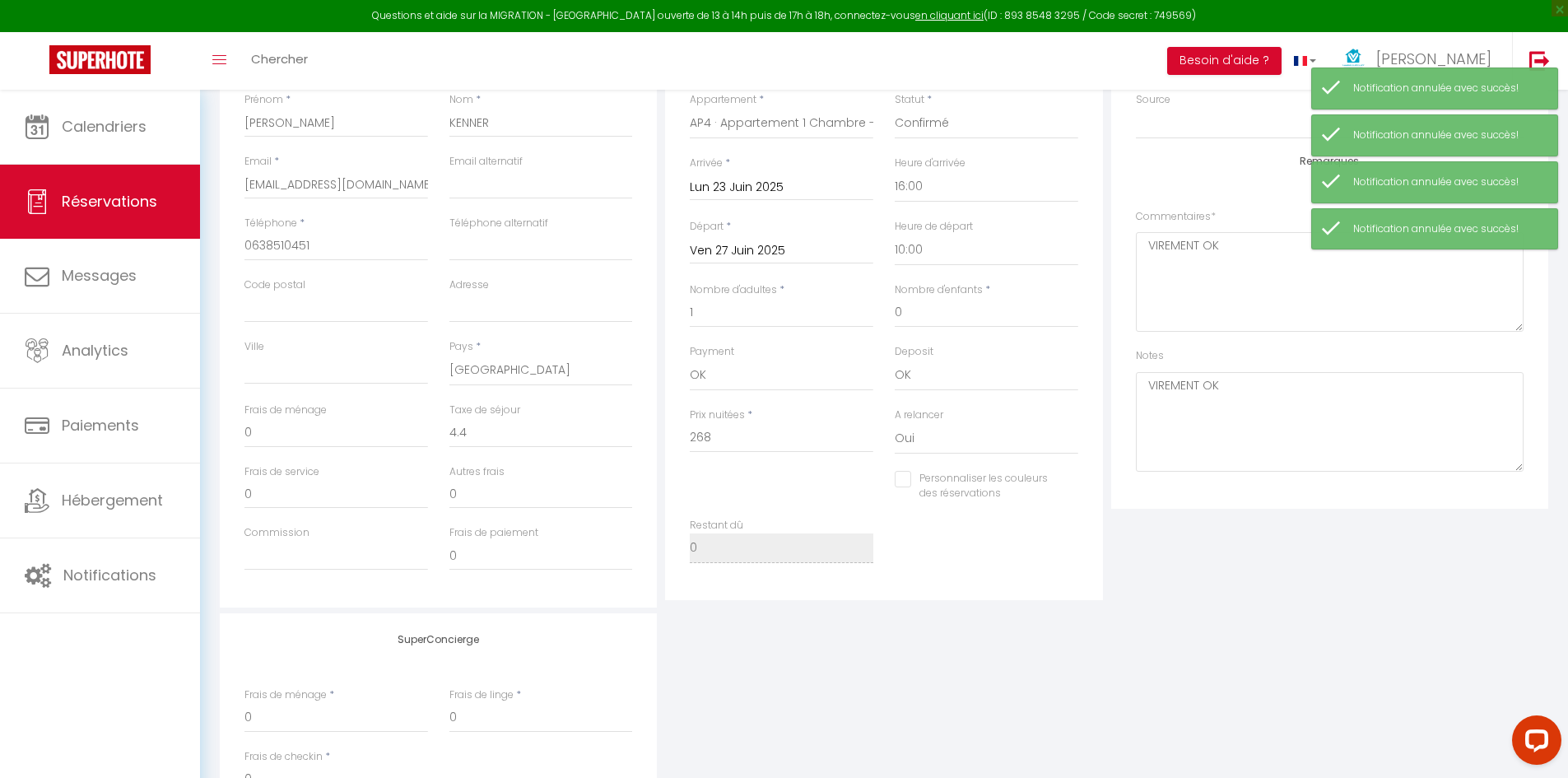
scroll to position [330, 0]
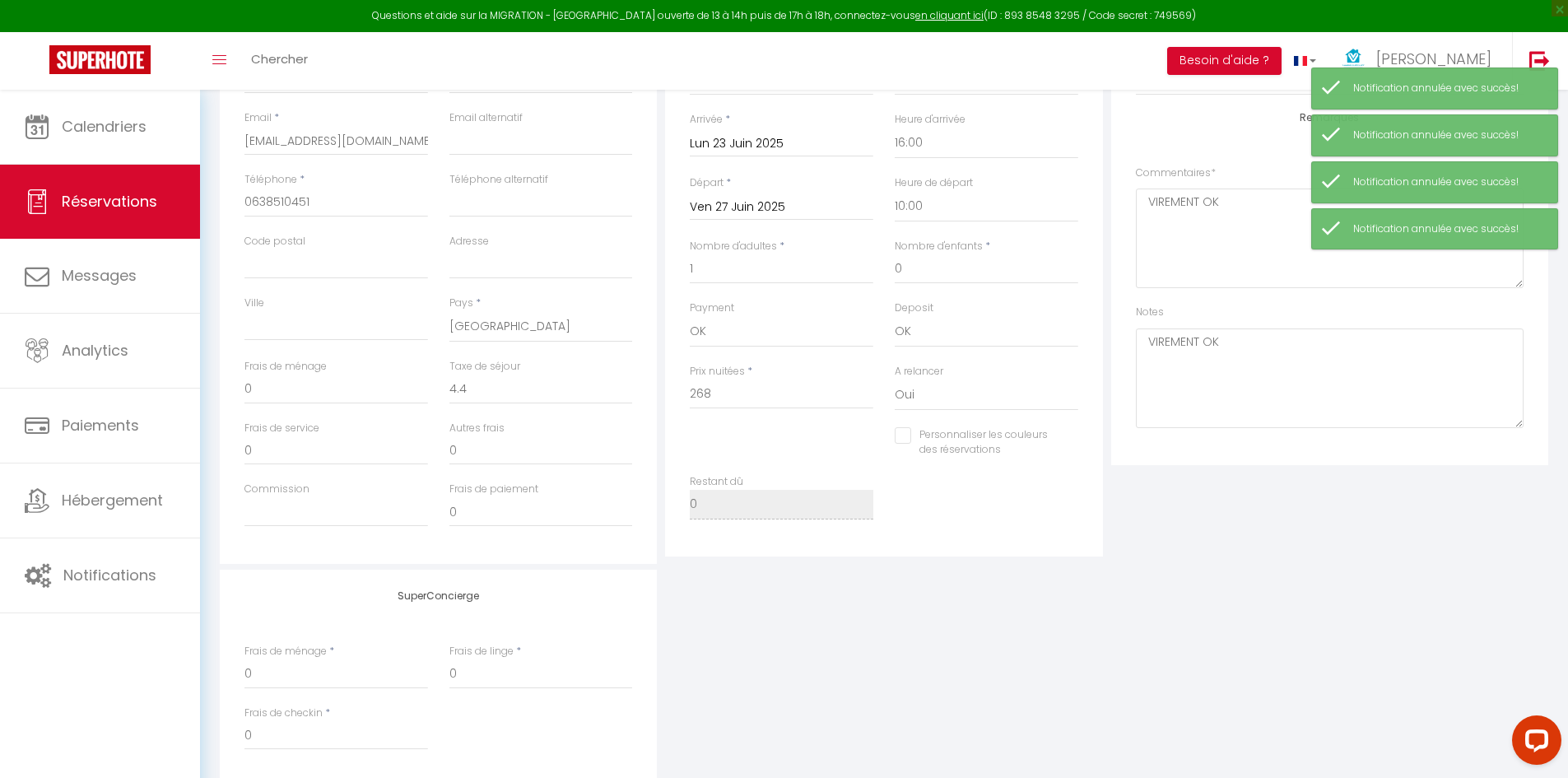
click at [896, 441] on input "Personnaliser les couleurs des réservations" at bounding box center [976, 435] width 163 height 16
checkbox input "true"
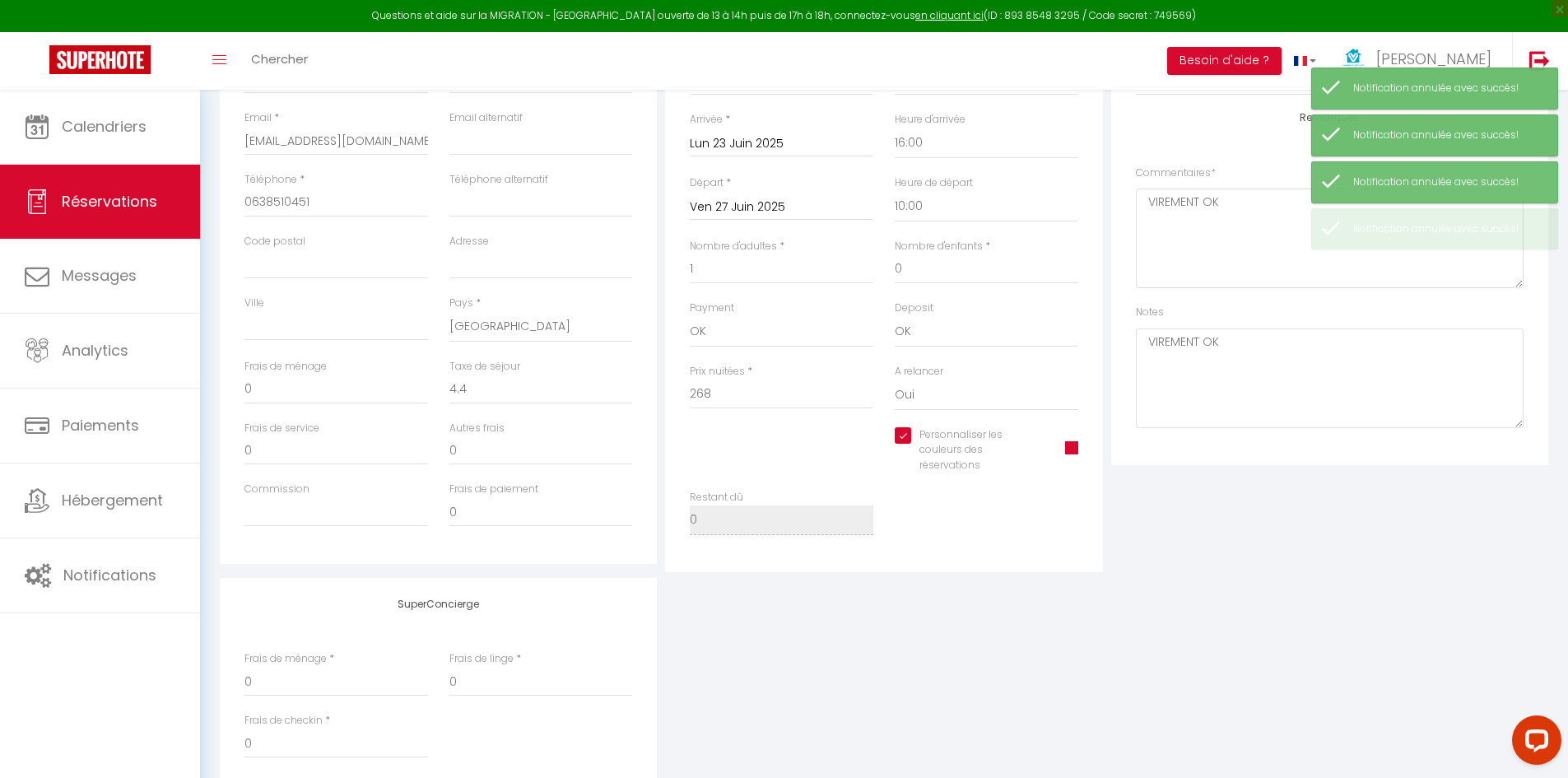
click at [1076, 452] on span at bounding box center [1071, 447] width 13 height 13
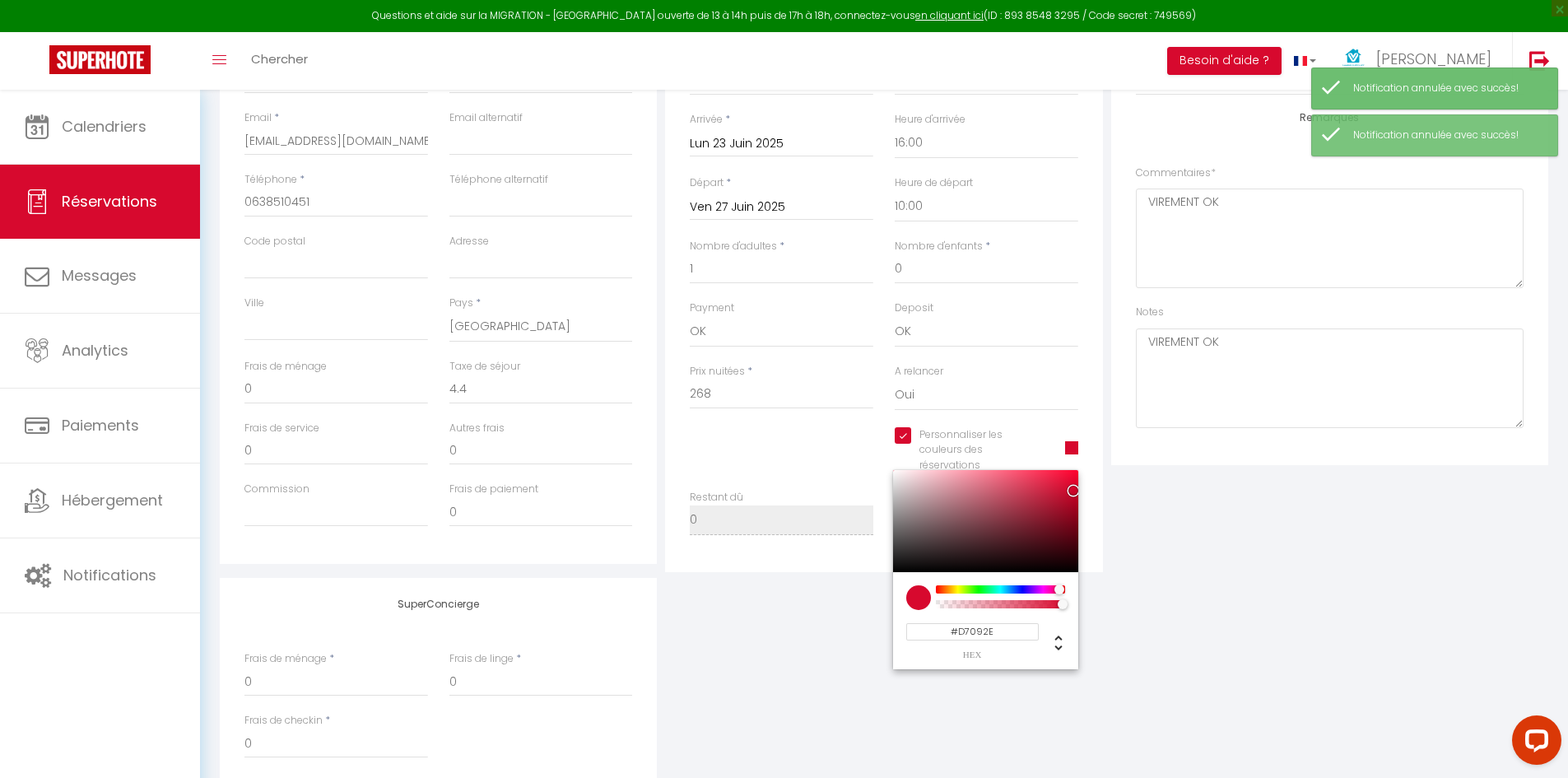
click at [909, 534] on div at bounding box center [986, 521] width 185 height 102
type input "#60585A"
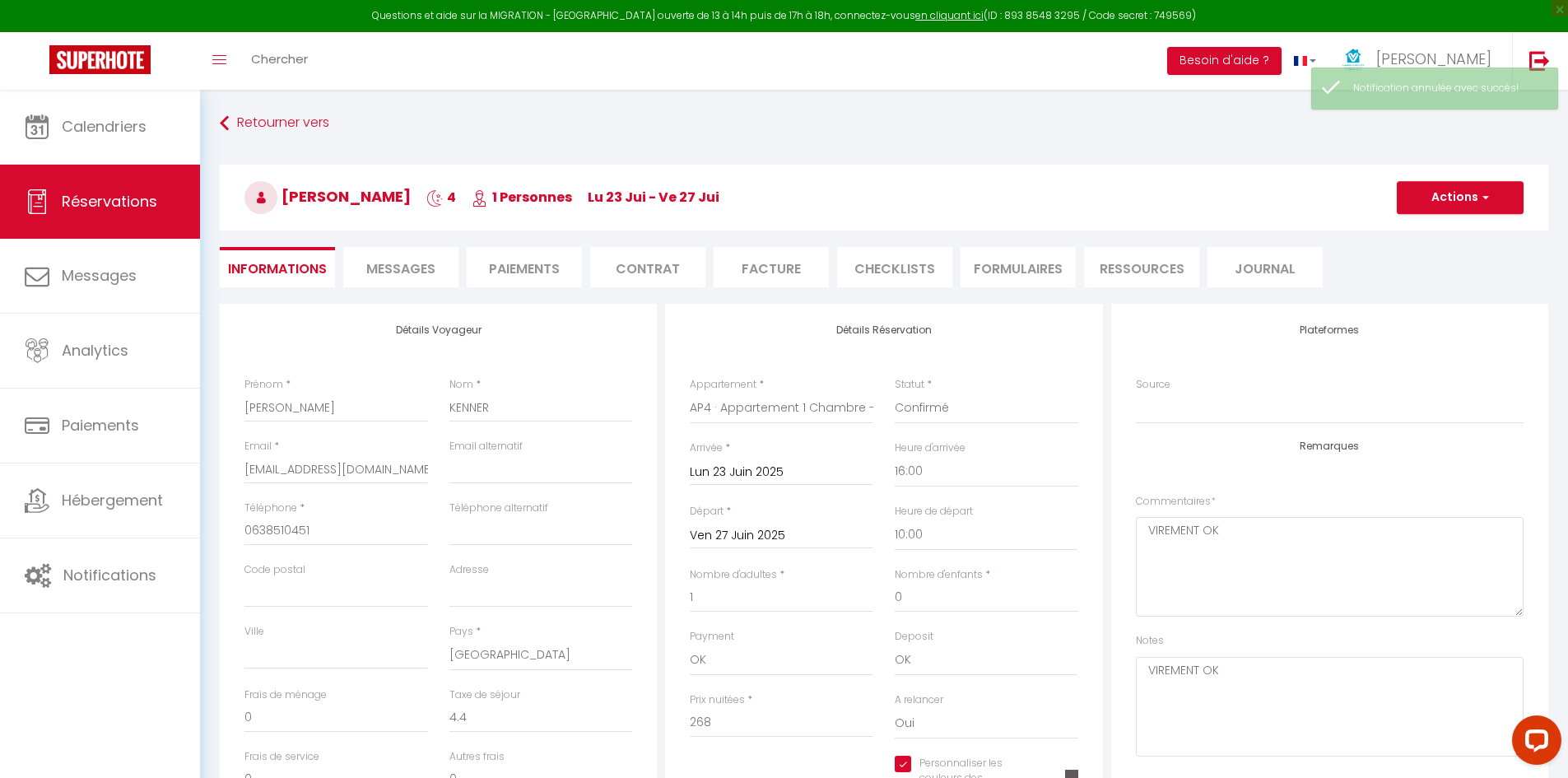
scroll to position [0, 0]
click at [1441, 200] on button "Actions" at bounding box center [1460, 198] width 127 height 33
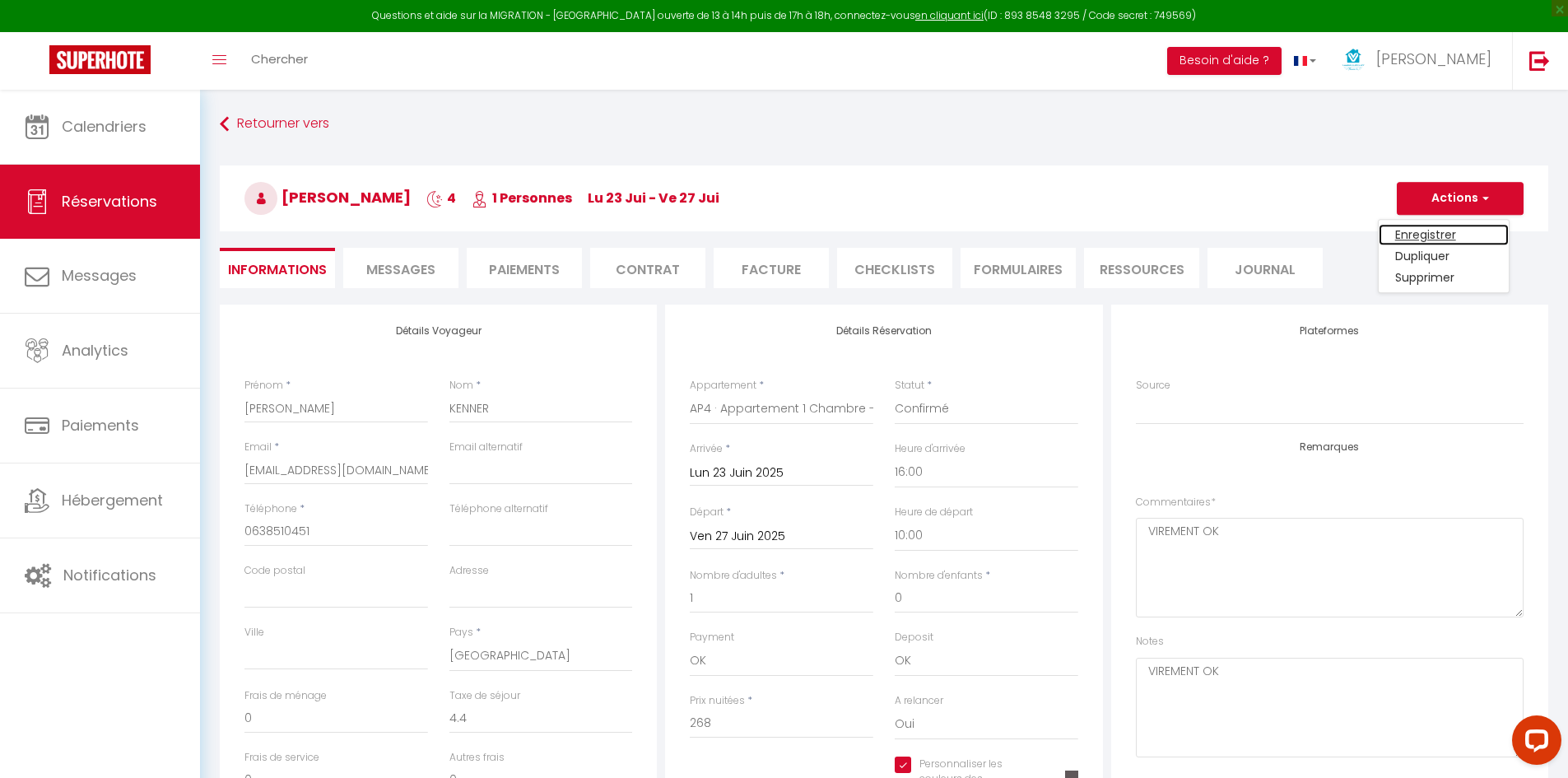
click at [1425, 238] on link "Enregistrer" at bounding box center [1444, 234] width 130 height 21
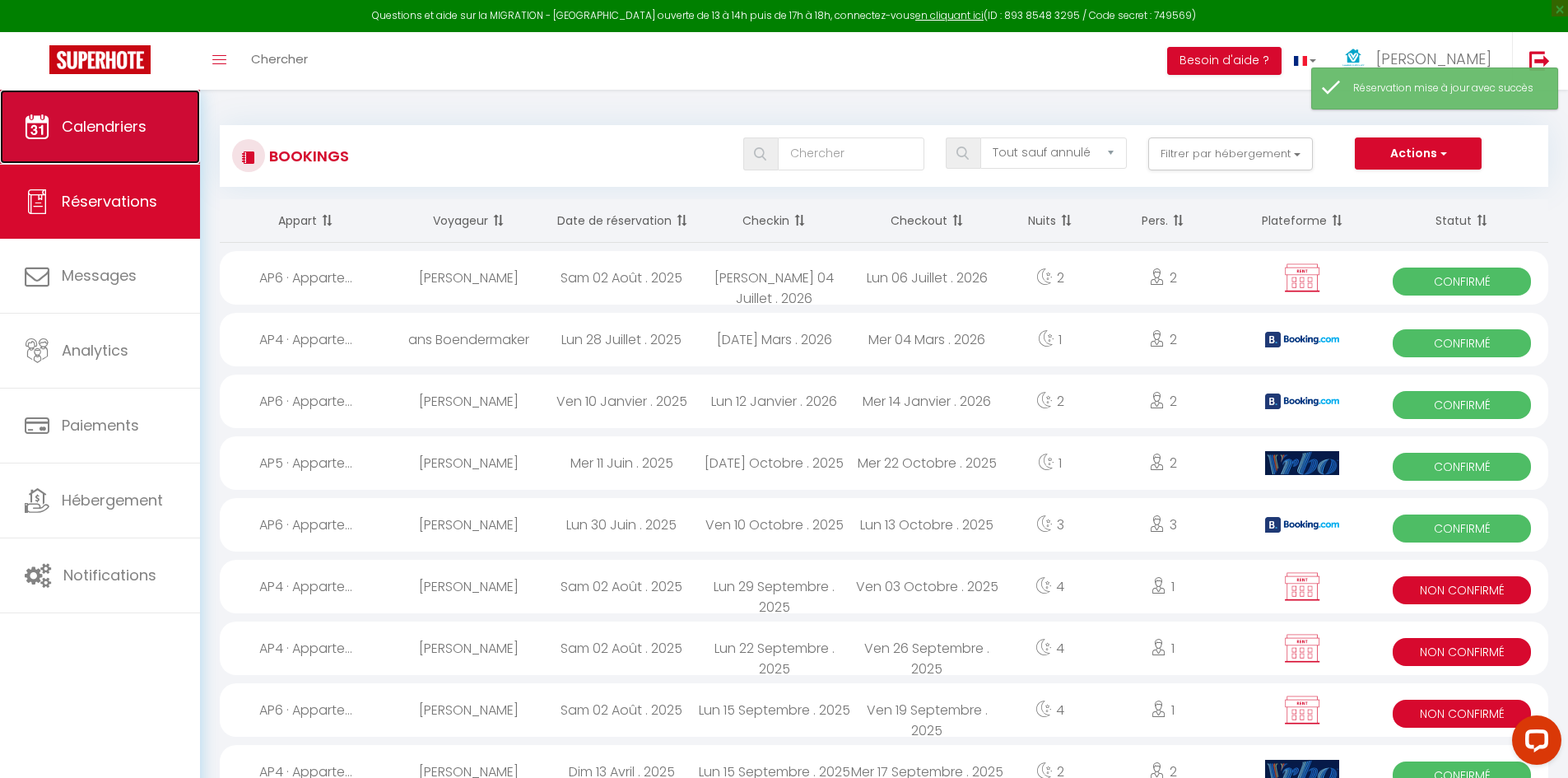
click at [110, 129] on span "Calendriers" at bounding box center [104, 127] width 85 height 21
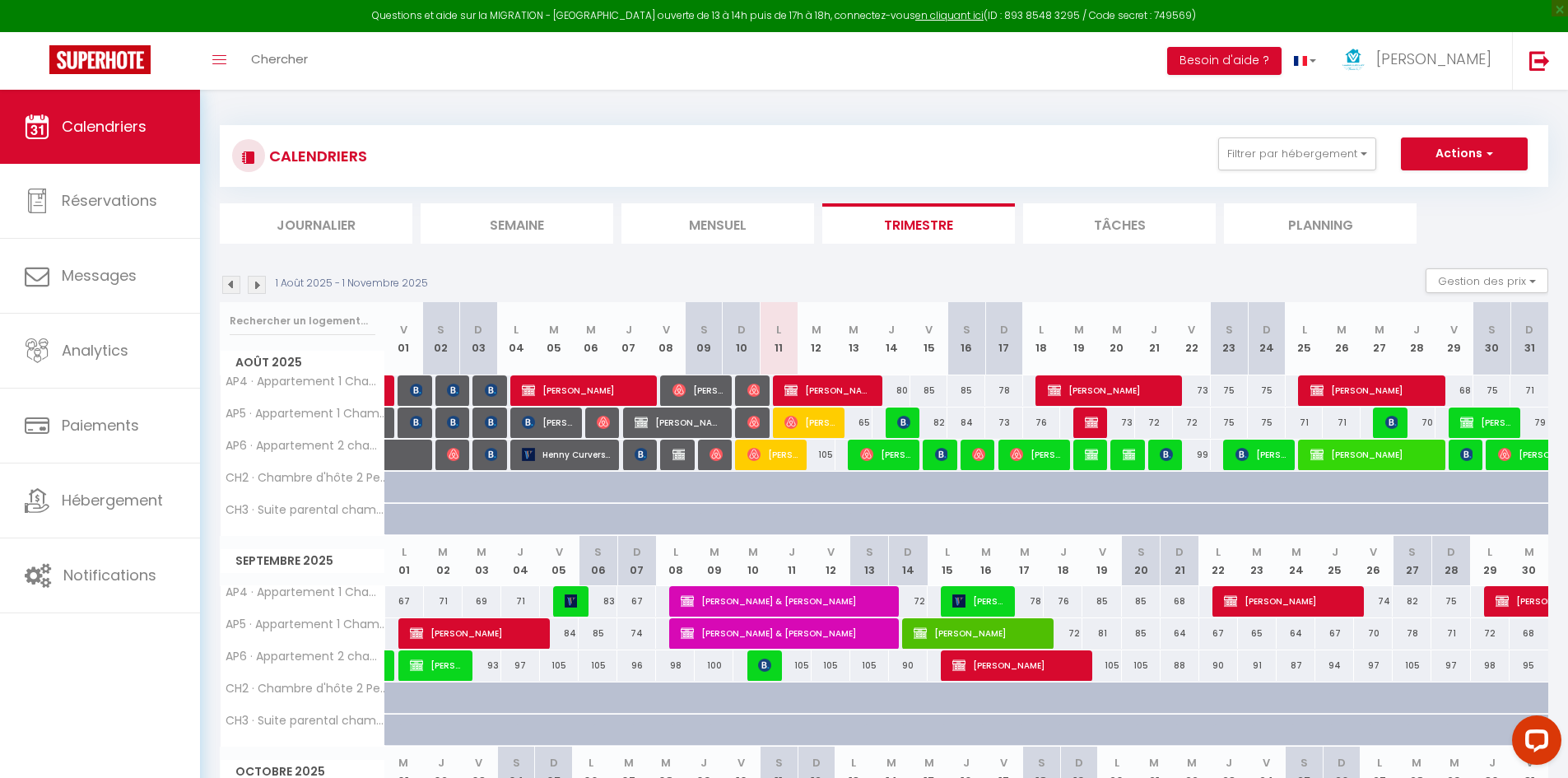
click at [224, 284] on img at bounding box center [231, 284] width 18 height 18
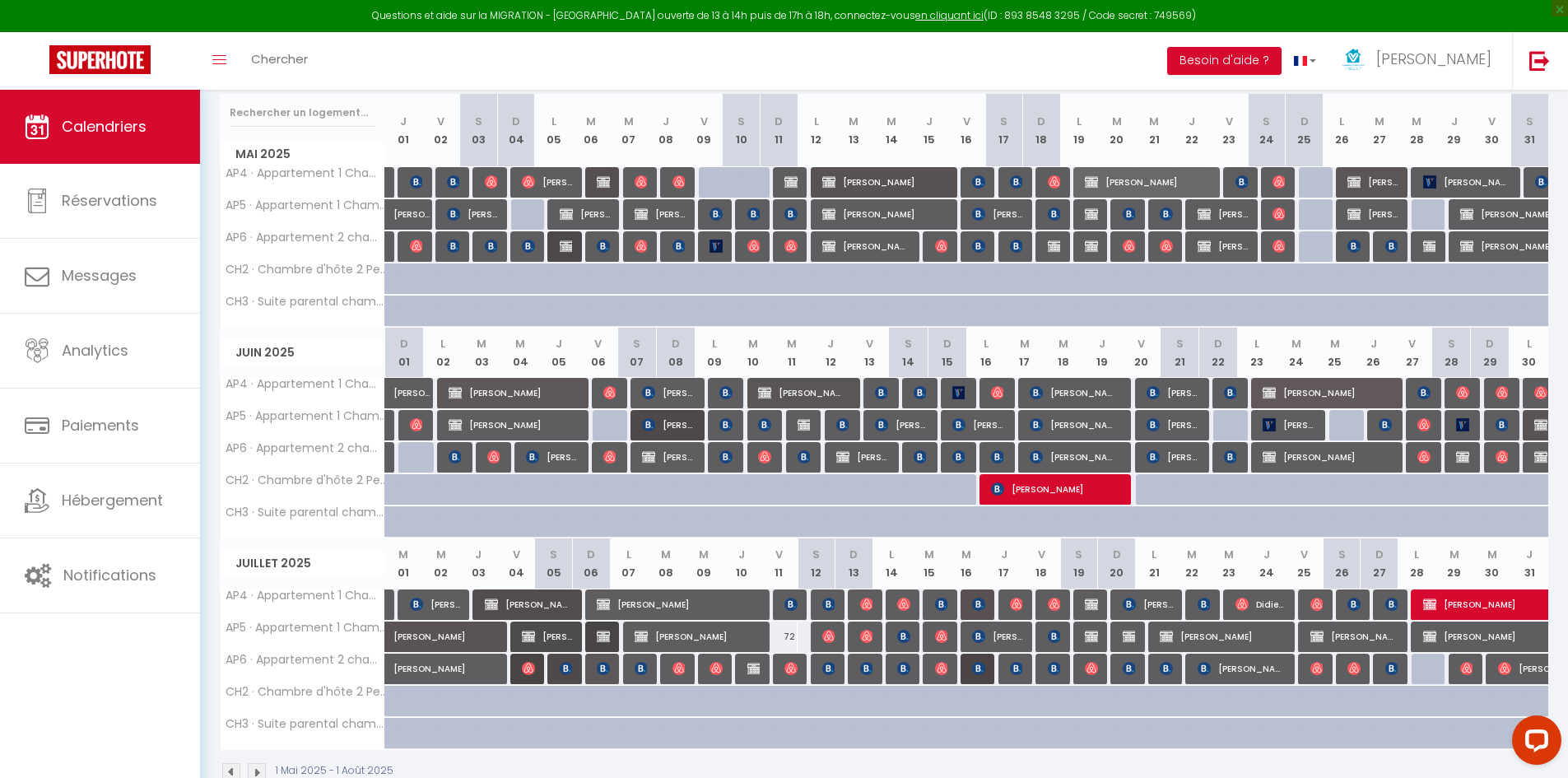
scroll to position [247, 0]
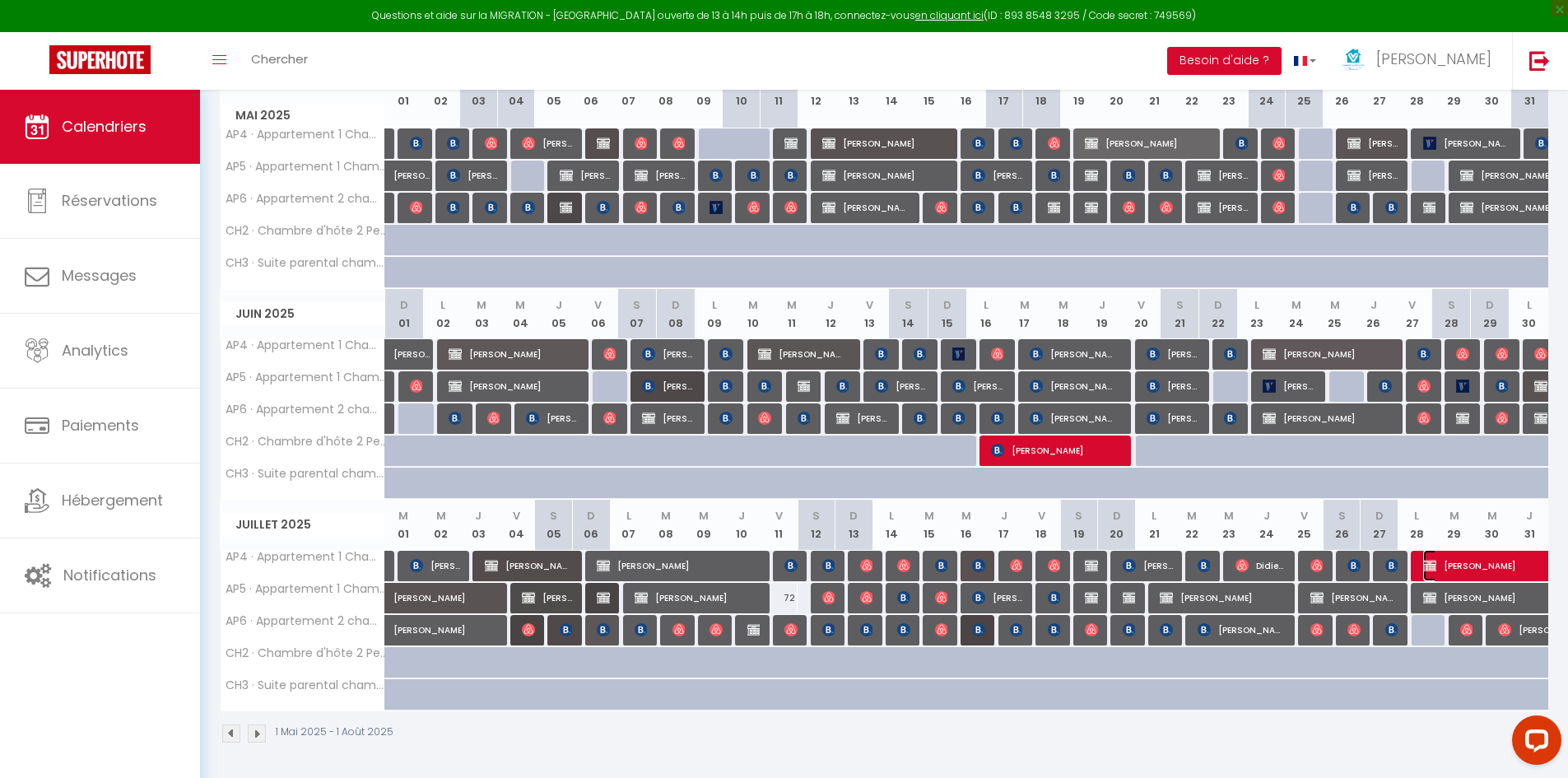
click at [1441, 561] on span "[PERSON_NAME]" at bounding box center [1499, 566] width 152 height 32
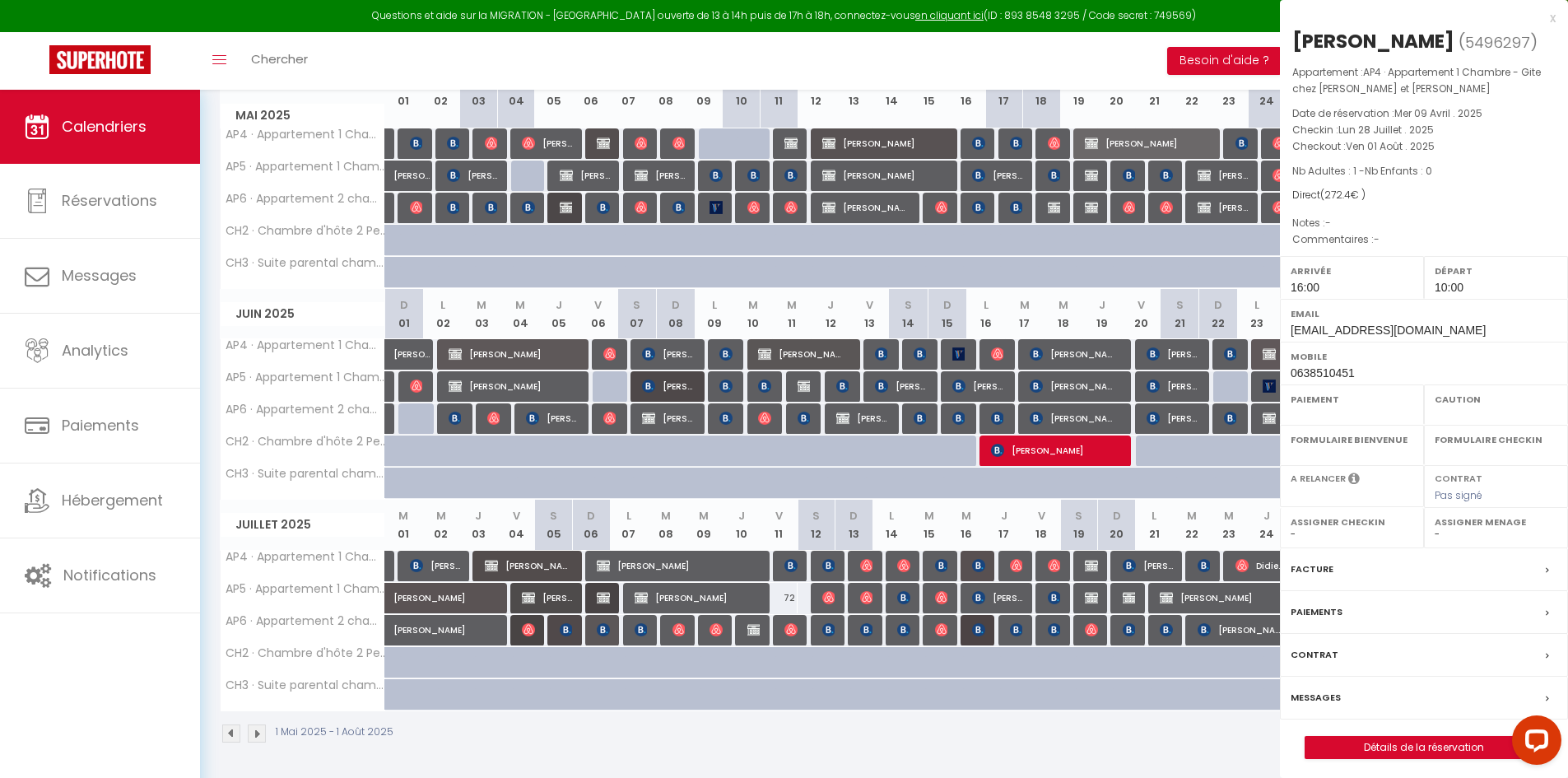
select select "KO"
select select "0"
select select "1"
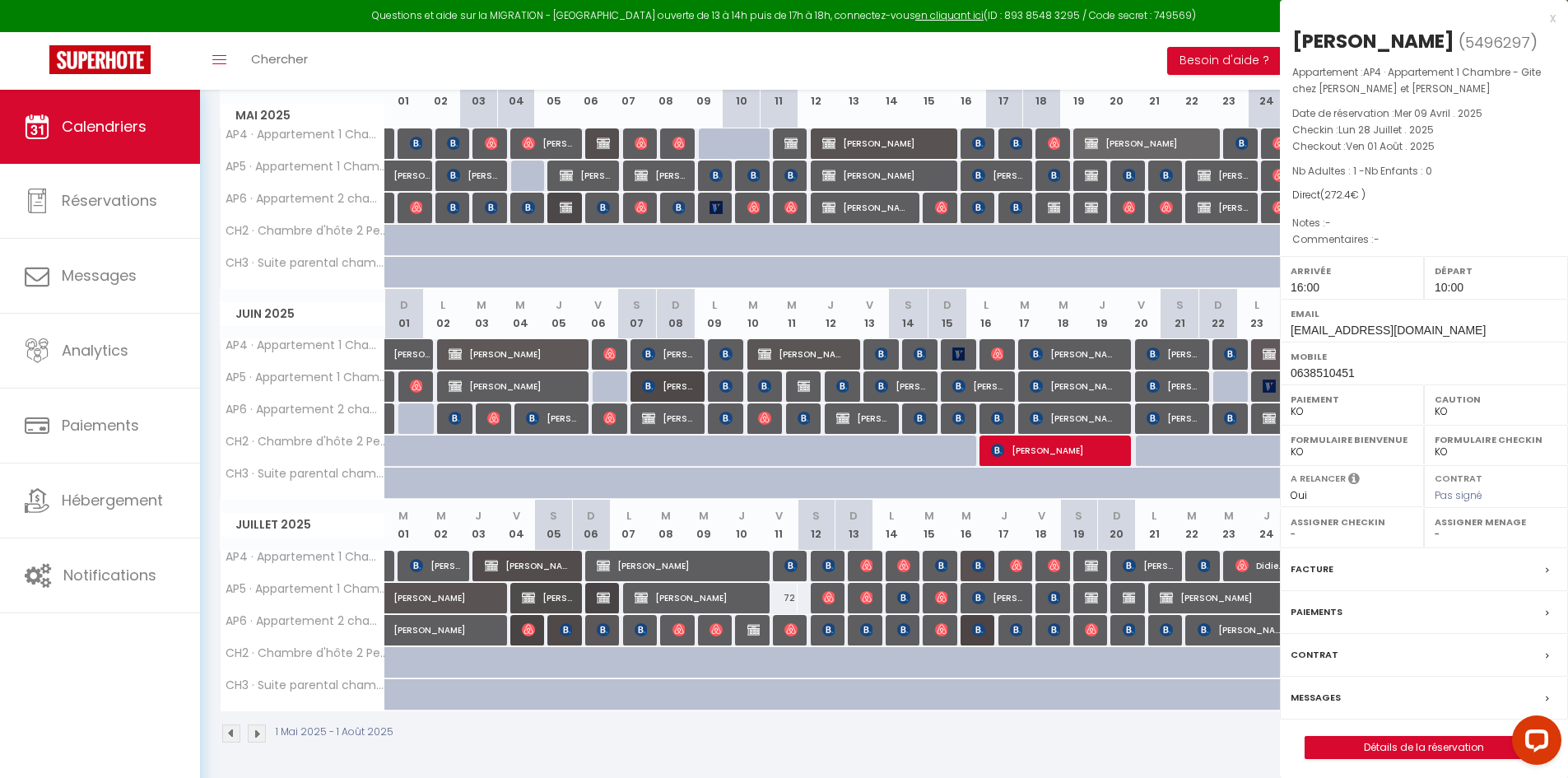
select select
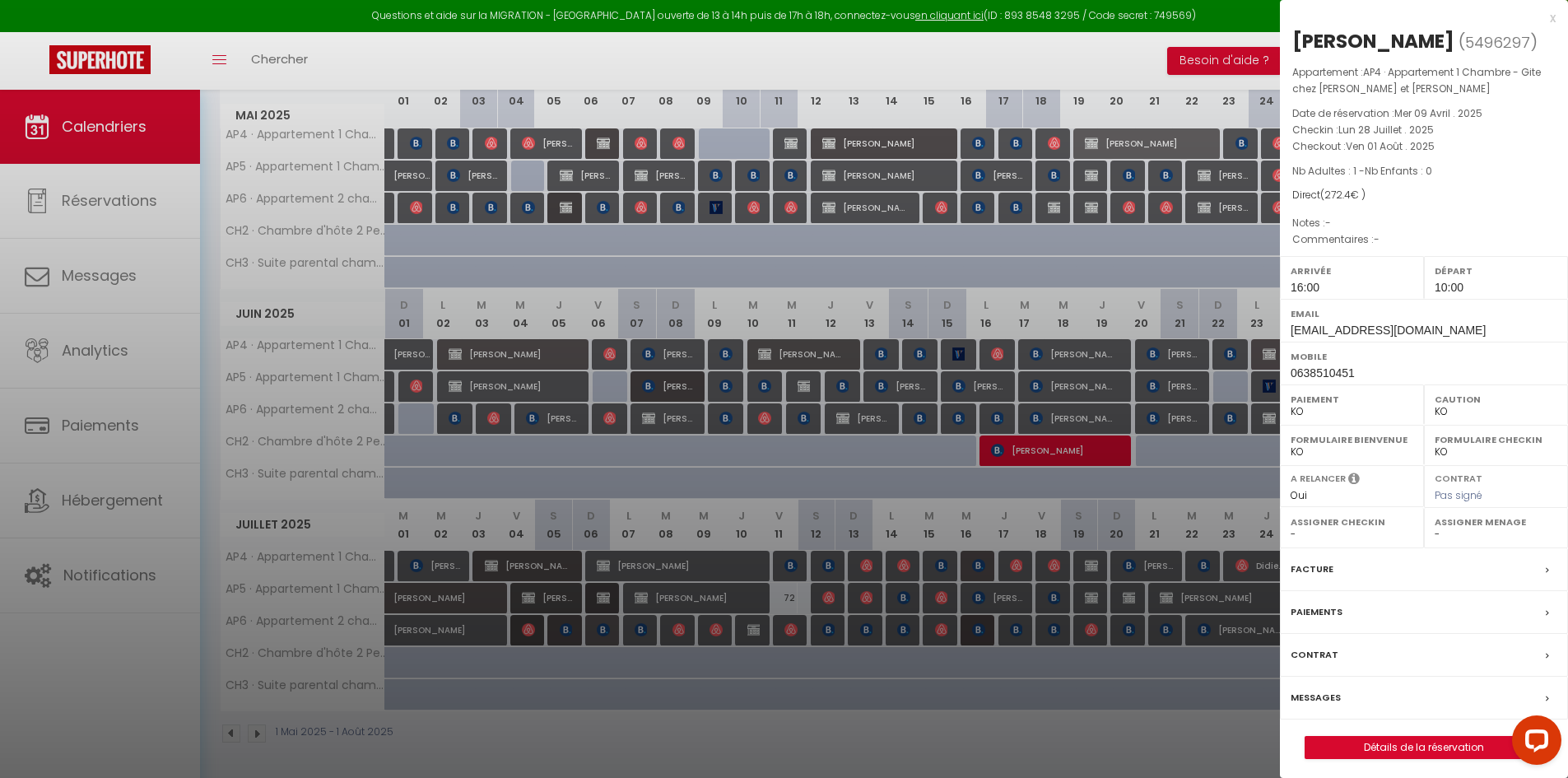
click at [1553, 21] on div "x" at bounding box center [1418, 18] width 276 height 20
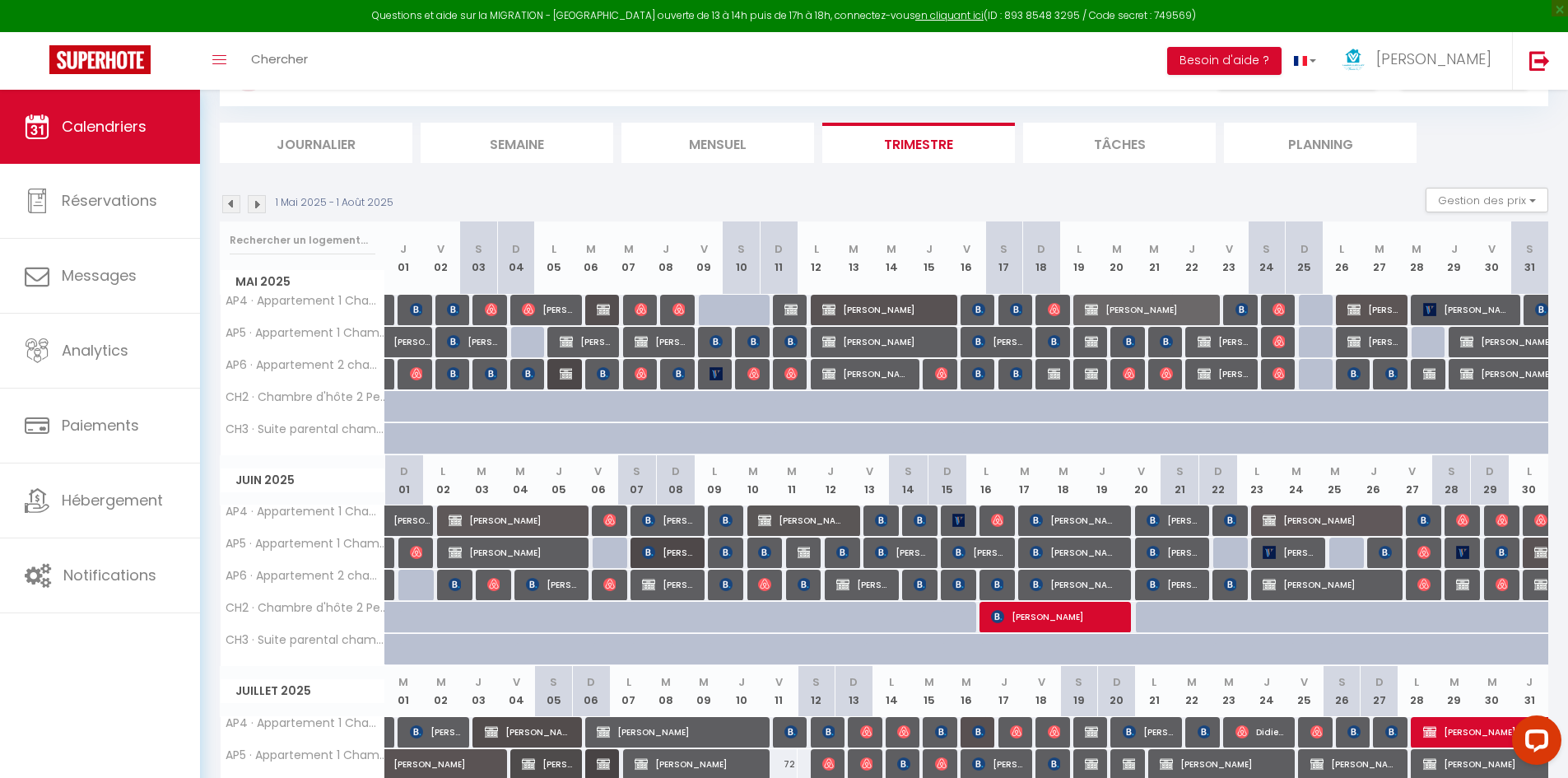
scroll to position [0, 0]
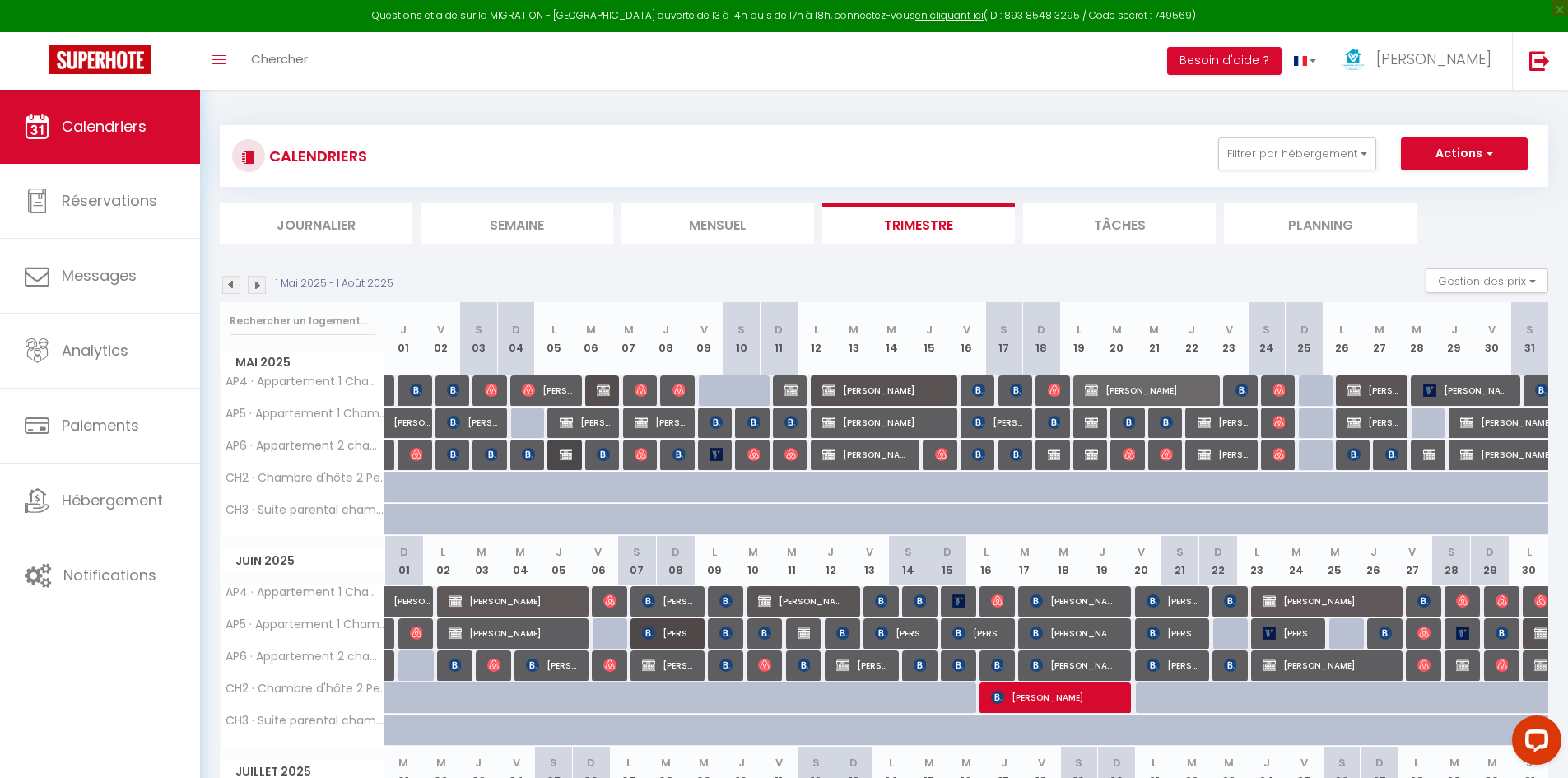
click at [254, 289] on img at bounding box center [256, 284] width 18 height 18
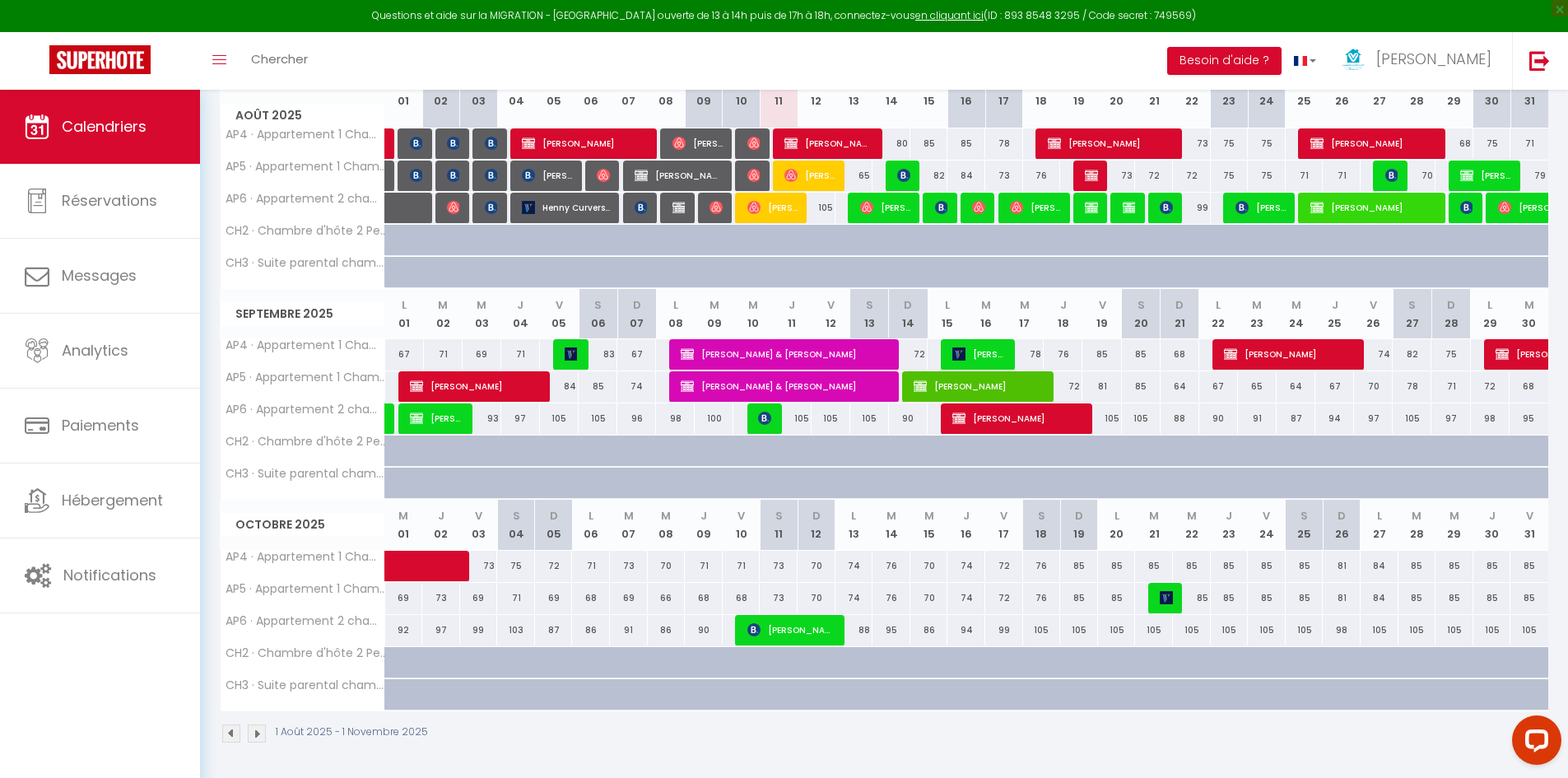
scroll to position [82, 0]
